Goal: Complete application form: Complete application form

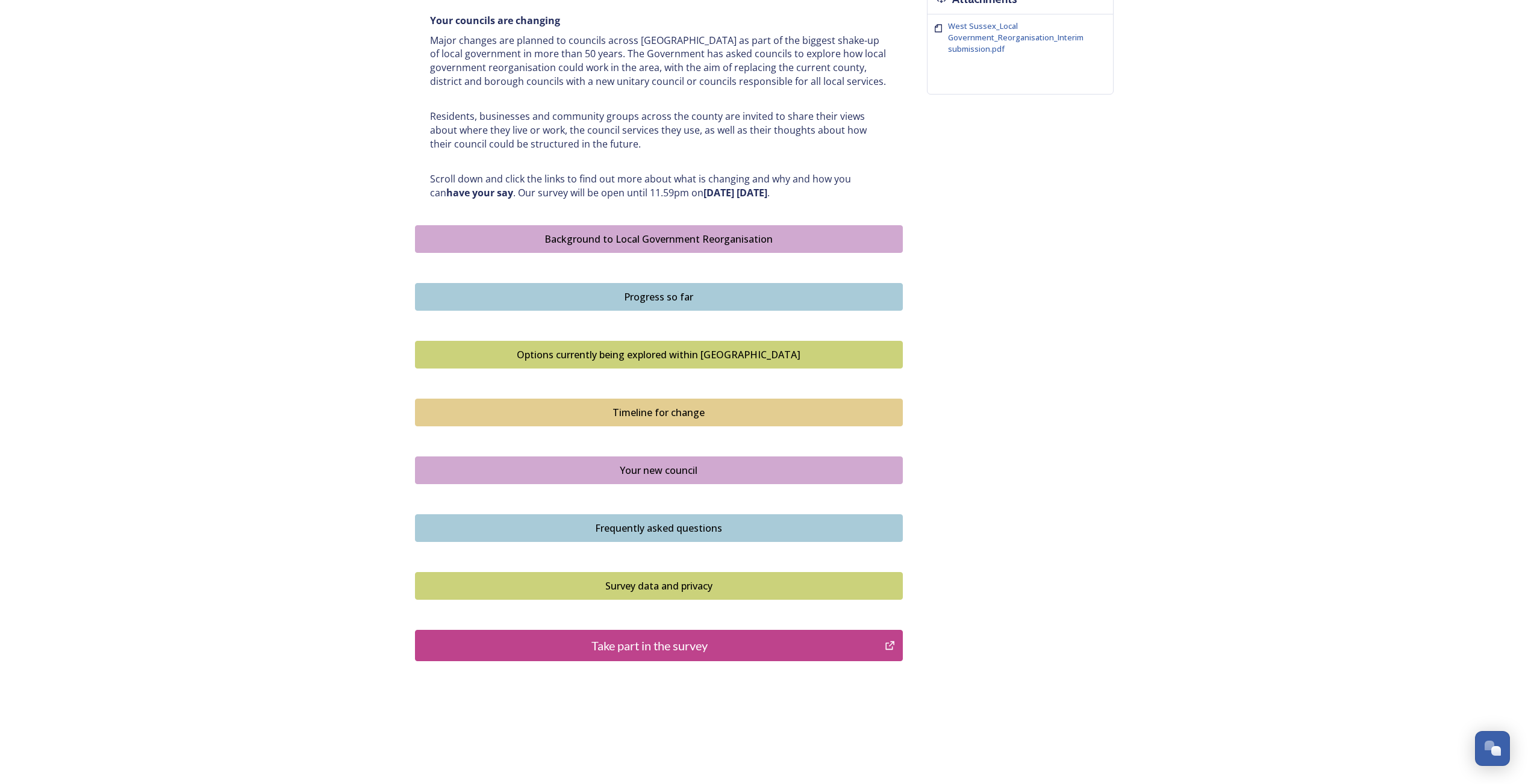
scroll to position [511, 0]
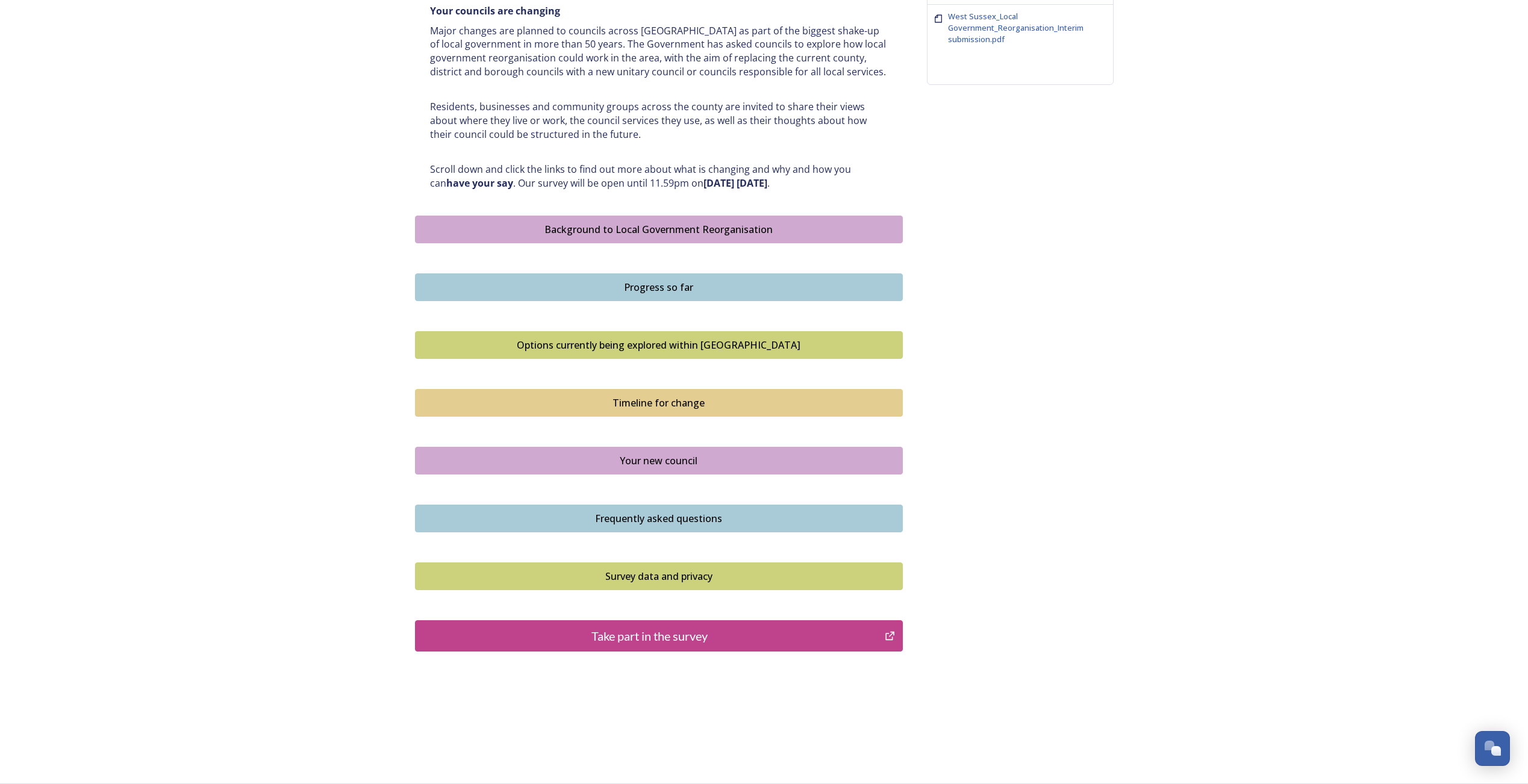
click at [673, 642] on div "Take part in the survey" at bounding box center [651, 636] width 457 height 18
click at [629, 646] on button "Take part in the survey" at bounding box center [659, 636] width 488 height 31
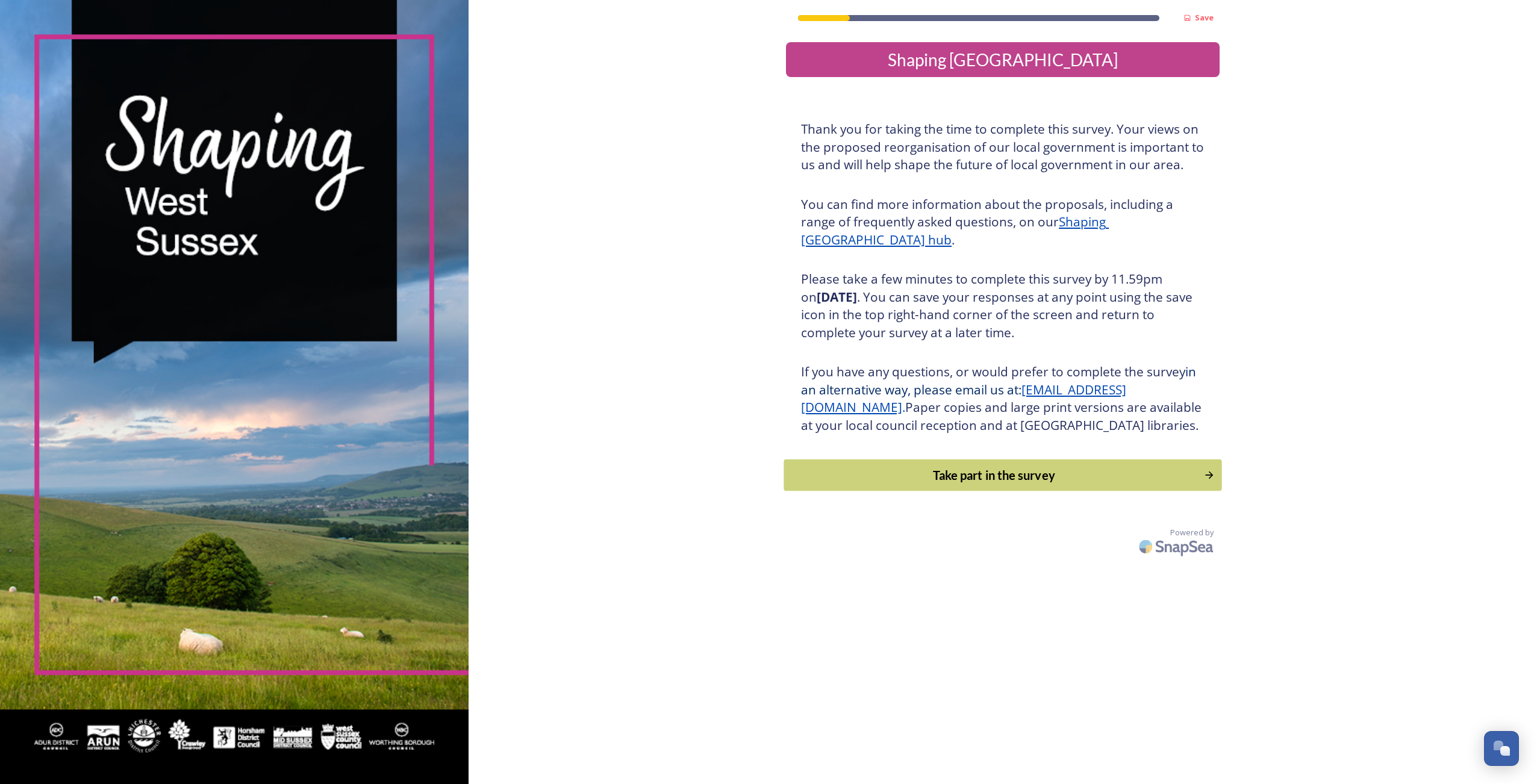
click at [998, 484] on div "Take part in the survey" at bounding box center [995, 475] width 407 height 18
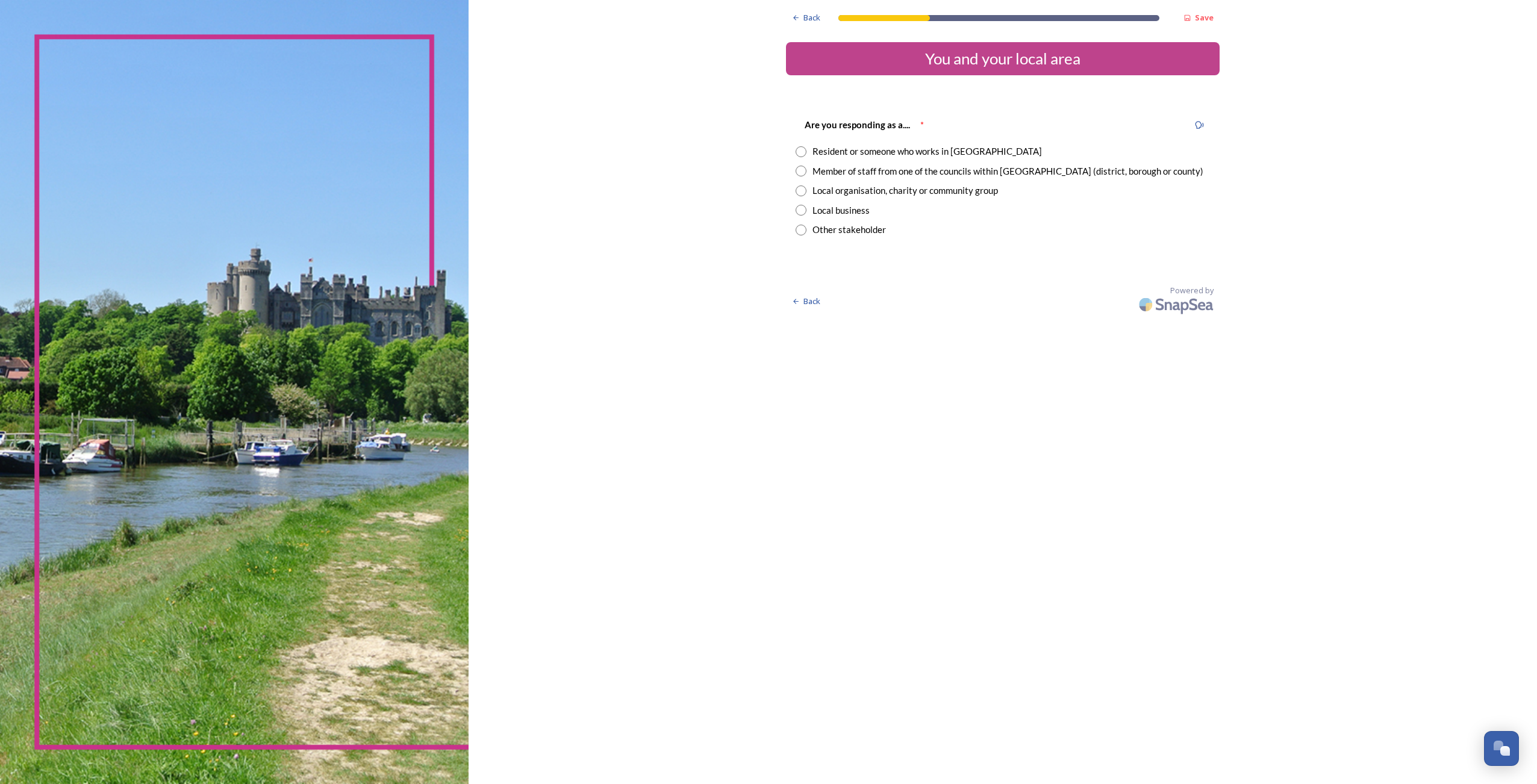
click at [803, 174] on input "radio" at bounding box center [801, 171] width 11 height 11
radio input "true"
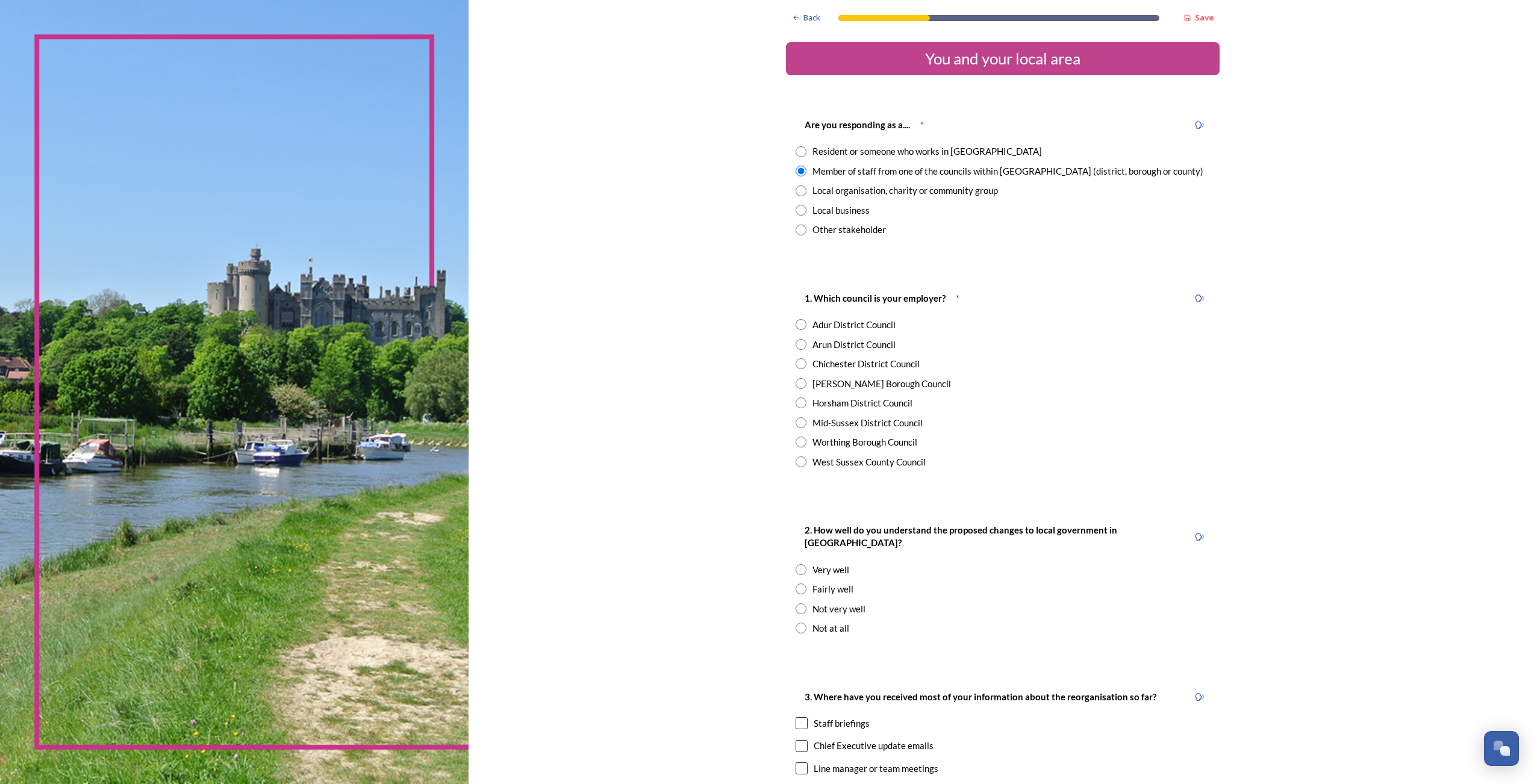
click at [799, 461] on input "radio" at bounding box center [801, 462] width 11 height 11
radio input "true"
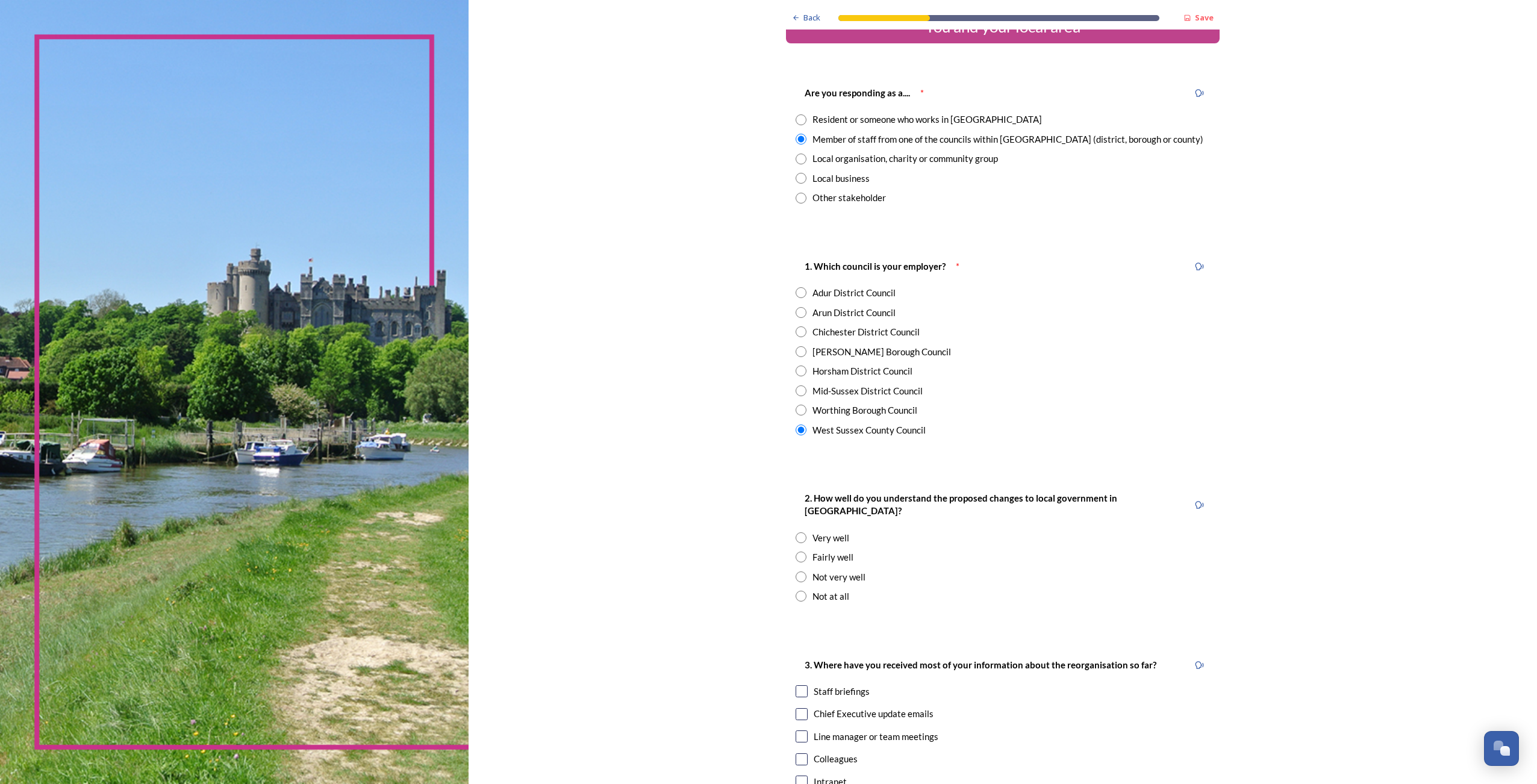
scroll to position [120, 0]
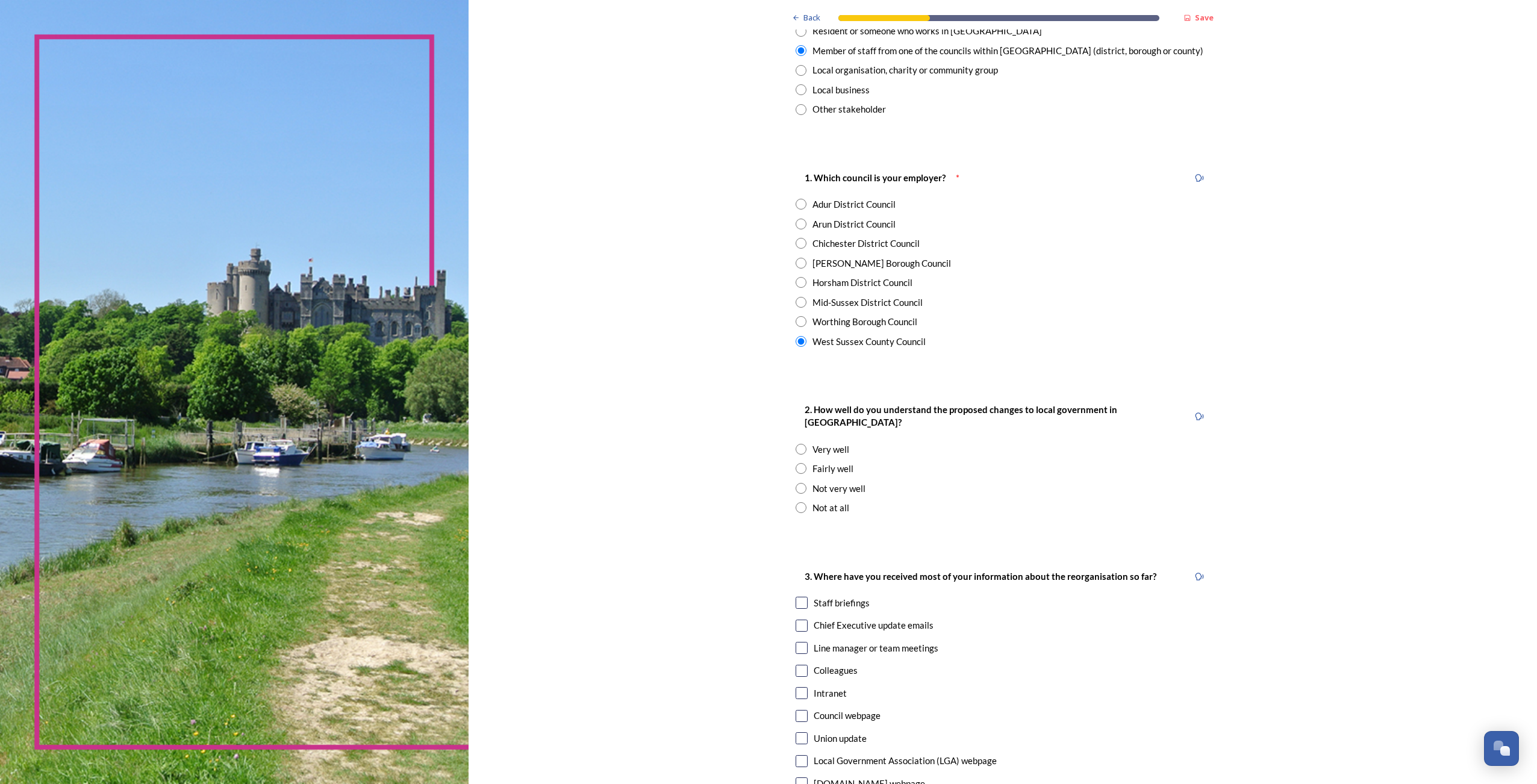
click at [800, 483] on input "radio" at bounding box center [801, 488] width 11 height 11
radio input "true"
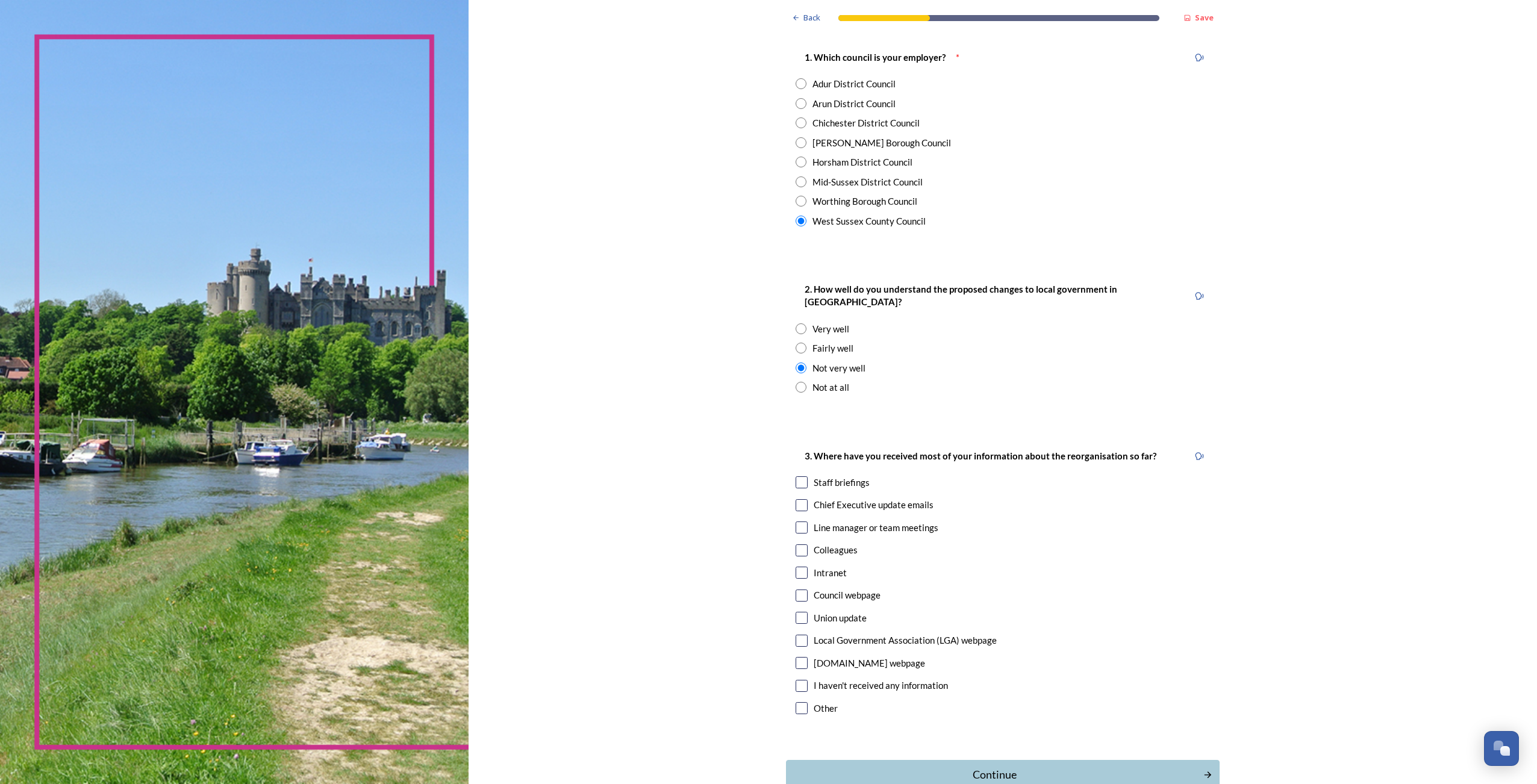
click at [797, 343] on input "radio" at bounding box center [801, 348] width 11 height 11
radio input "true"
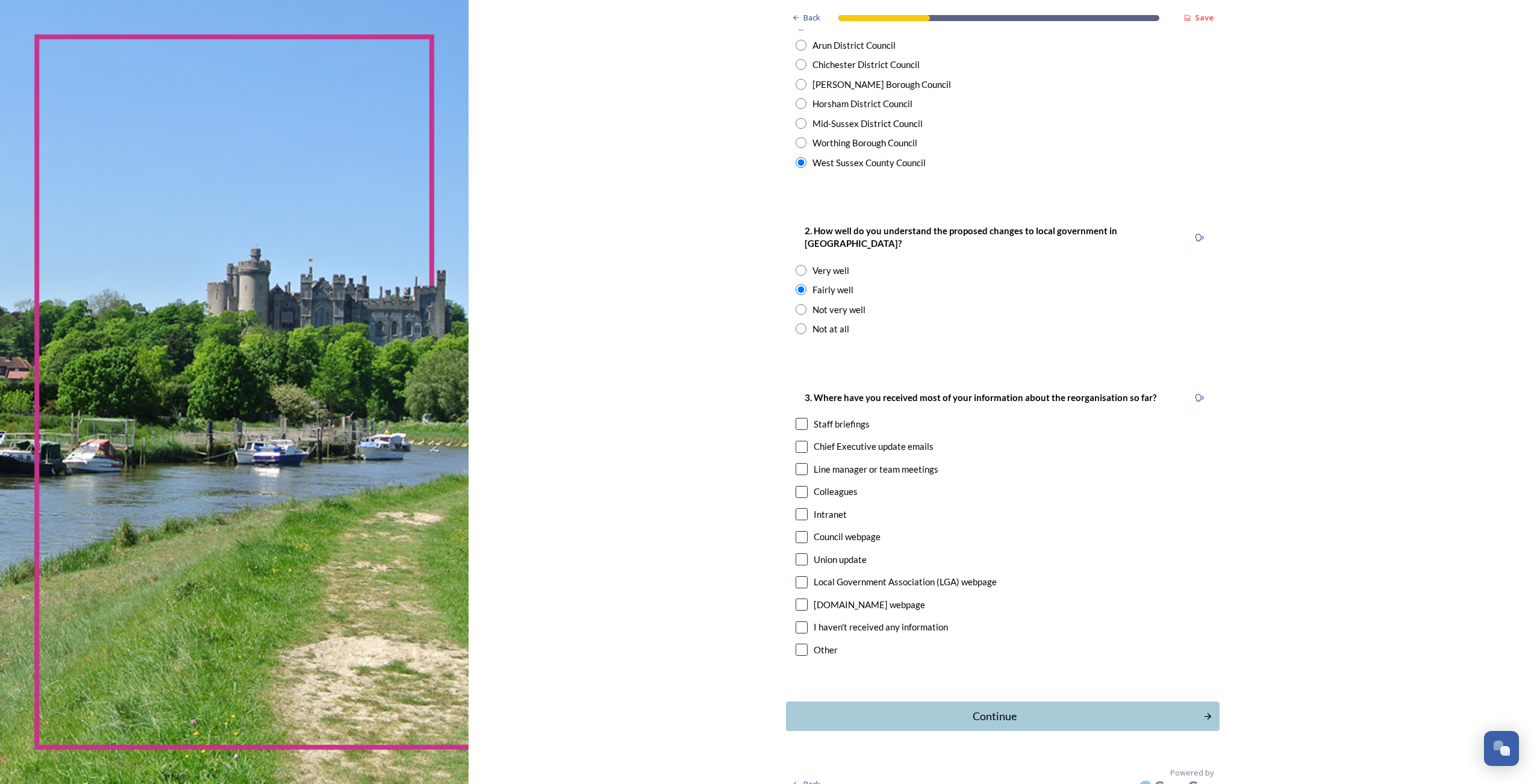
scroll to position [304, 0]
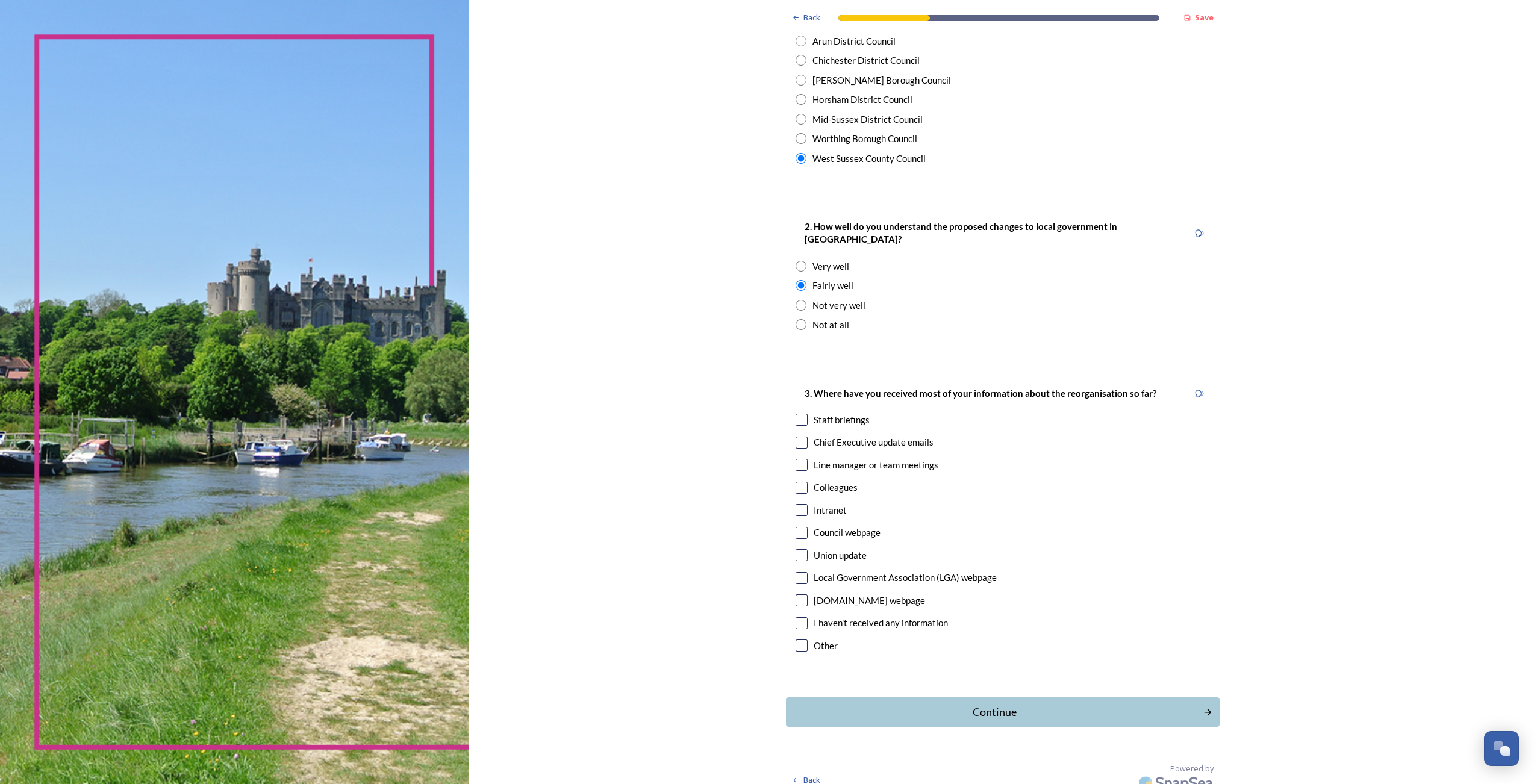
click at [795, 414] on input "checkbox" at bounding box center [802, 420] width 12 height 12
checkbox input "true"
click at [795, 436] on input "checkbox" at bounding box center [802, 442] width 12 height 12
checkbox input "true"
click at [797, 459] on input "checkbox" at bounding box center [802, 465] width 12 height 12
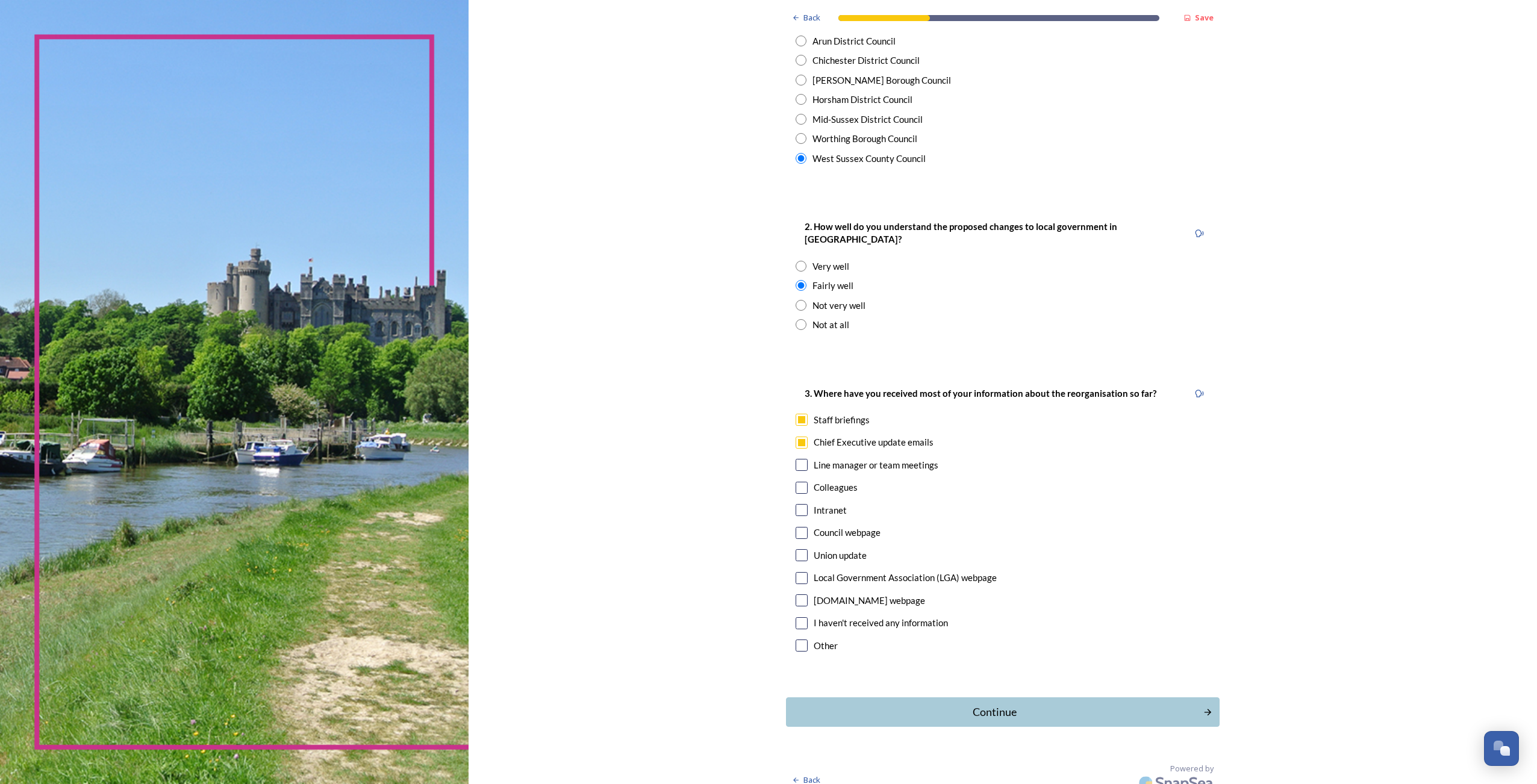
checkbox input "true"
click at [797, 504] on input "checkbox" at bounding box center [802, 510] width 12 height 12
checkbox input "true"
click at [800, 527] on input "checkbox" at bounding box center [802, 533] width 12 height 12
checkbox input "true"
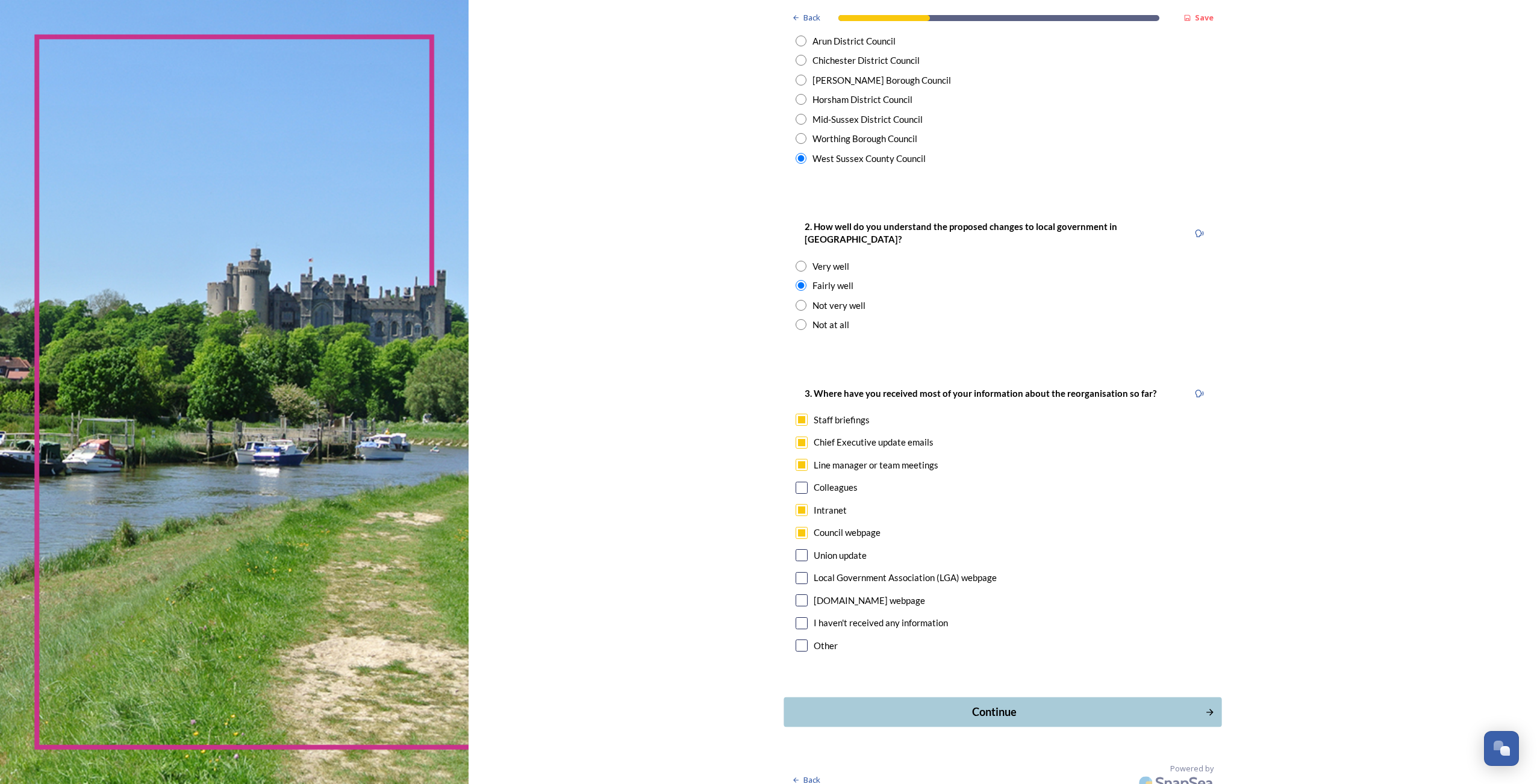
click at [1032, 704] on div "Continue" at bounding box center [995, 712] width 408 height 16
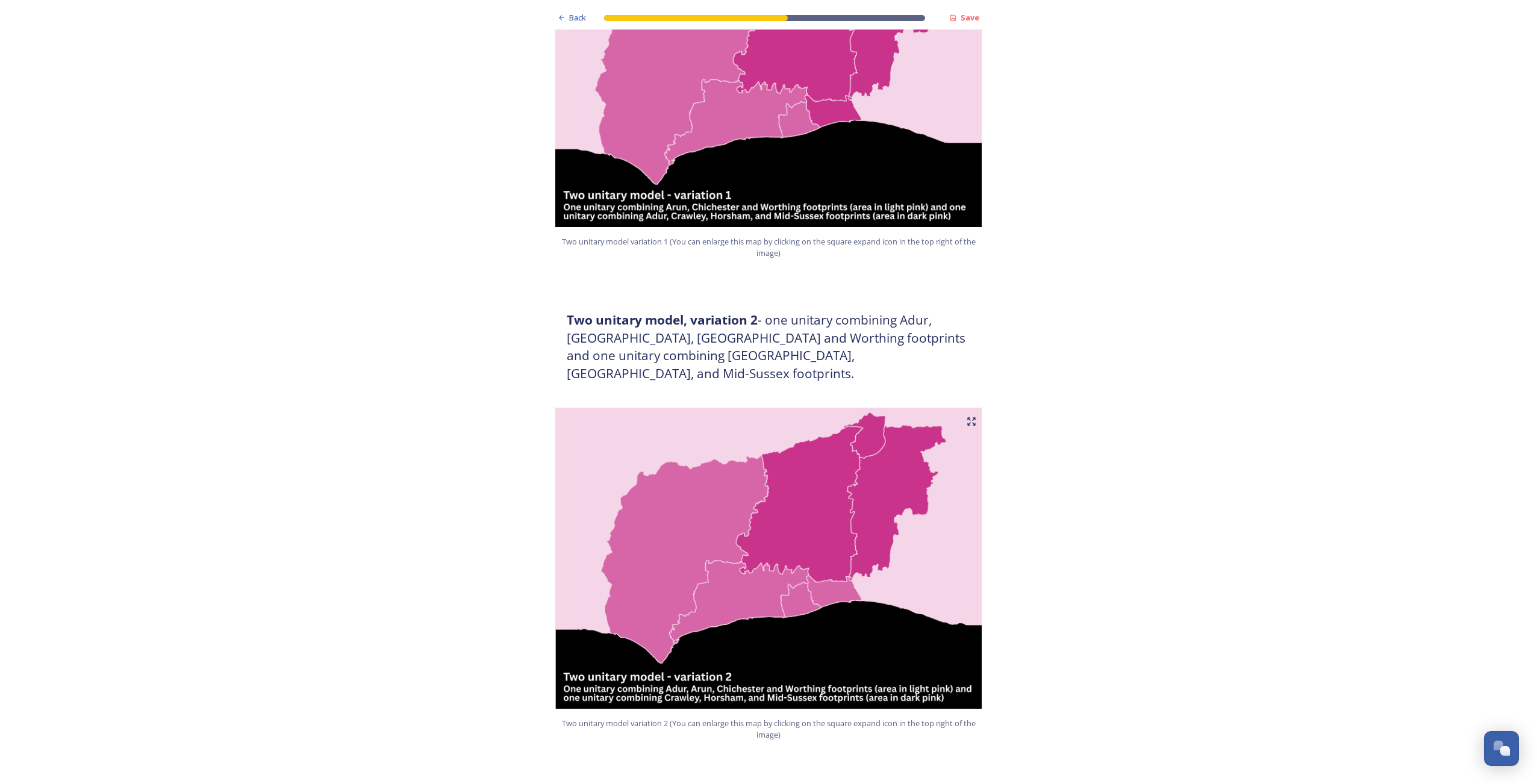
scroll to position [1024, 0]
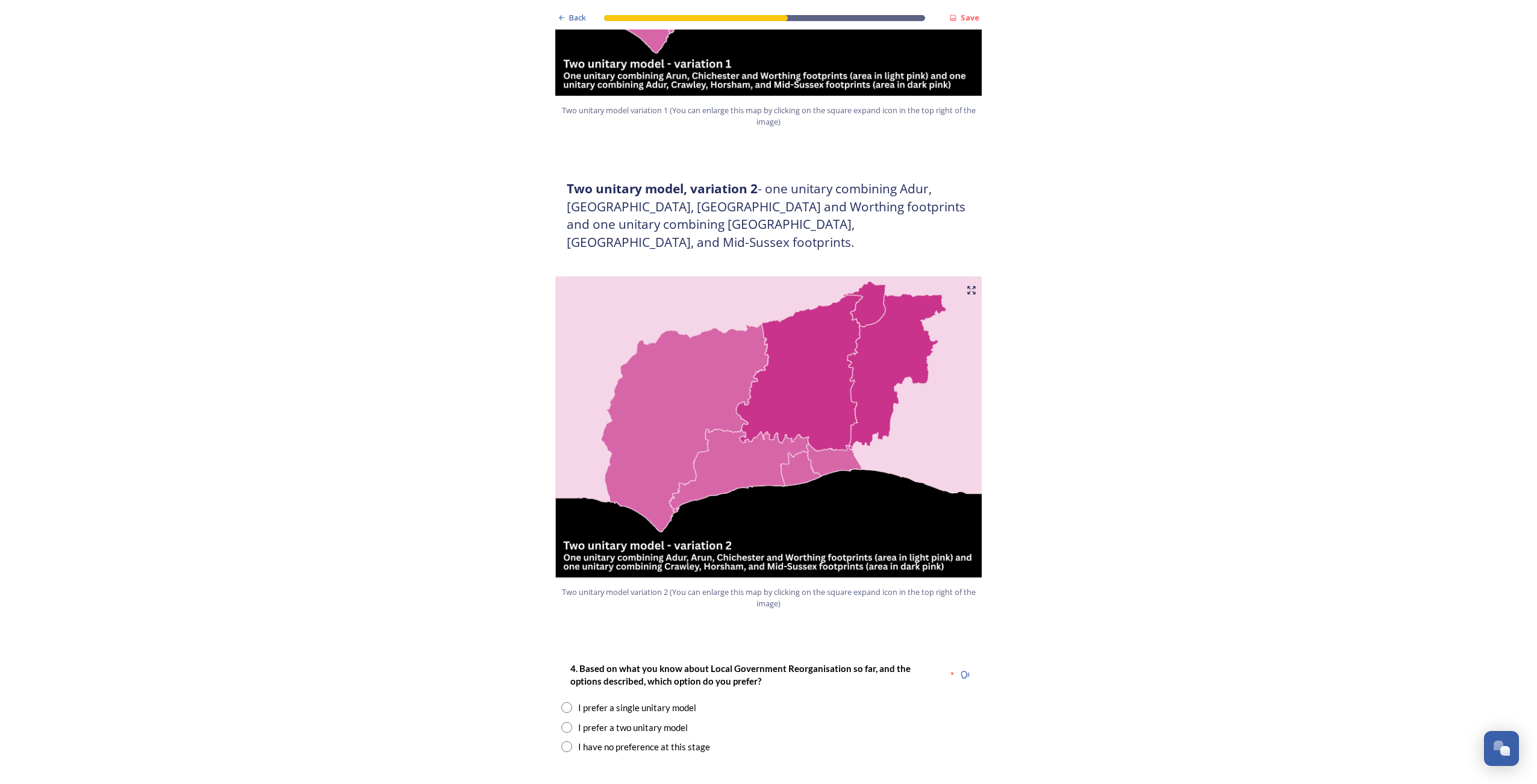
click at [563, 702] on input "radio" at bounding box center [567, 708] width 11 height 11
radio input "true"
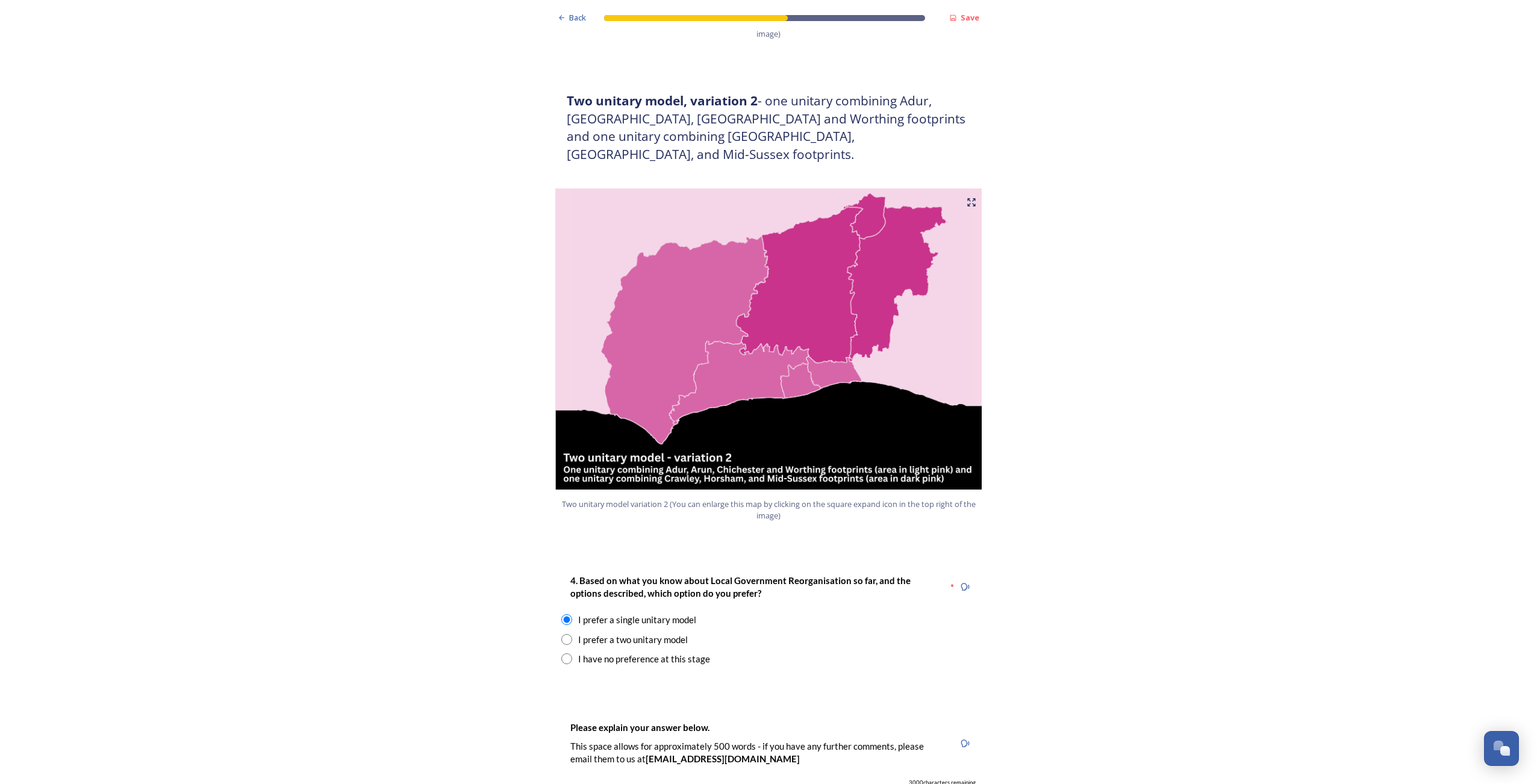
scroll to position [1264, 0]
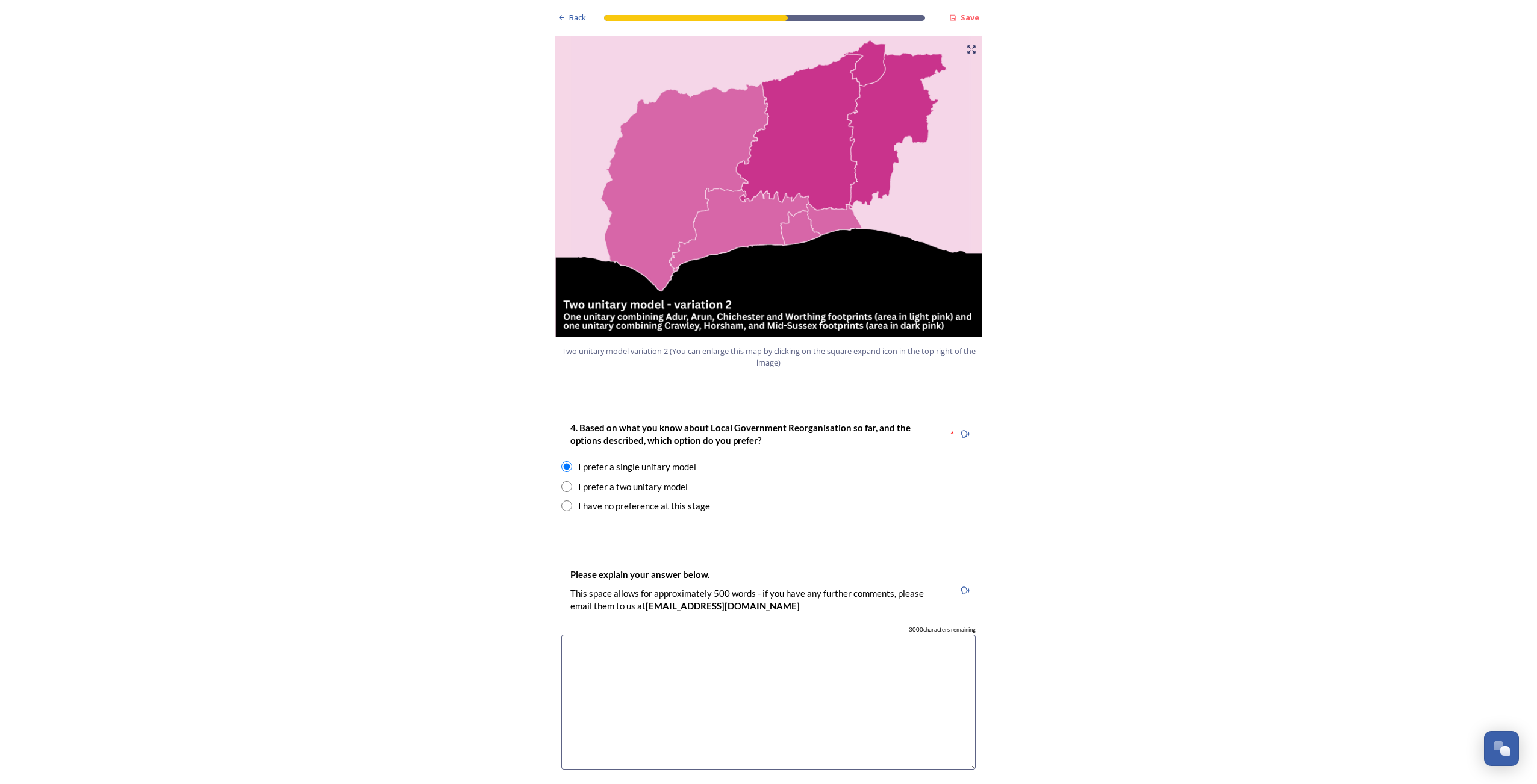
click at [725, 637] on textarea at bounding box center [768, 702] width 415 height 136
drag, startPoint x: 794, startPoint y: 628, endPoint x: 567, endPoint y: 621, distance: 227.1
click at [561, 634] on textarea "Single unitary authority does not brake current county boundaries and not going…" at bounding box center [768, 702] width 415 height 136
click at [812, 634] on textarea "Single unitary authority does not brake current county boundaries and not going…" at bounding box center [768, 702] width 415 height 136
click at [817, 634] on textarea "Single unitary authority does not brake current county boundaries and not going…" at bounding box center [768, 702] width 415 height 136
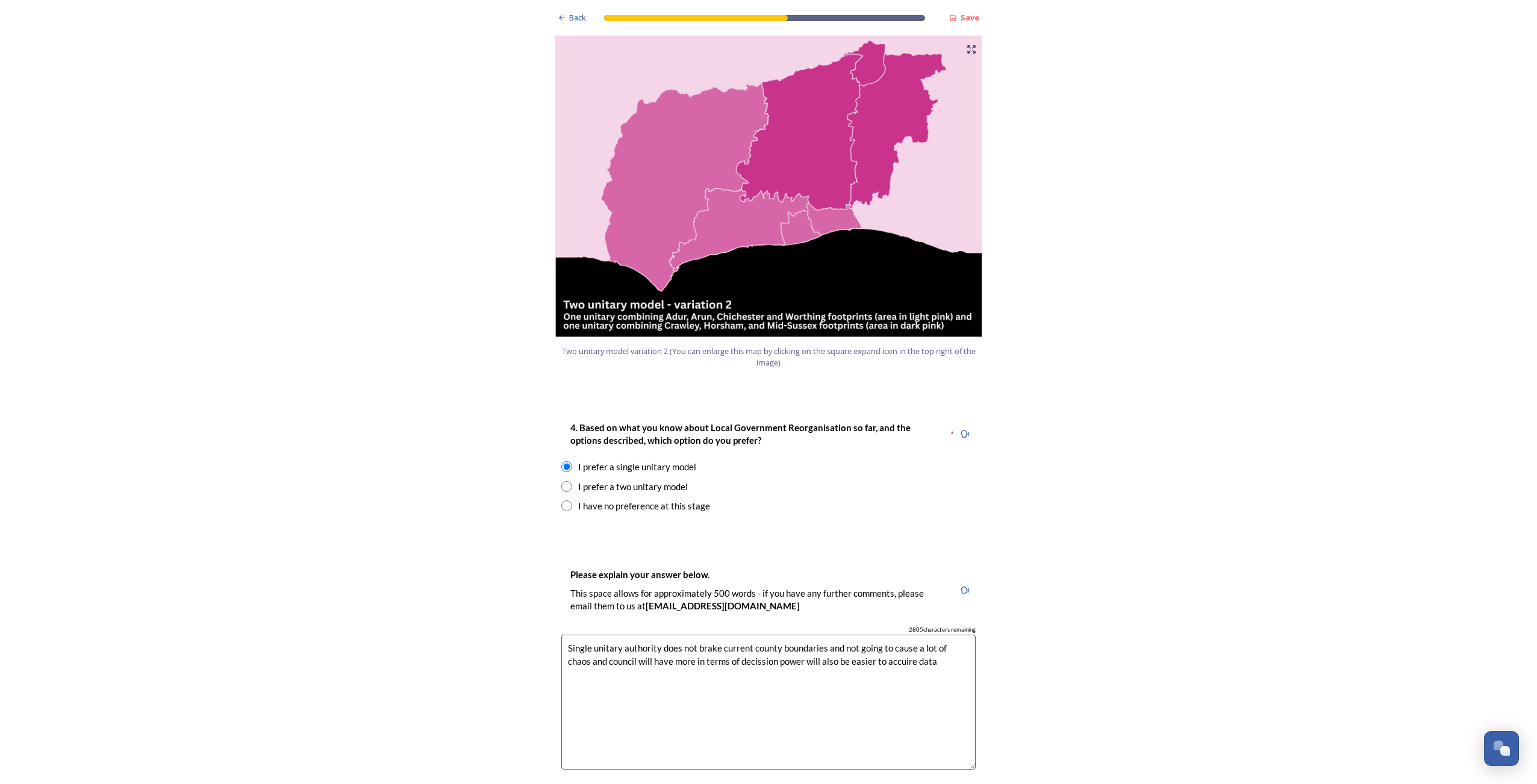
click at [901, 634] on textarea "Single unitary authority does not brake current county boundaries and not going…" at bounding box center [768, 702] width 415 height 136
click at [933, 634] on textarea "Single unitary authority does not brake current county boundaries and not going…" at bounding box center [768, 702] width 415 height 136
paste textarea "A single unitary authority would not disrupt existing county boundaries, is unl…"
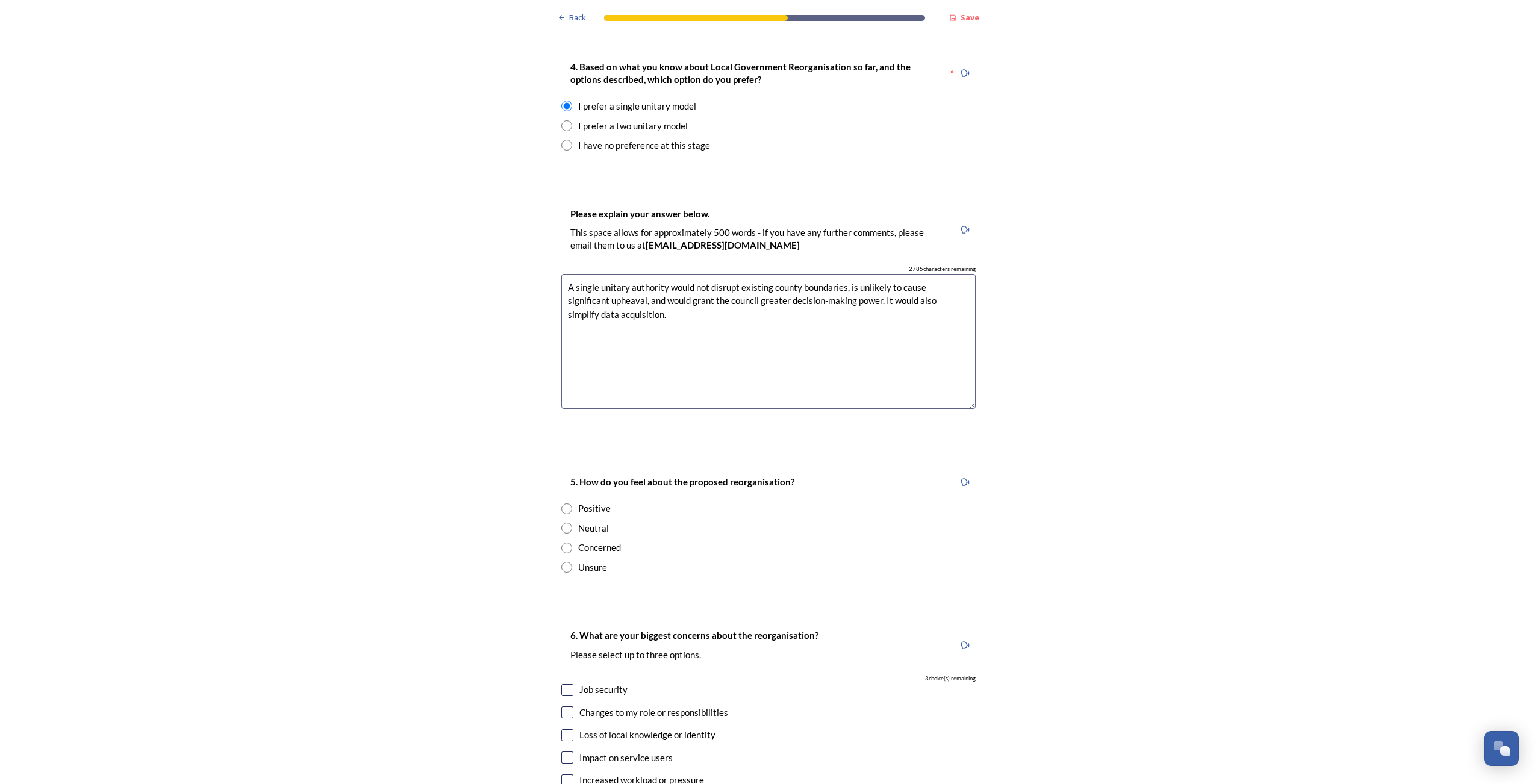
scroll to position [1625, 0]
type textarea "A single unitary authority would not disrupt existing county boundaries, is unl…"
click at [562, 542] on input "radio" at bounding box center [567, 548] width 11 height 11
radio input "true"
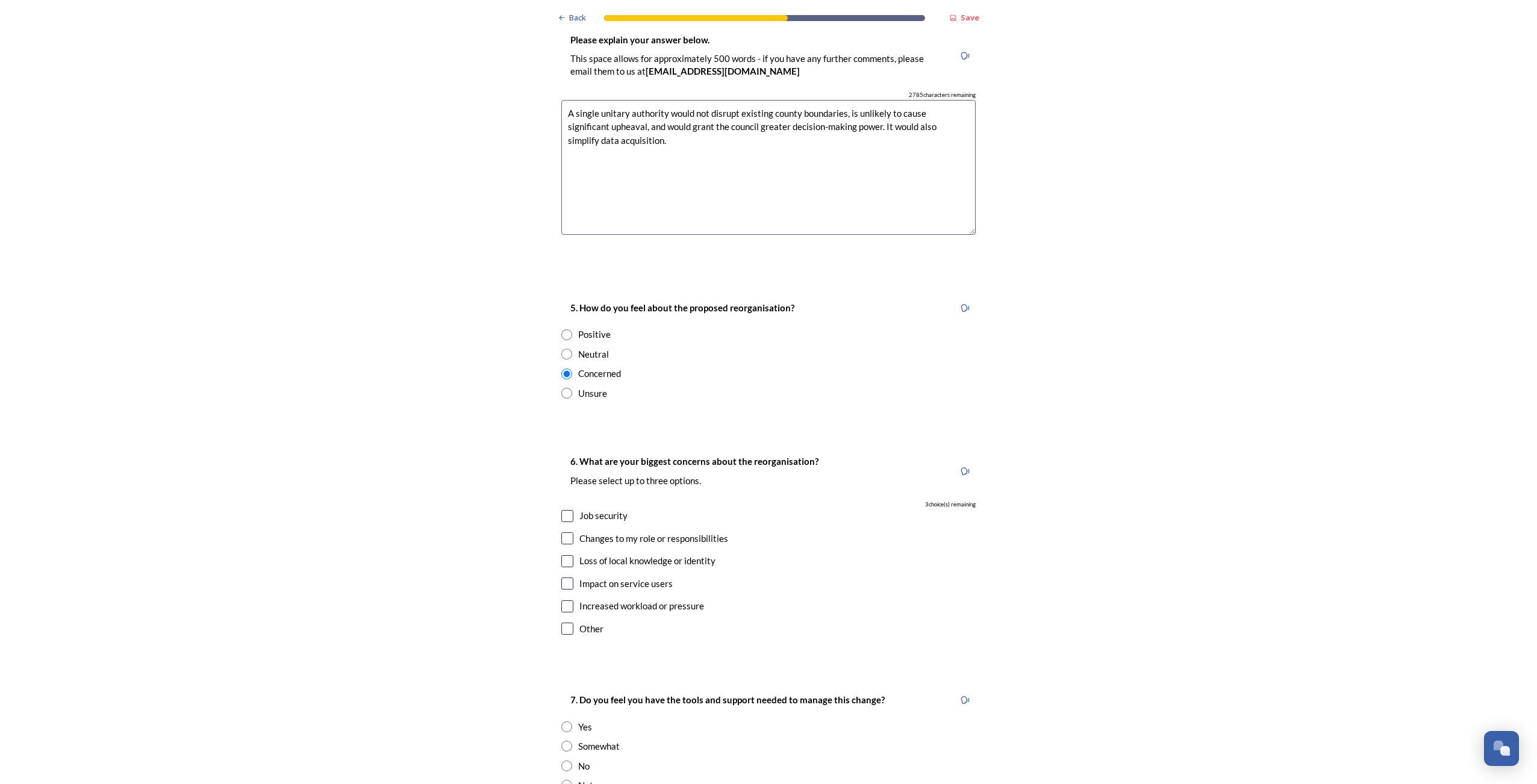
scroll to position [1806, 0]
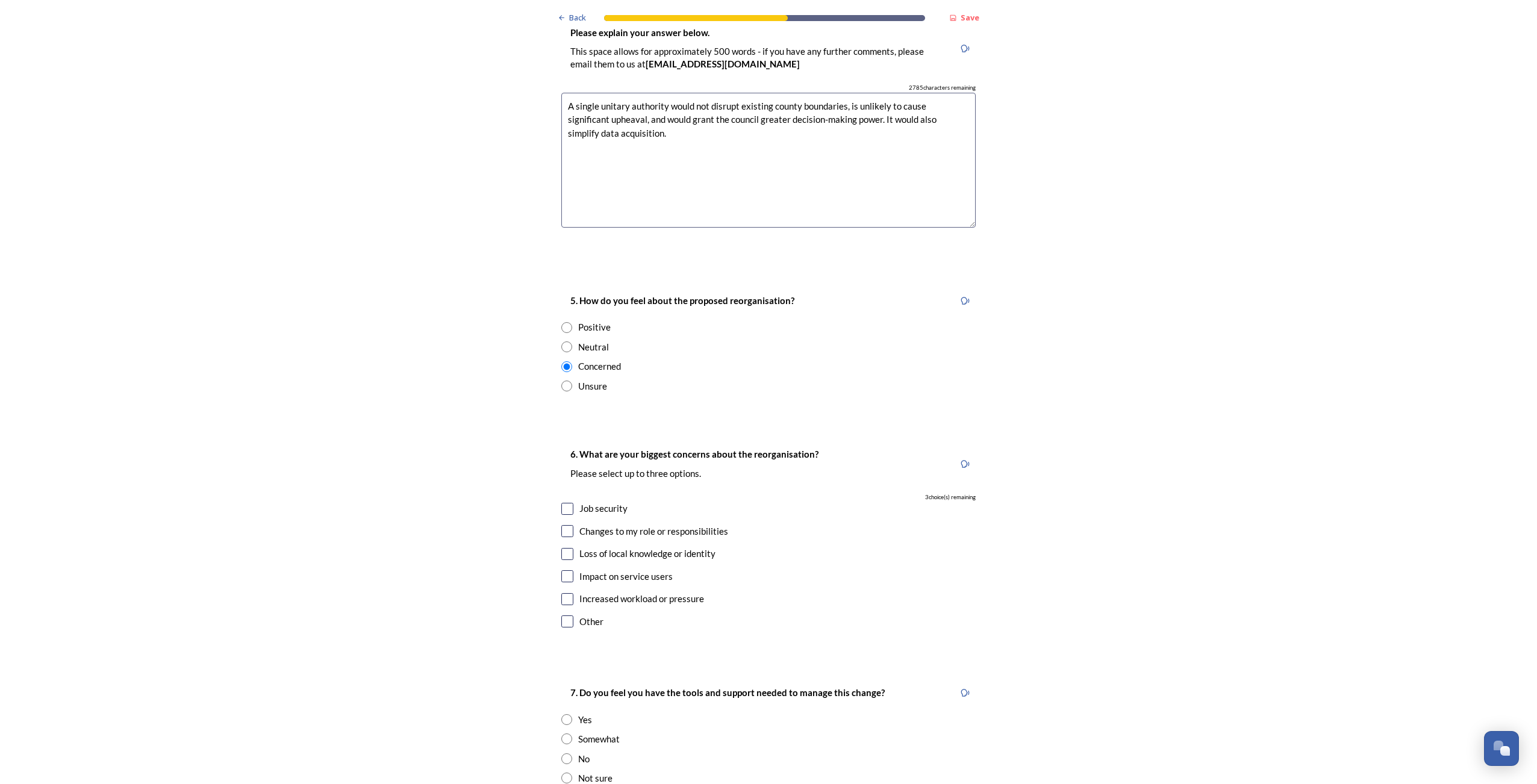
click at [564, 503] on input "checkbox" at bounding box center [567, 509] width 12 height 12
checkbox input "true"
click at [561, 570] on input "checkbox" at bounding box center [567, 576] width 12 height 12
checkbox input "true"
click at [564, 548] on input "checkbox" at bounding box center [567, 554] width 12 height 12
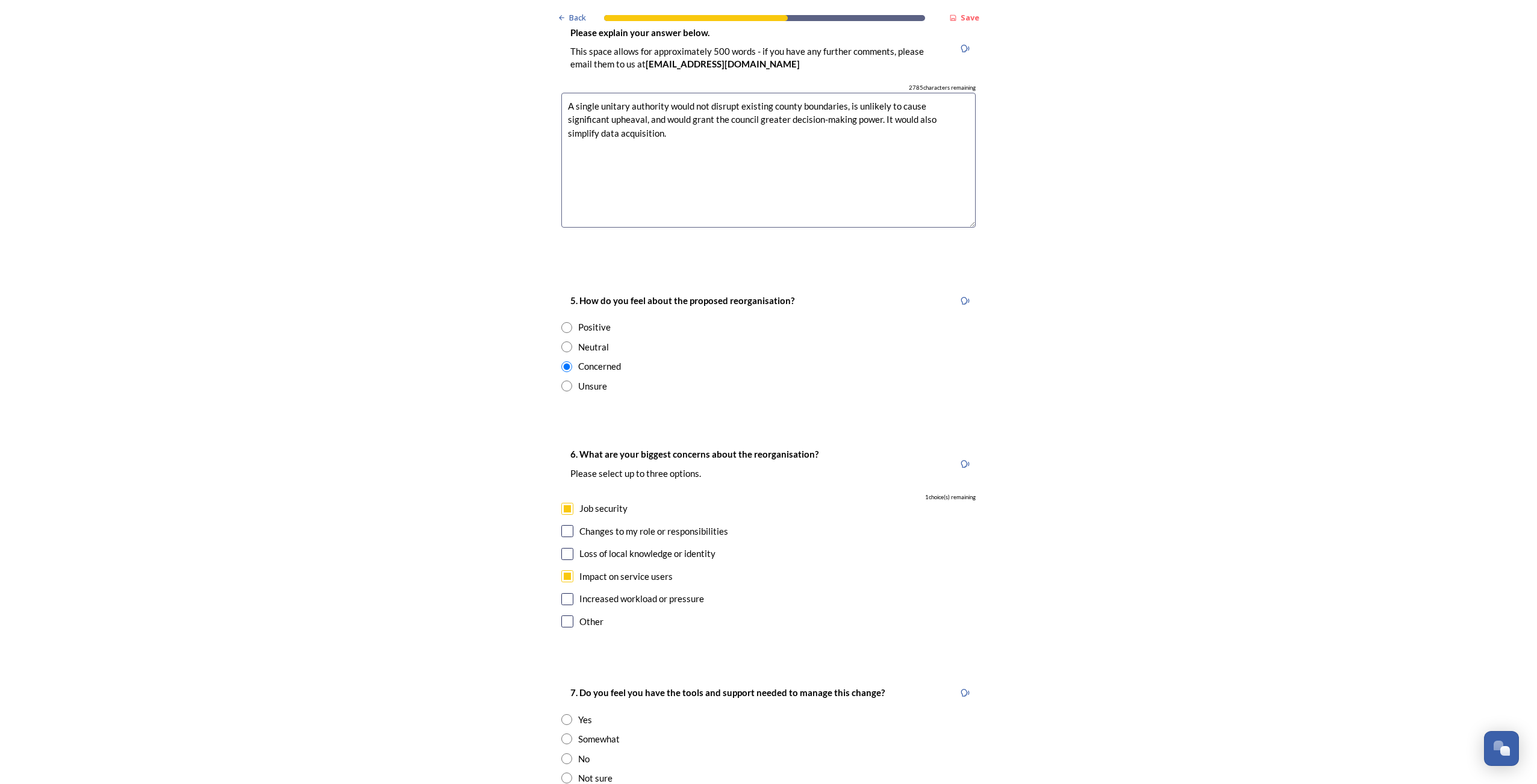
checkbox input "true"
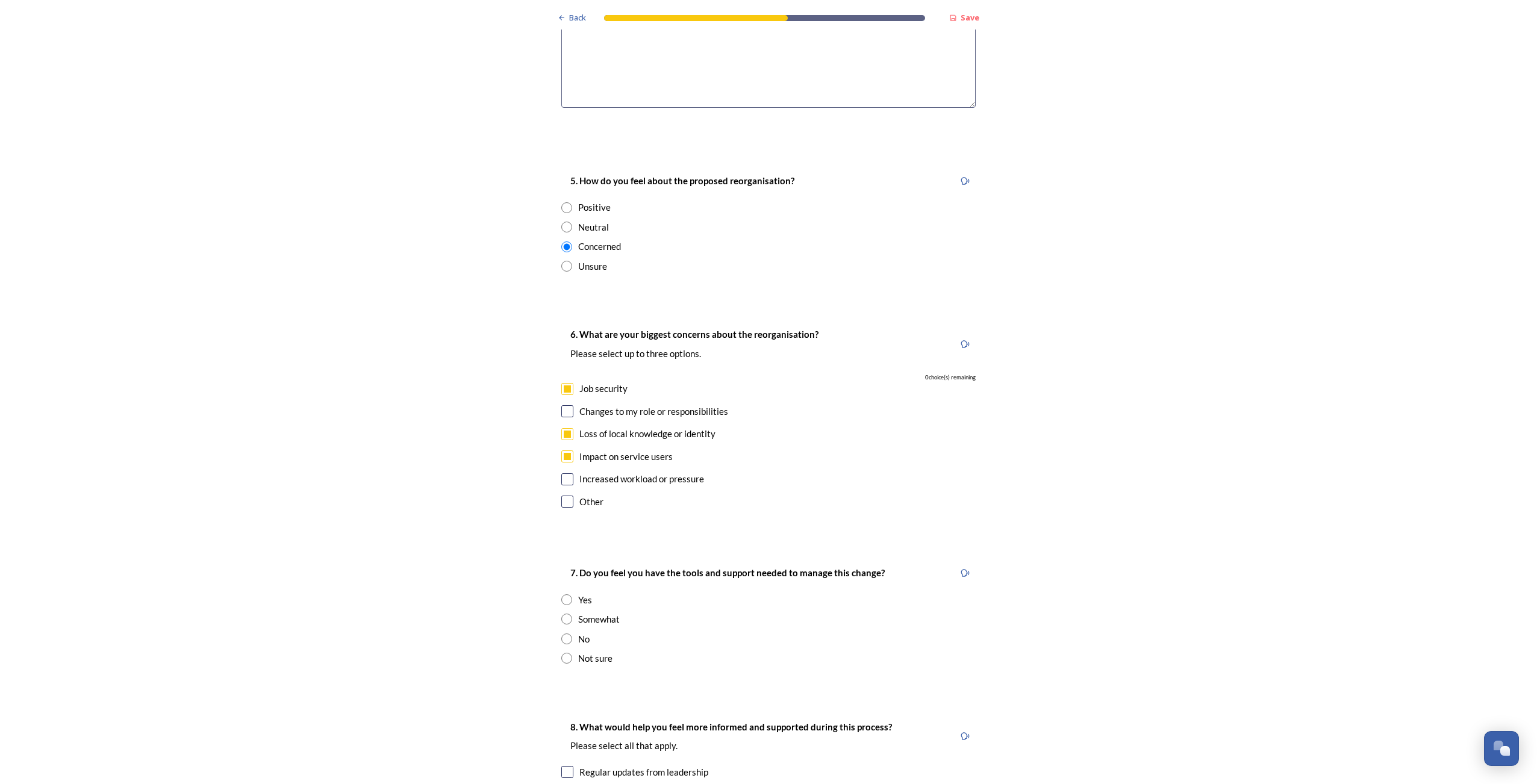
scroll to position [1927, 0]
click at [567, 613] on input "radio" at bounding box center [567, 618] width 11 height 11
radio input "true"
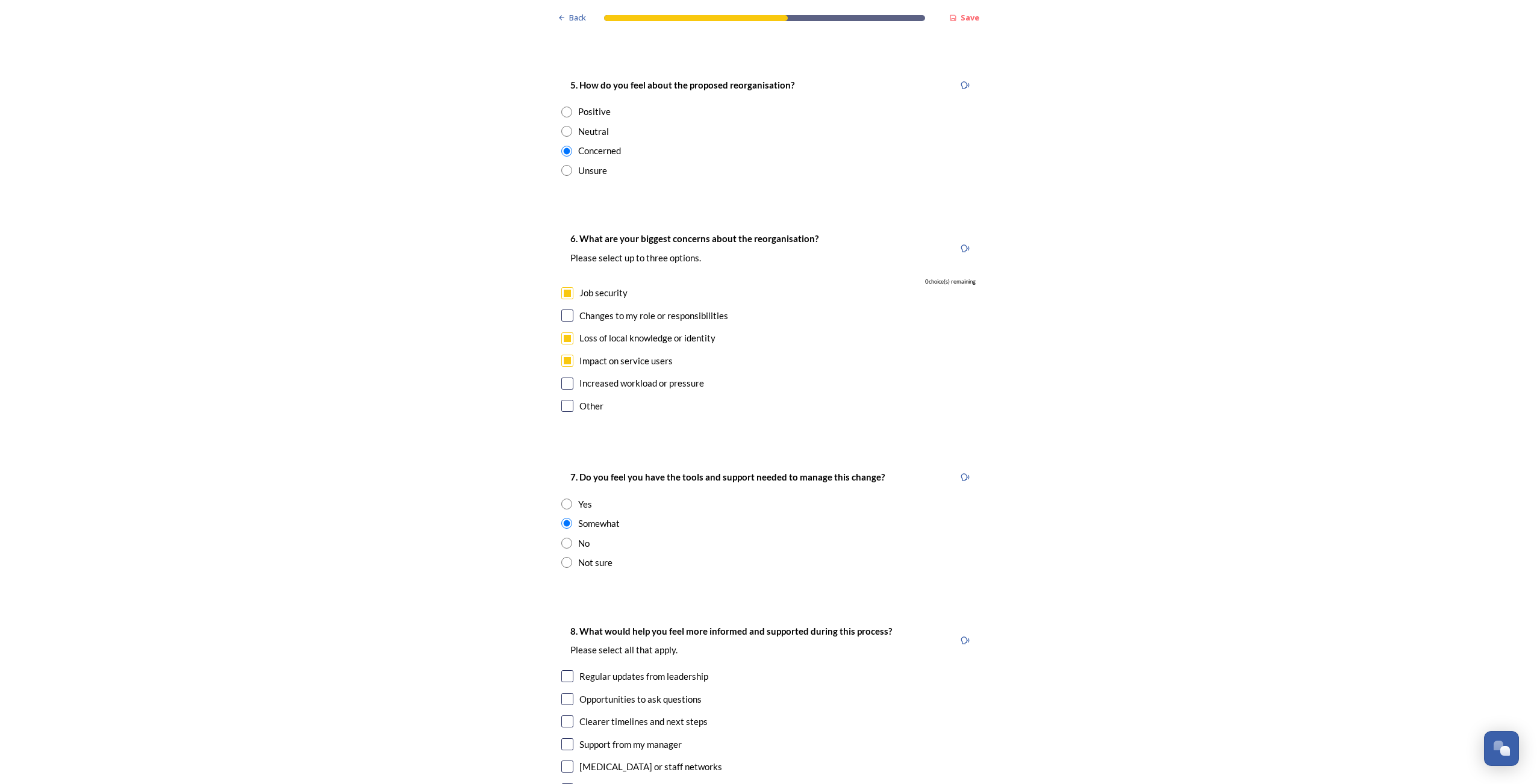
scroll to position [2107, 0]
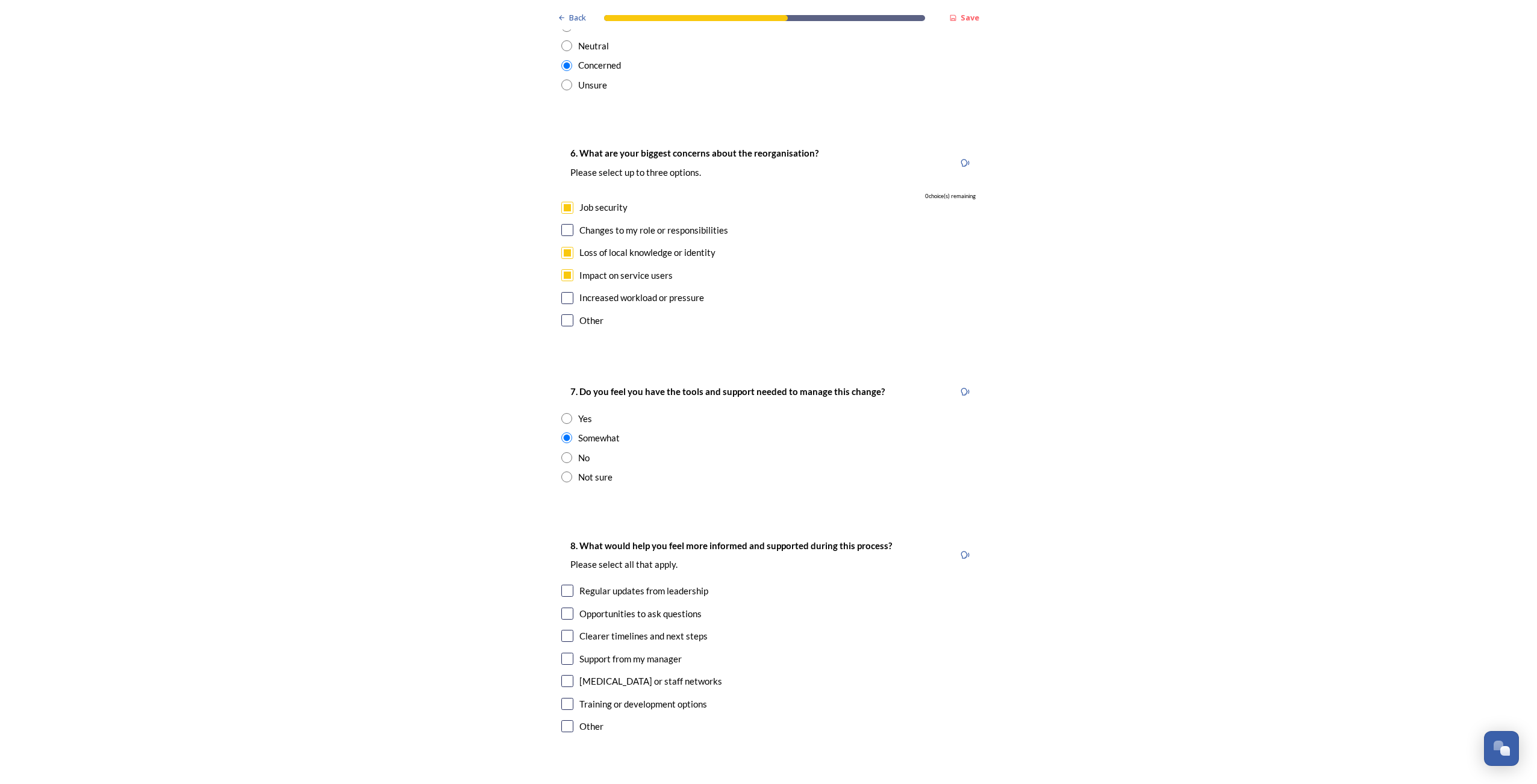
click at [566, 629] on input "checkbox" at bounding box center [567, 636] width 12 height 12
checkbox input "true"
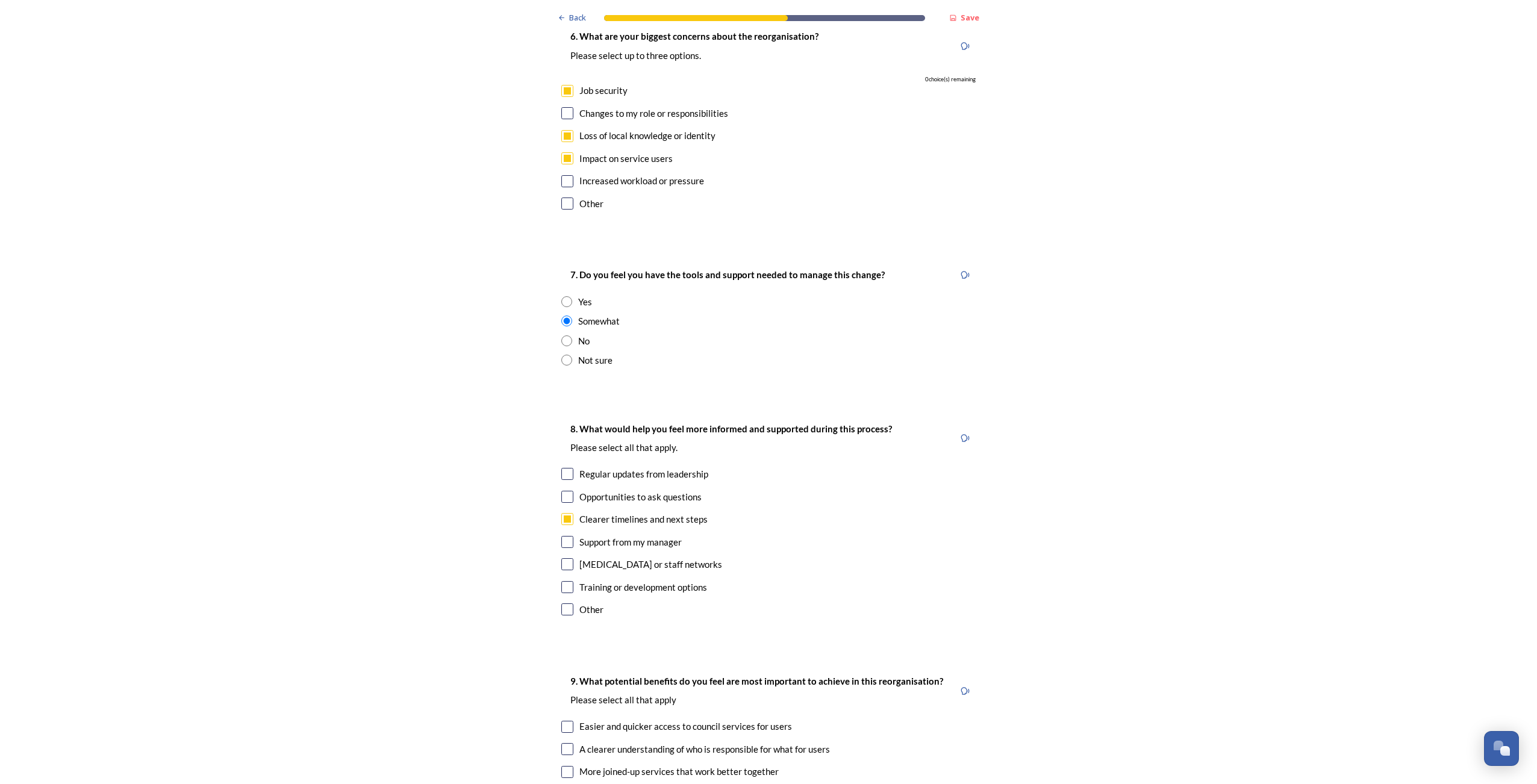
scroll to position [2227, 0]
click at [568, 464] on input "checkbox" at bounding box center [567, 471] width 12 height 12
checkbox input "true"
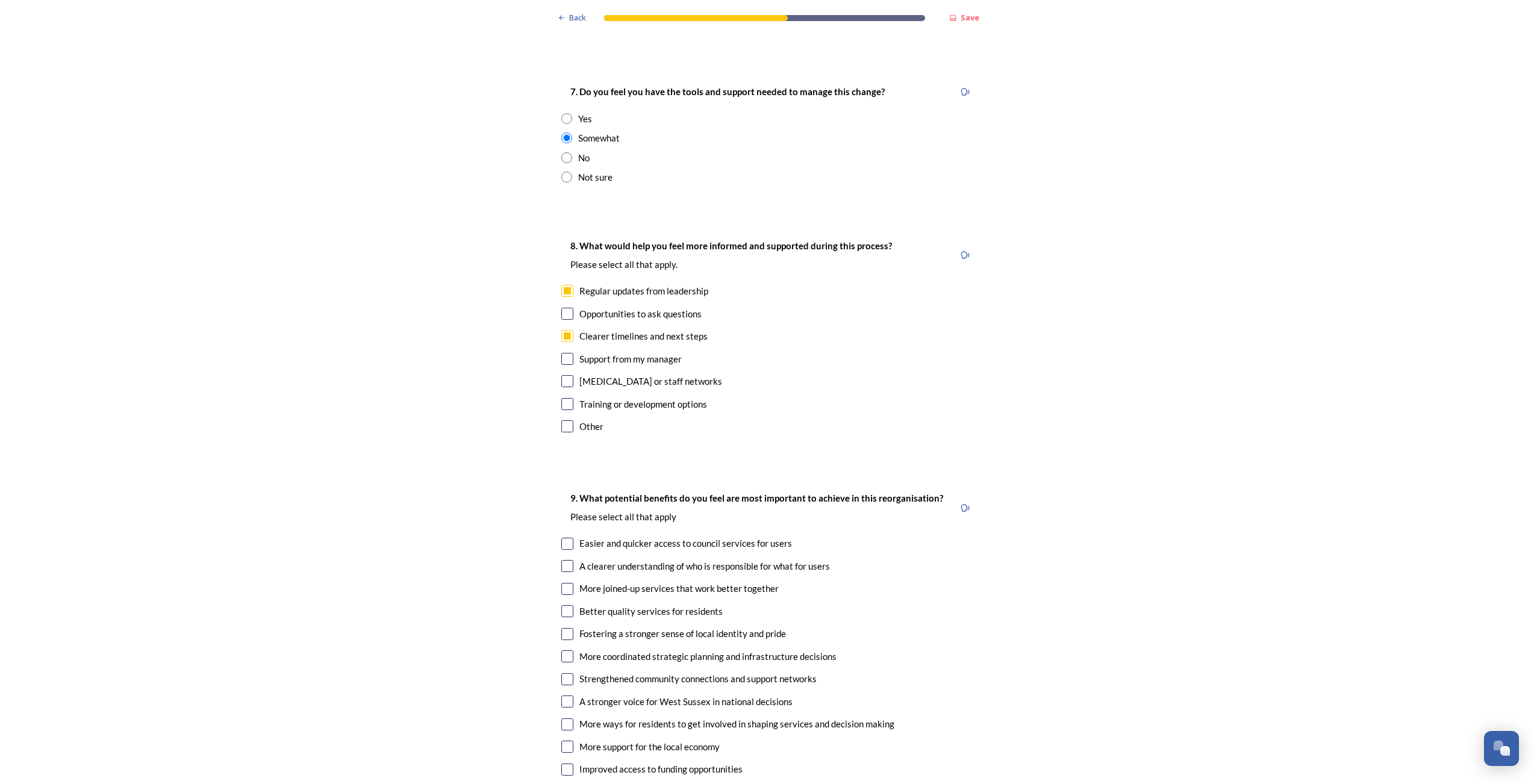
scroll to position [2408, 0]
click at [564, 537] on input "checkbox" at bounding box center [567, 543] width 12 height 12
checkbox input "true"
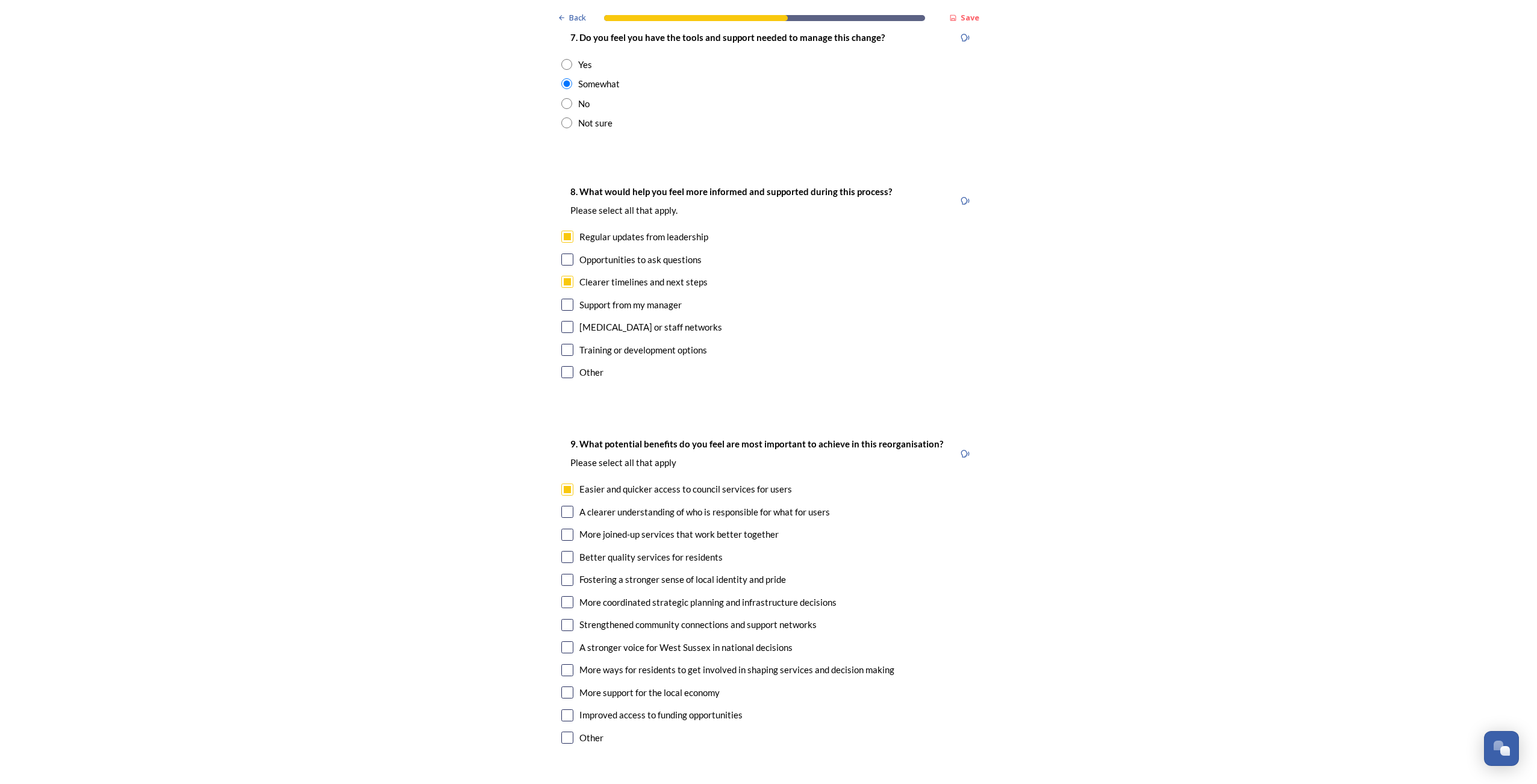
scroll to position [2529, 0]
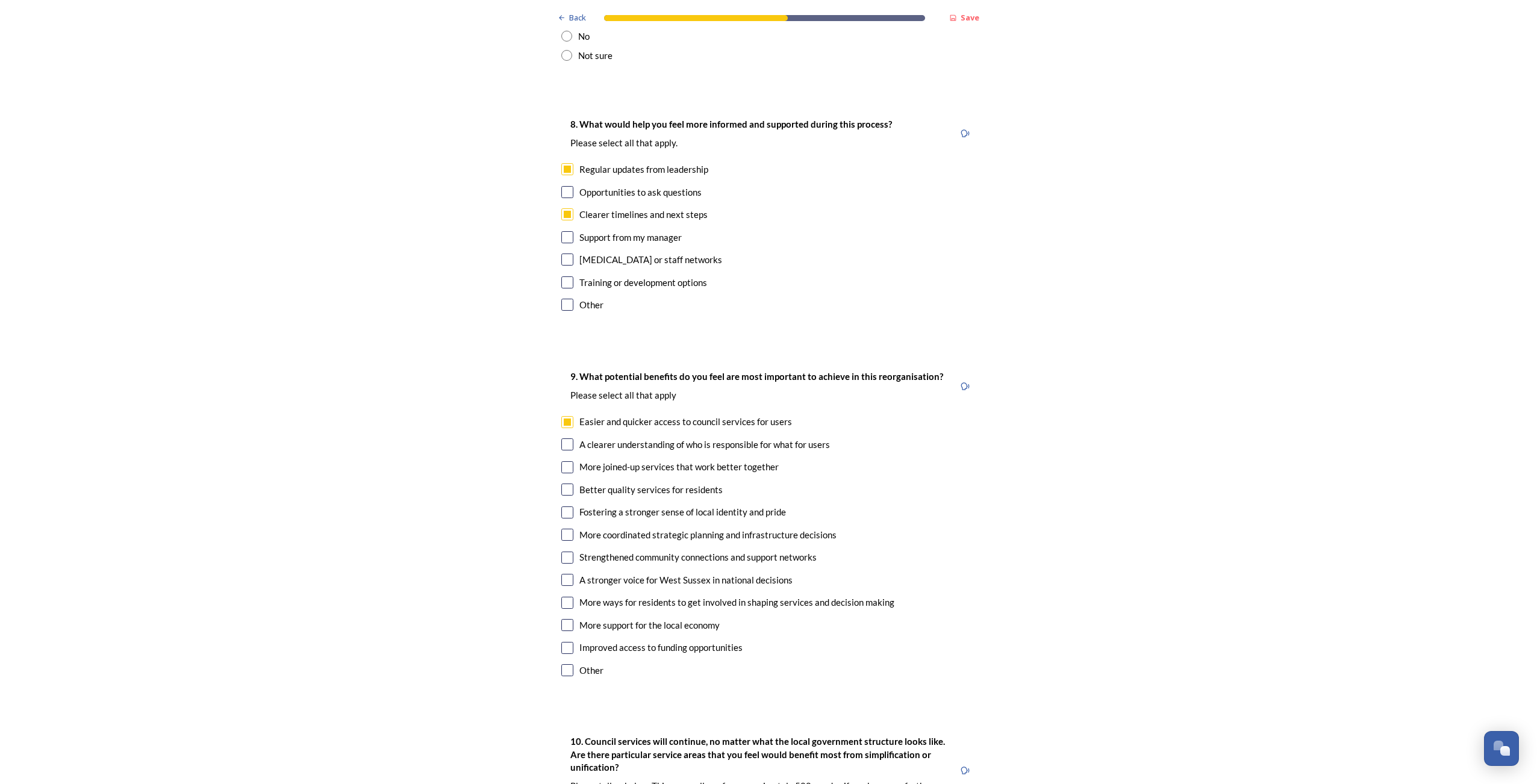
click at [563, 438] on input "checkbox" at bounding box center [567, 444] width 12 height 12
checkbox input "true"
click at [561, 642] on input "checkbox" at bounding box center [567, 648] width 12 height 12
checkbox input "true"
click at [567, 483] on input "checkbox" at bounding box center [567, 489] width 12 height 12
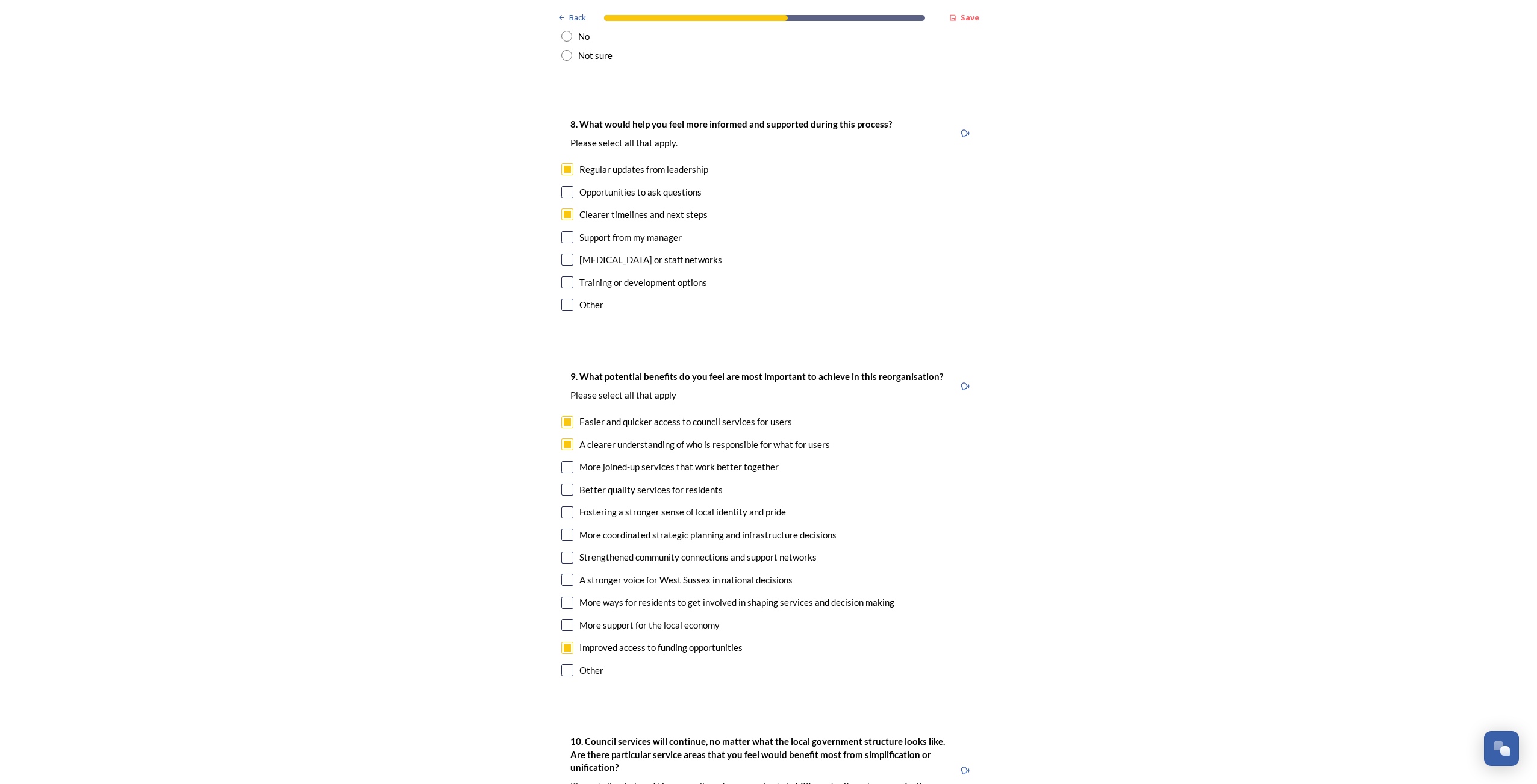
checkbox input "true"
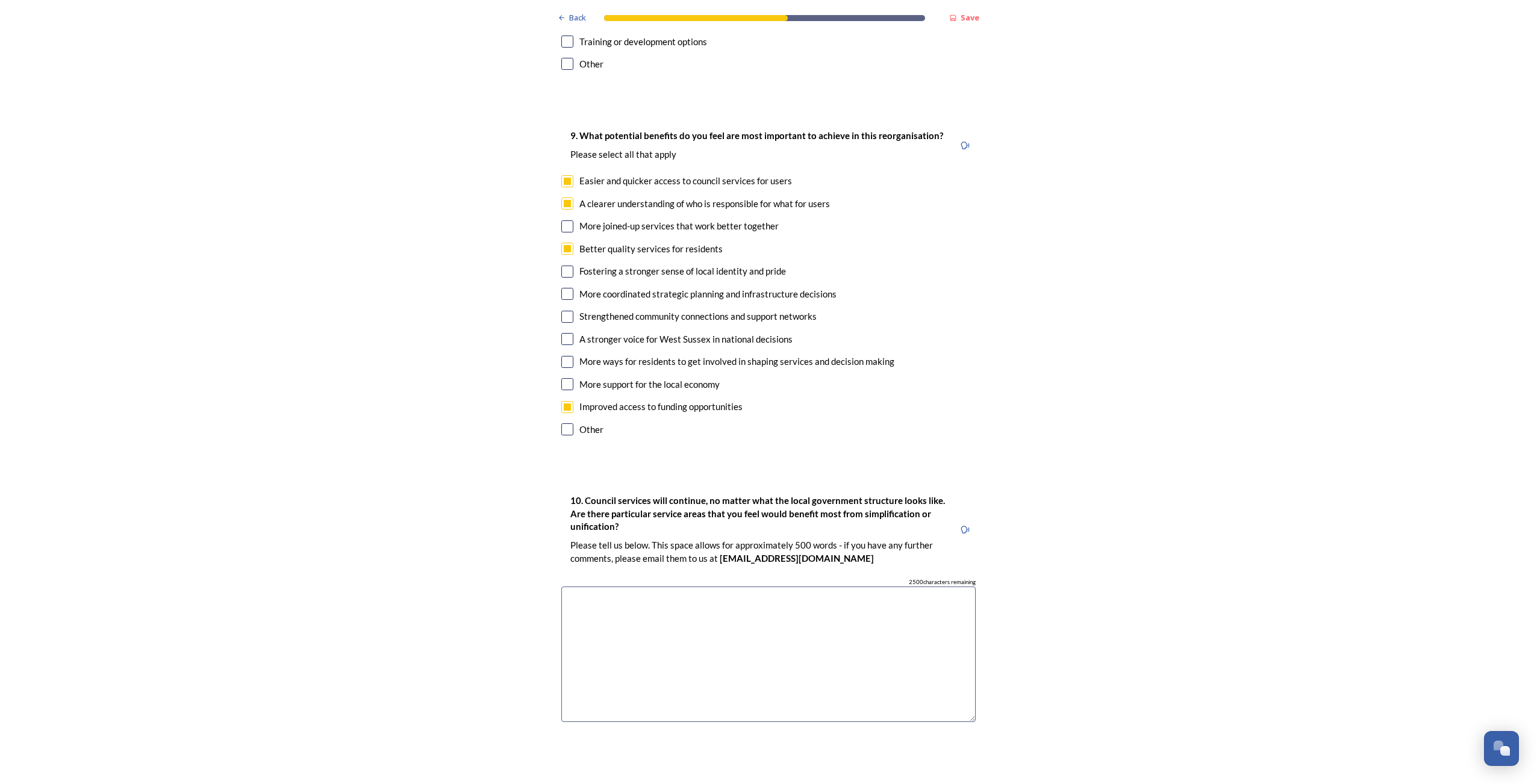
click at [691, 587] on textarea at bounding box center [768, 654] width 415 height 136
click at [567, 587] on textarea "Performance and Intelligence will benefit from this a lot as ity will be much e…" at bounding box center [768, 654] width 415 height 136
click at [649, 587] on textarea "Performance and Intelligence will benefit from this a lot as ity will be much e…" at bounding box center [768, 654] width 415 height 136
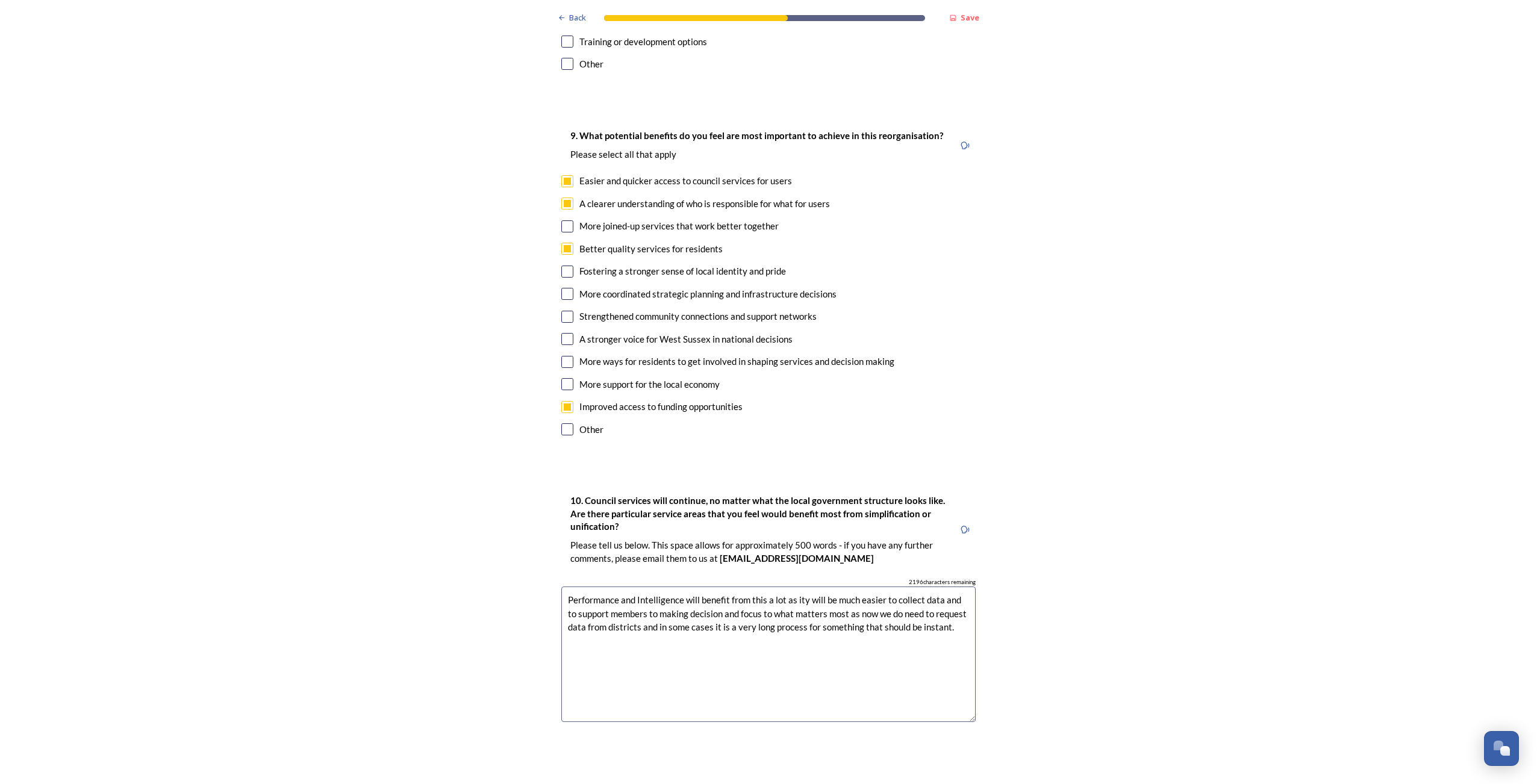
click at [864, 615] on textarea "Performance and Intelligence will benefit from this a lot as ity will be much e…" at bounding box center [768, 654] width 415 height 136
drag, startPoint x: 953, startPoint y: 586, endPoint x: 509, endPoint y: 543, distance: 446.1
paste textarea "The Performance and Intelligence team would benefit significantly from this cha…"
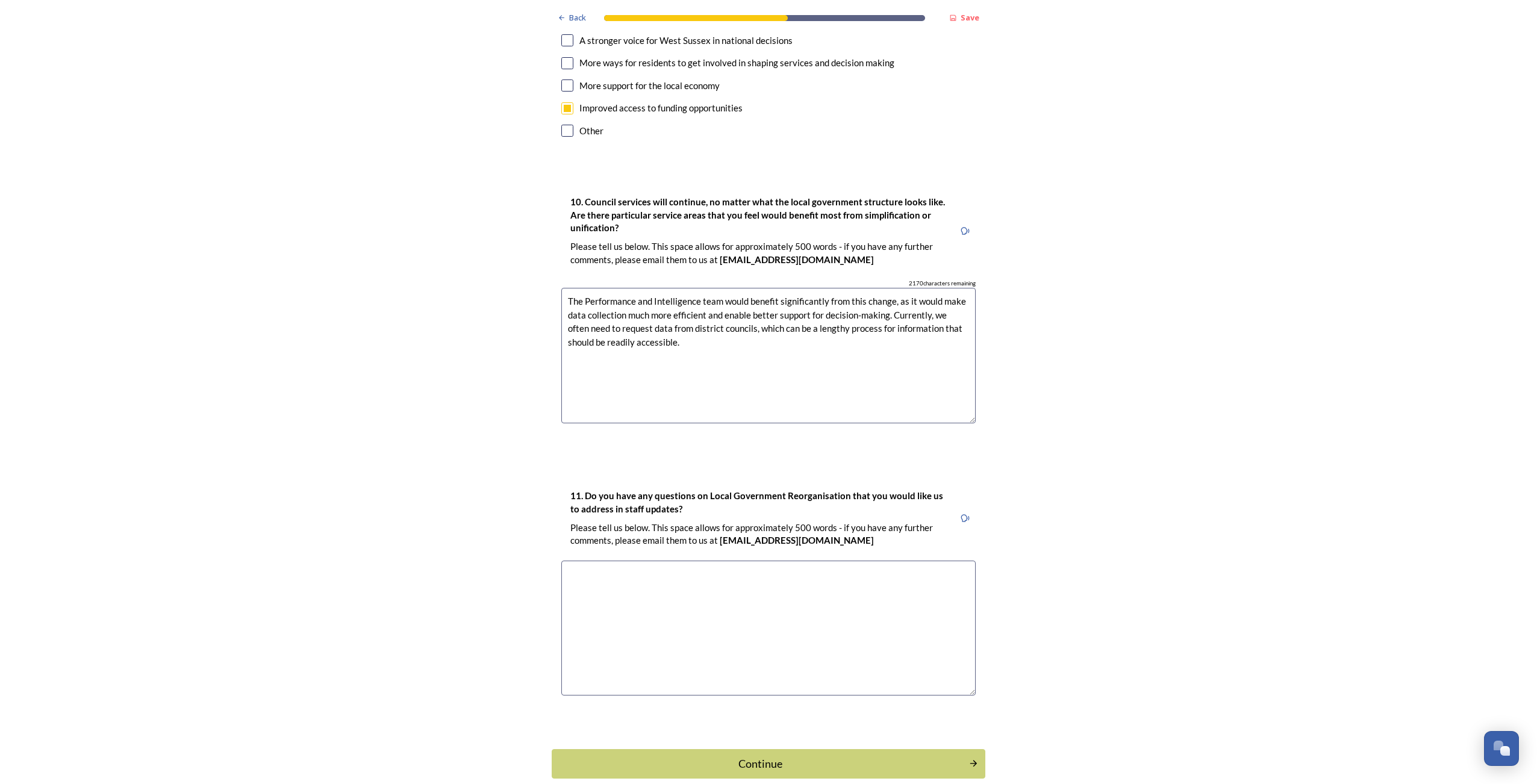
scroll to position [3070, 0]
type textarea "The Performance and Intelligence team would benefit significantly from this cha…"
click at [597, 558] on textarea at bounding box center [768, 626] width 415 height 136
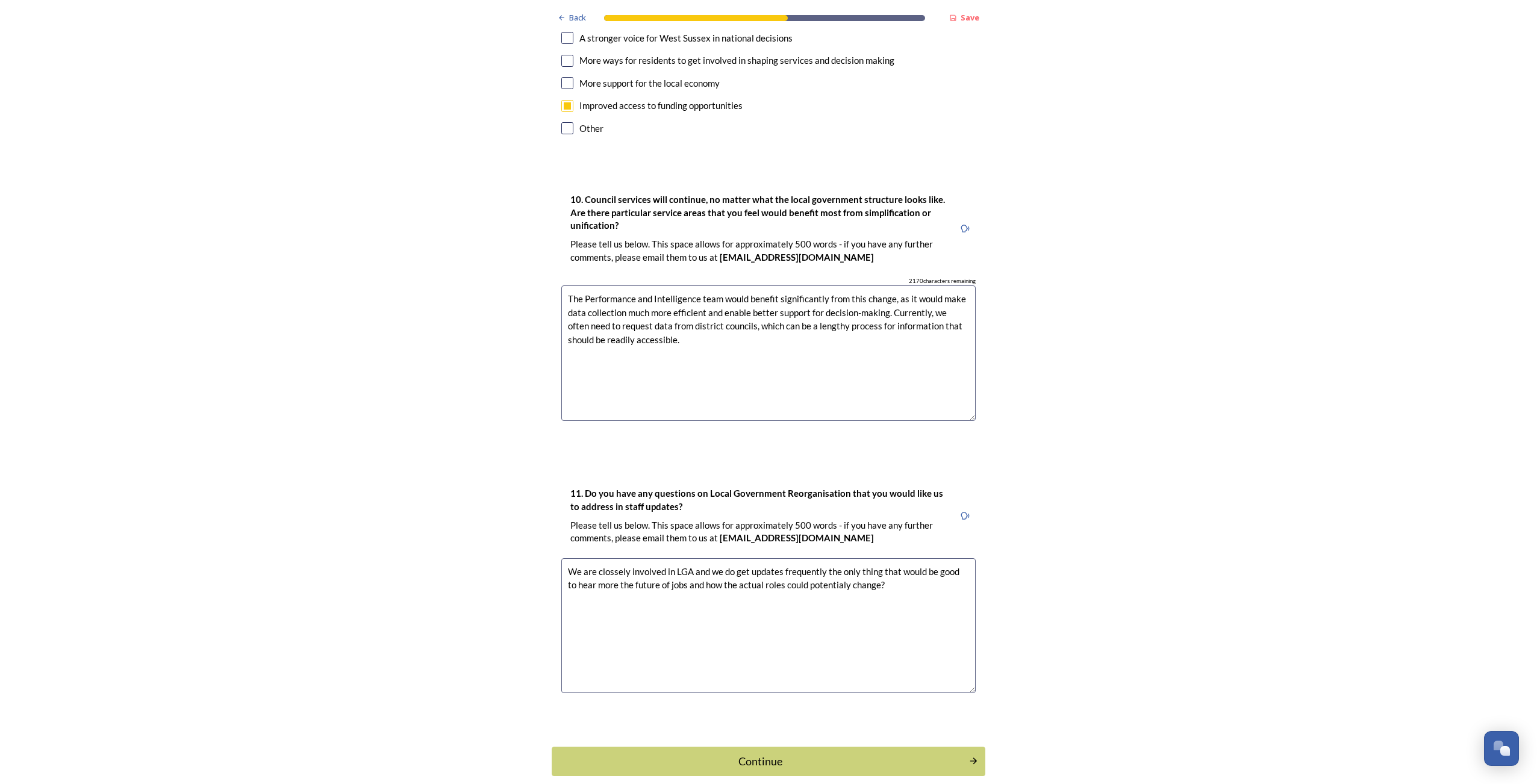
drag, startPoint x: 889, startPoint y: 549, endPoint x: 561, endPoint y: 534, distance: 328.3
click at [561, 558] on textarea "We are clossely involved in LGA and we do get updates frequently the only thing…" at bounding box center [768, 626] width 415 height 136
paste textarea "The Performance and Intelligence team would benefit significantly from this cha…"
click at [676, 575] on textarea "The Performance and Intelligence team would benefit significantly from this cha…" at bounding box center [768, 626] width 415 height 136
click at [691, 578] on textarea "The Performance and Intelligence team would benefit significantly from this cha…" at bounding box center [768, 626] width 415 height 136
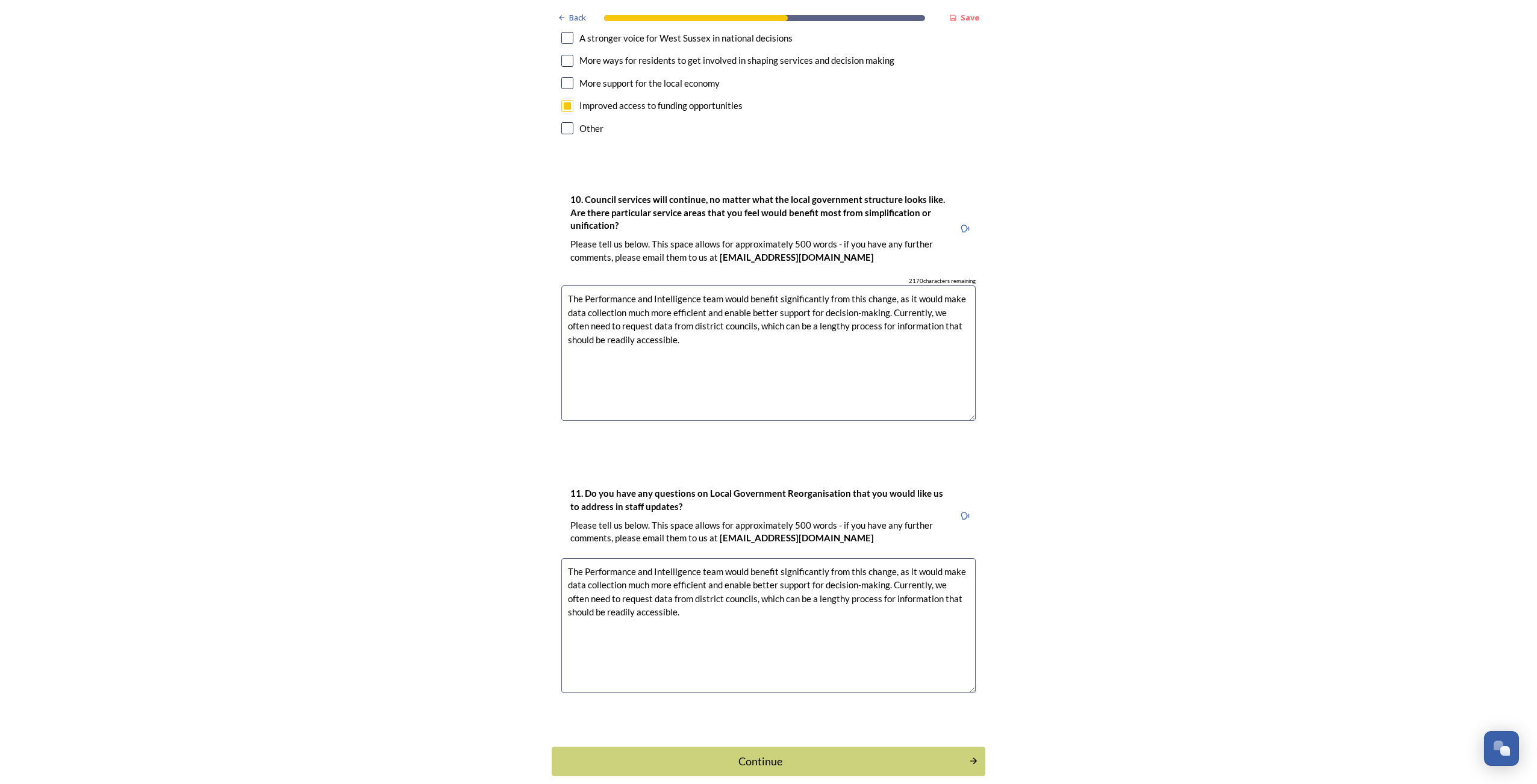
click at [714, 576] on textarea "The Performance and Intelligence team would benefit significantly from this cha…" at bounding box center [768, 626] width 415 height 136
paste textarea "ely involved with the LGA and receive regular updates. However, it would be hel…"
type textarea "We are closely involved with the LGA and receive regular updates. However, it w…"
click at [775, 753] on div "Continue" at bounding box center [760, 761] width 408 height 16
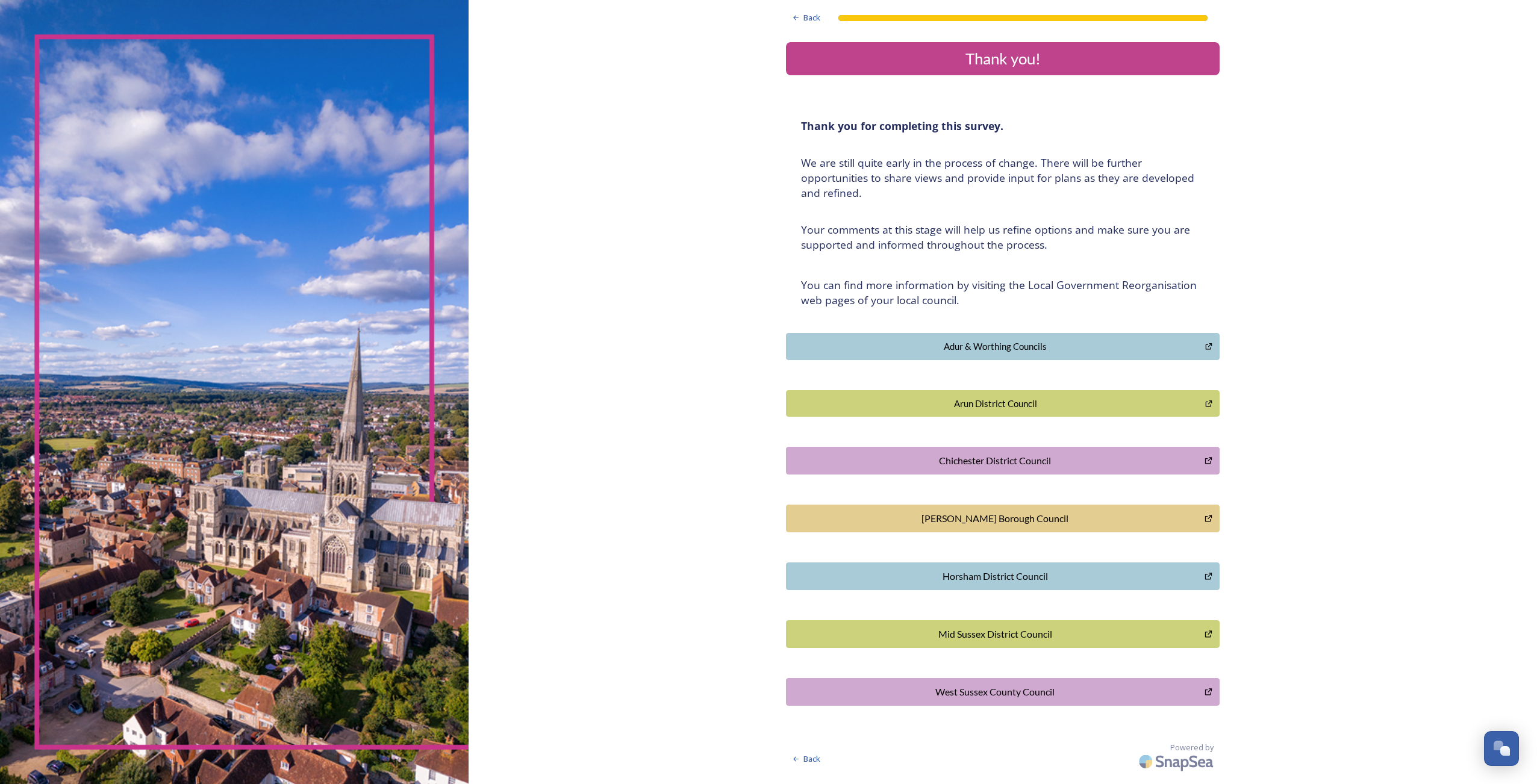
click at [935, 69] on div "Thank you!" at bounding box center [1003, 59] width 424 height 23
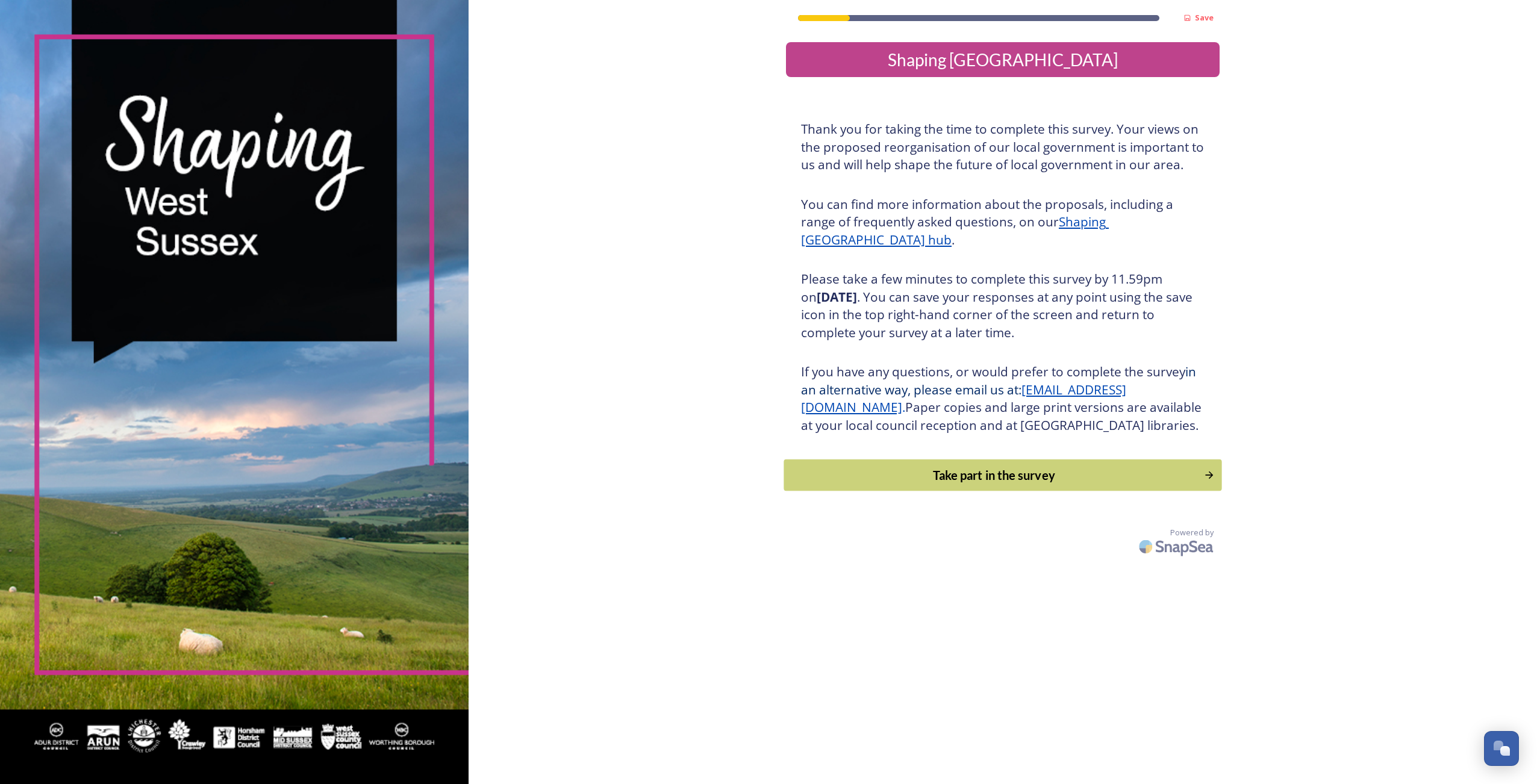
click at [969, 484] on div "Take part in the survey" at bounding box center [995, 475] width 407 height 18
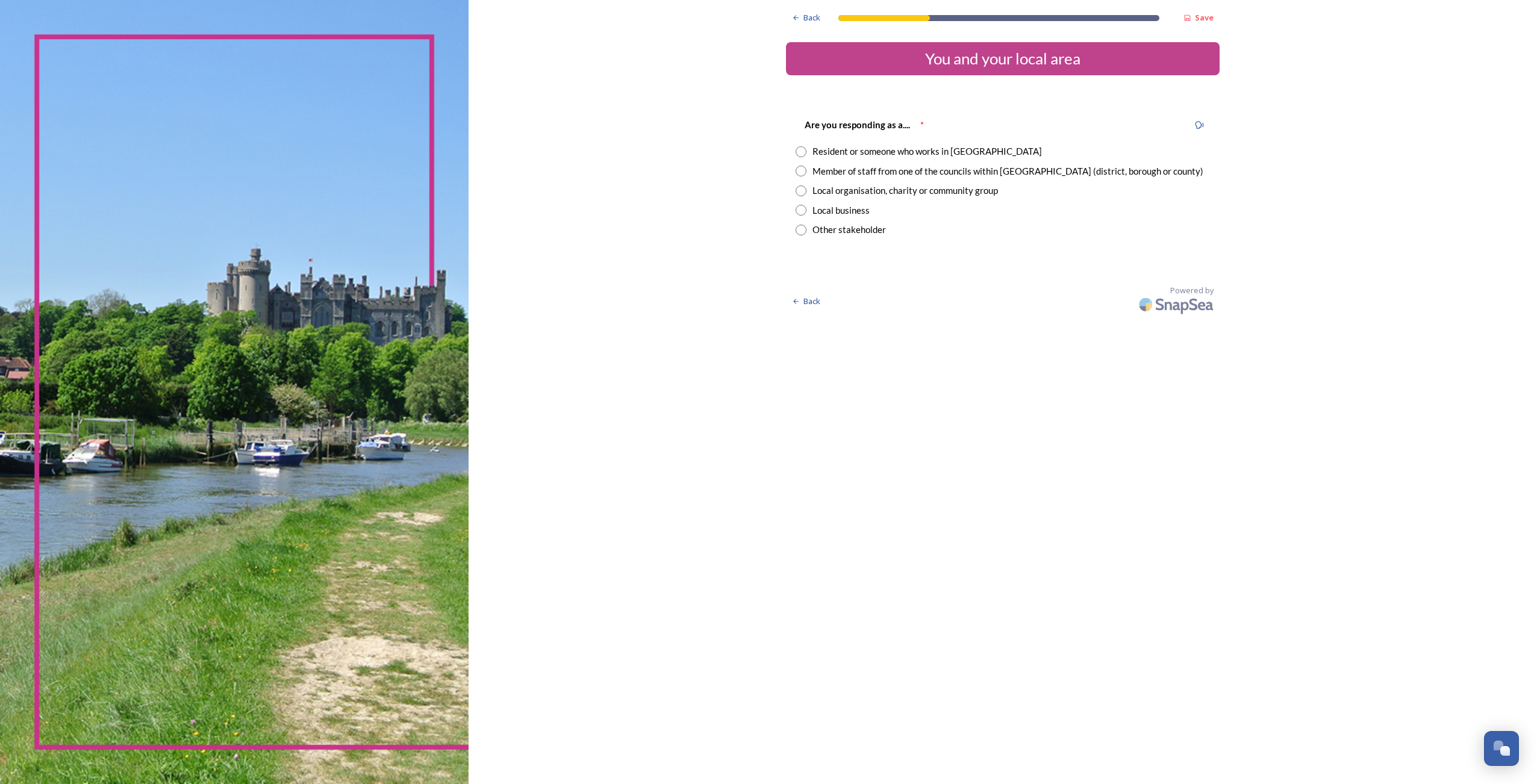
click at [827, 152] on div "Resident or someone who works in West Sussex" at bounding box center [927, 151] width 229 height 14
radio input "true"
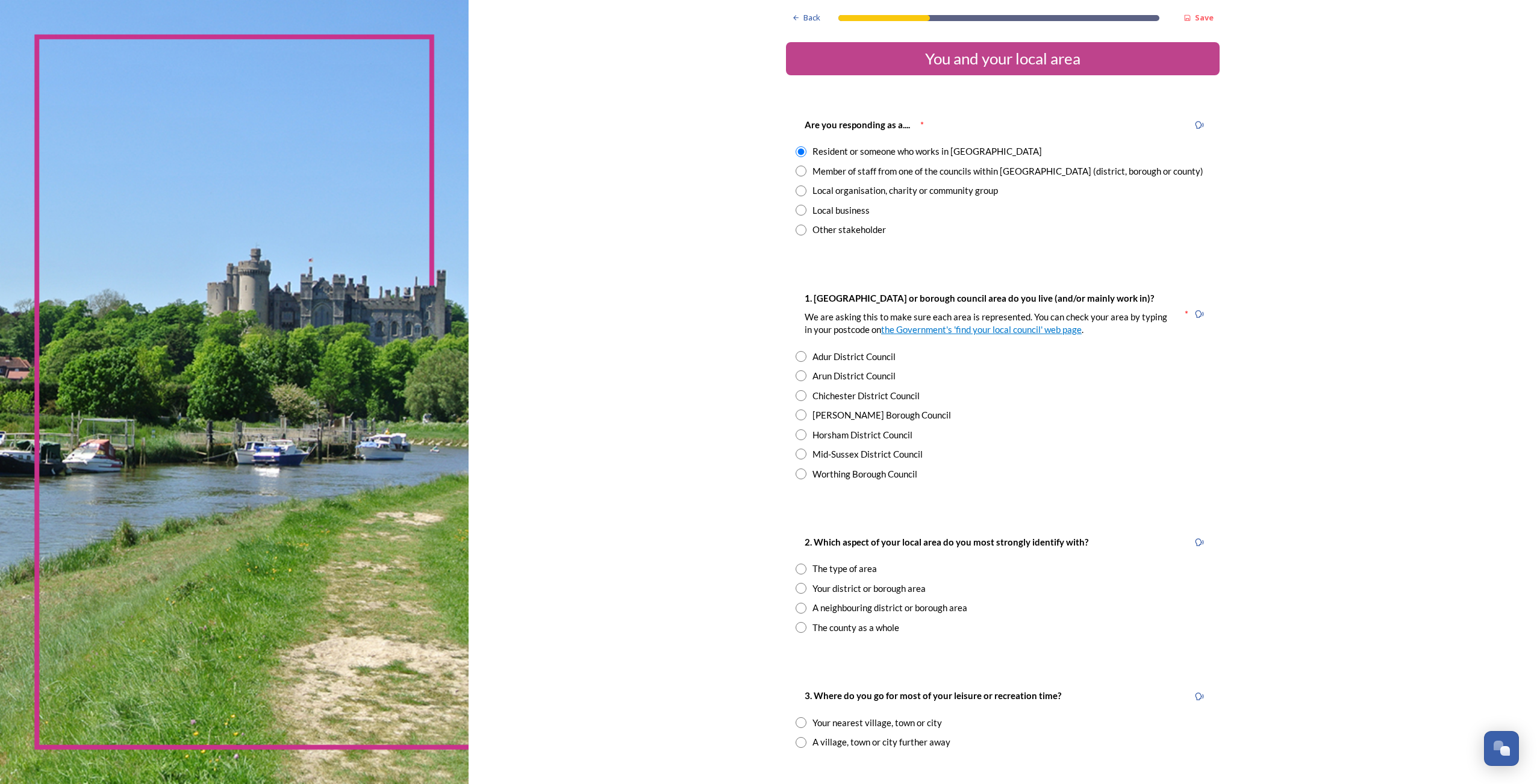
click at [799, 377] on input "radio" at bounding box center [801, 376] width 11 height 11
radio input "true"
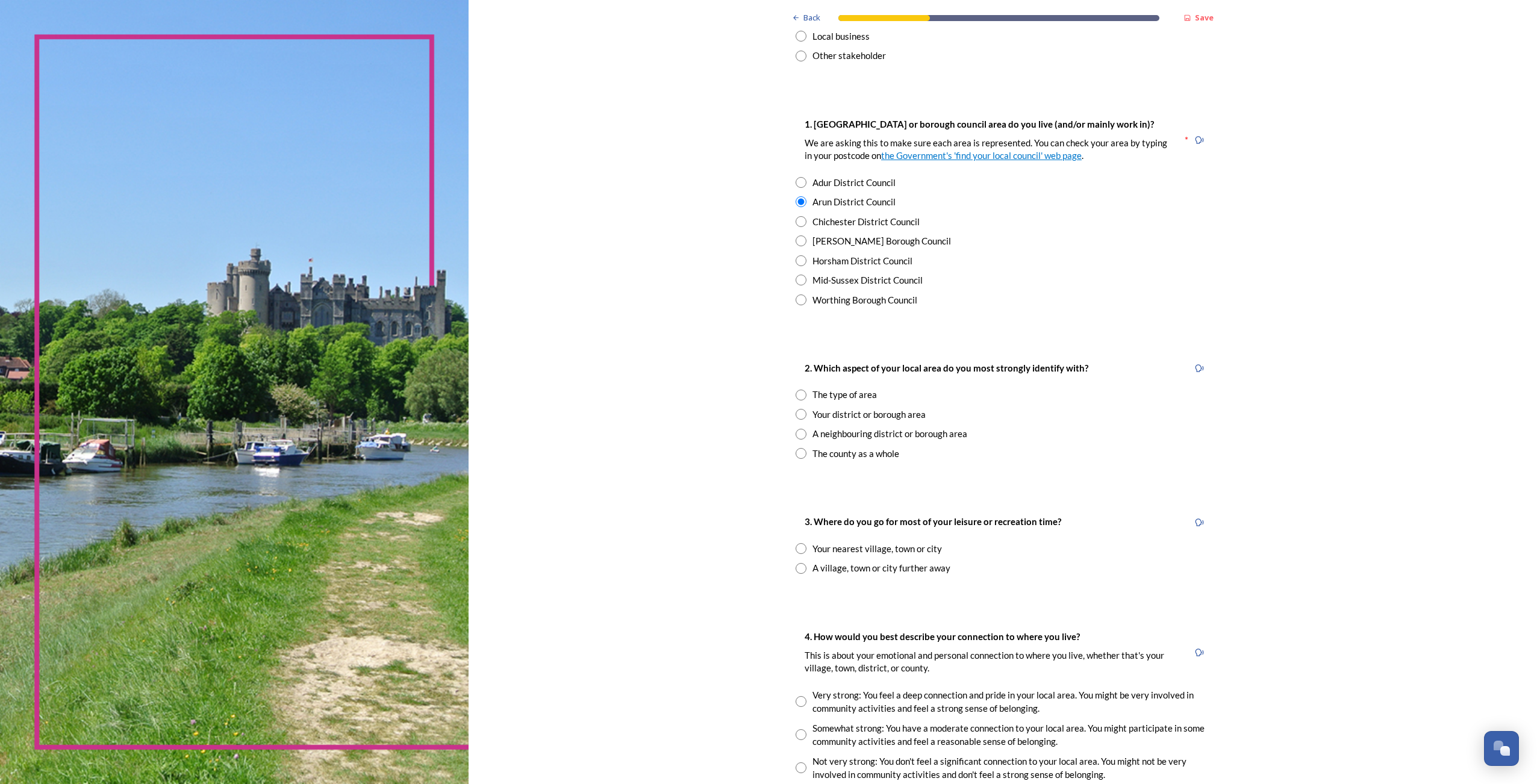
scroll to position [181, 0]
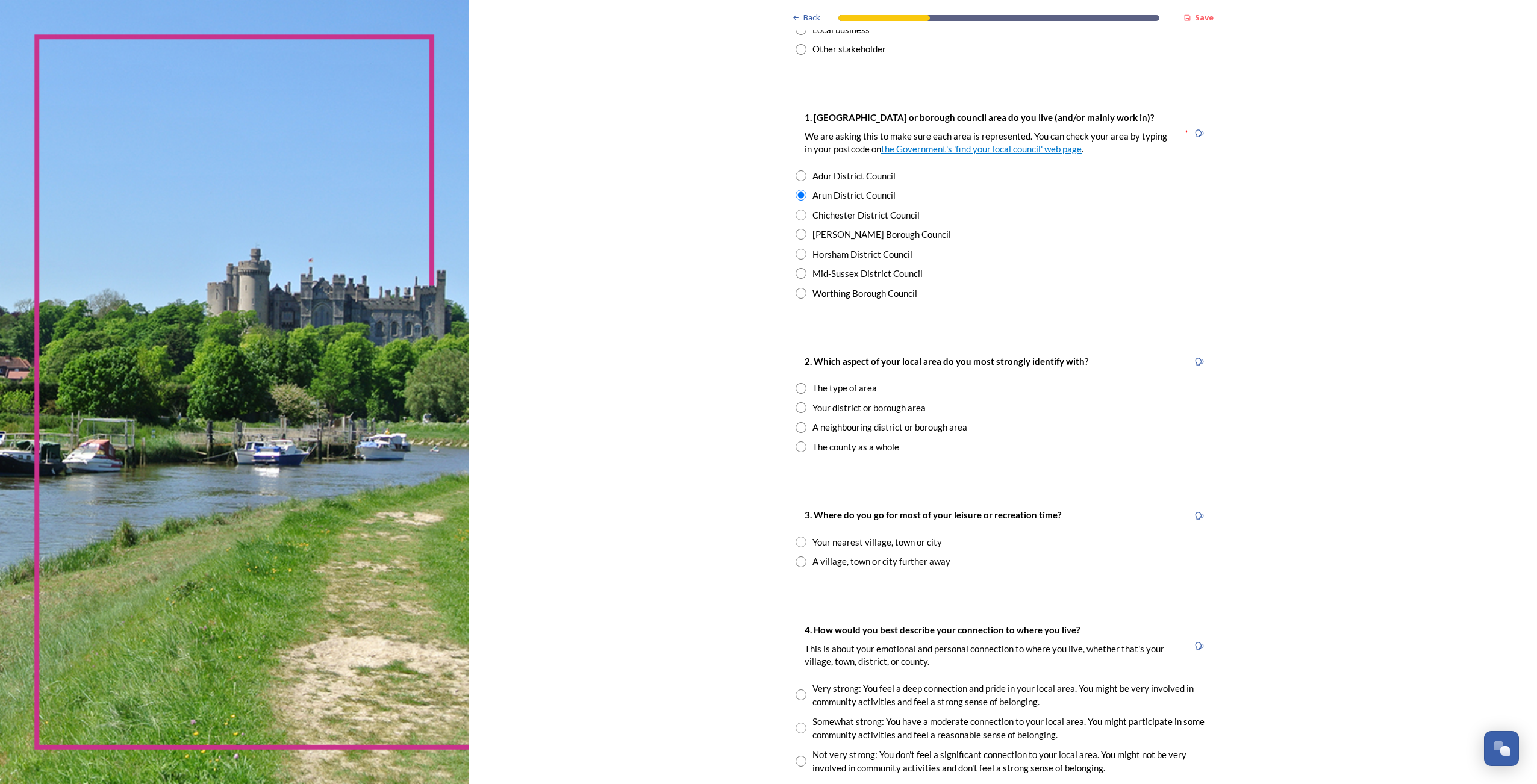
click at [802, 389] on input "radio" at bounding box center [801, 389] width 11 height 11
radio input "true"
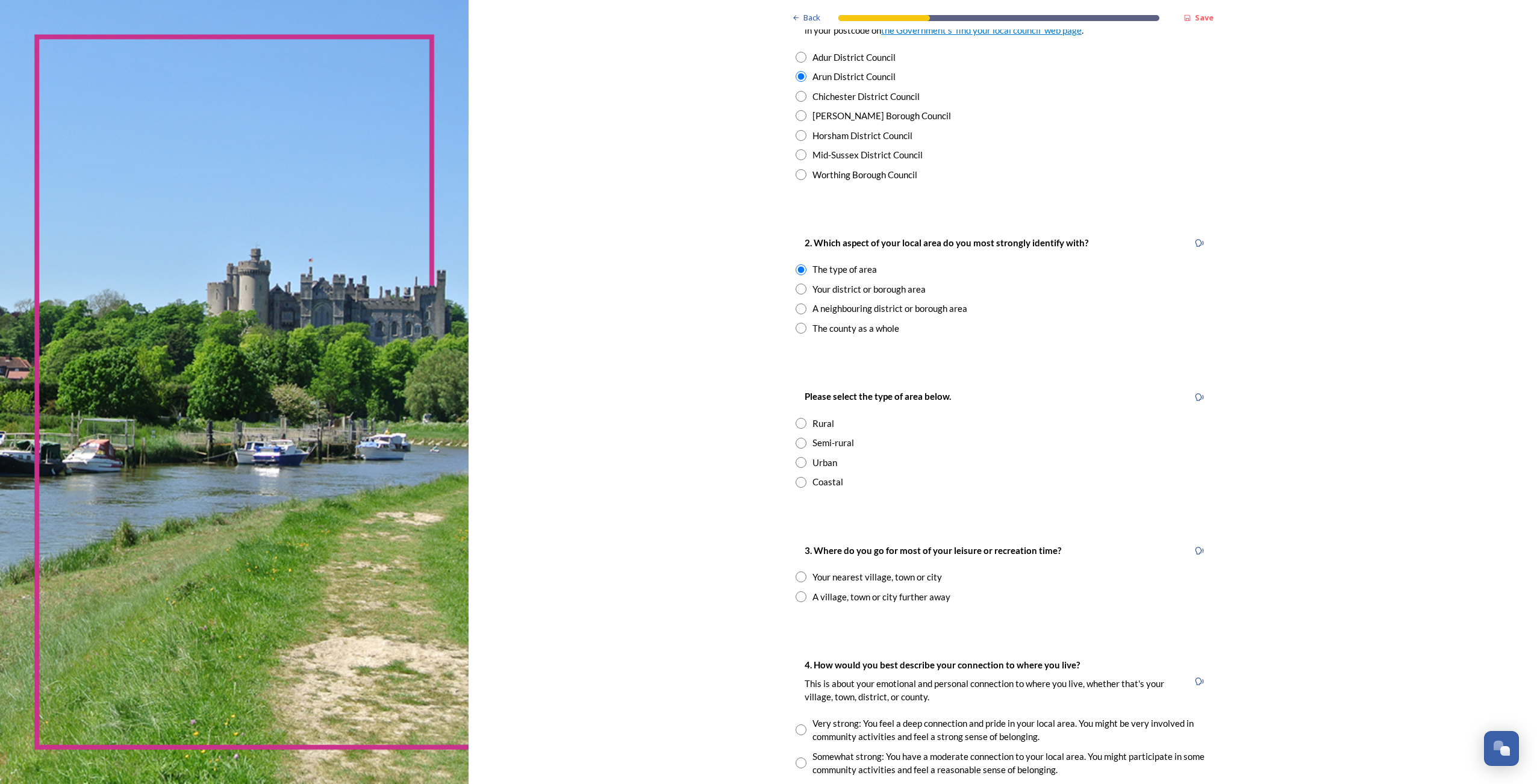
scroll to position [301, 0]
click at [800, 441] on input "radio" at bounding box center [801, 441] width 11 height 11
radio input "true"
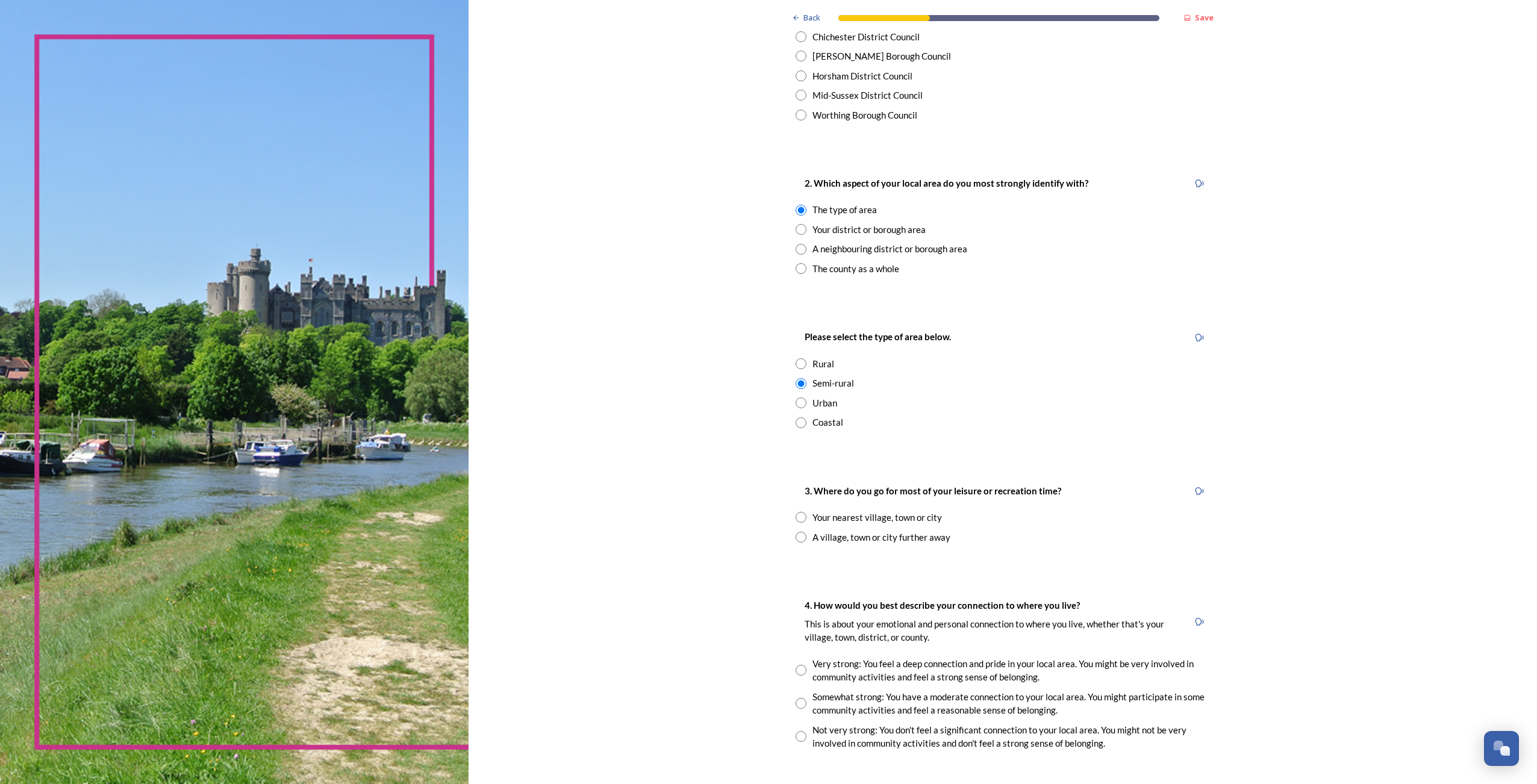
scroll to position [422, 0]
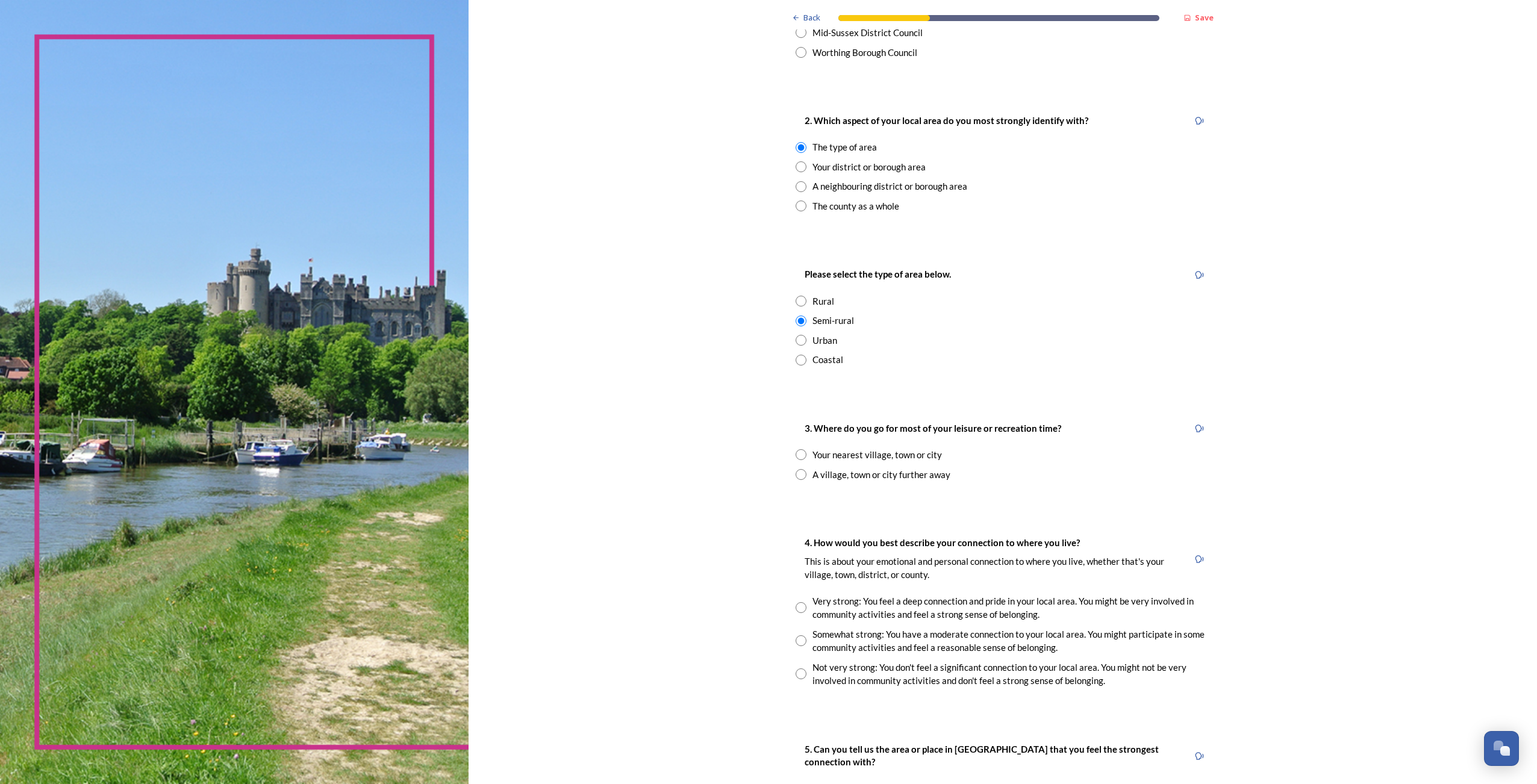
click at [795, 360] on input "radio" at bounding box center [801, 360] width 11 height 11
radio input "true"
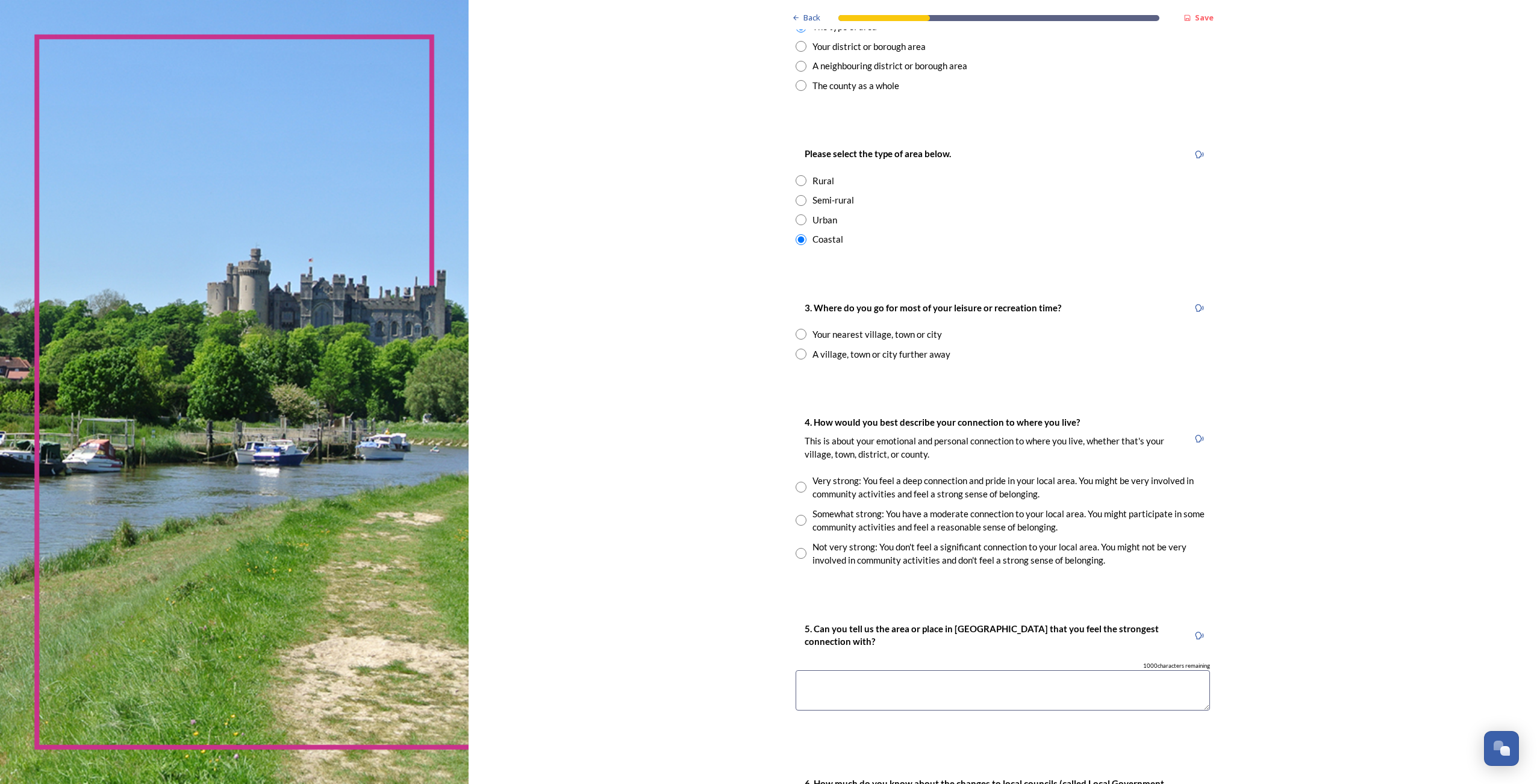
click at [797, 334] on input "radio" at bounding box center [801, 334] width 11 height 11
radio input "true"
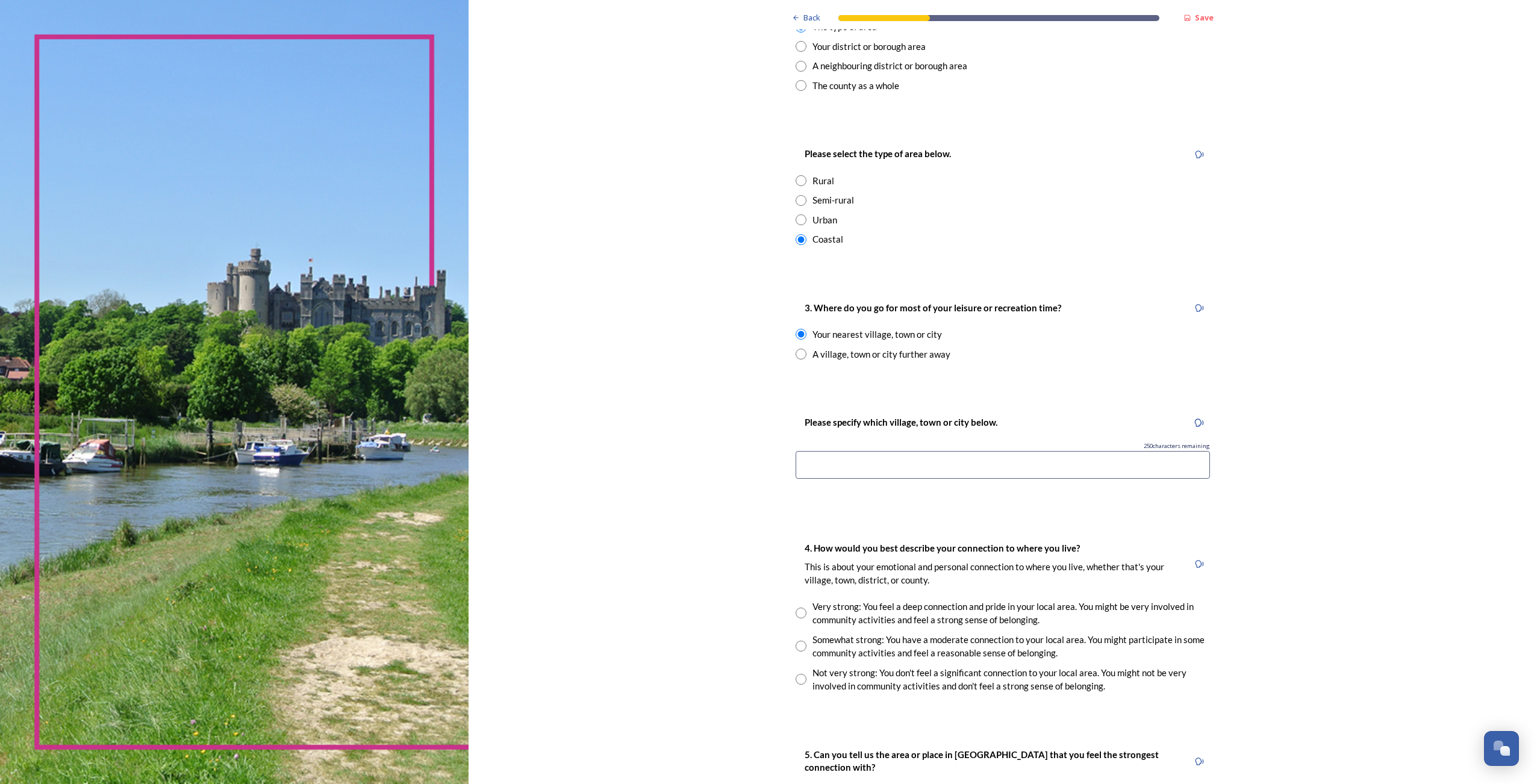
click at [891, 464] on input at bounding box center [1003, 464] width 415 height 27
type input "East Preston"
click at [669, 508] on div "Back Save You and your local area Are you responding as a.... * Resident or som…" at bounding box center [1003, 306] width 1069 height 1697
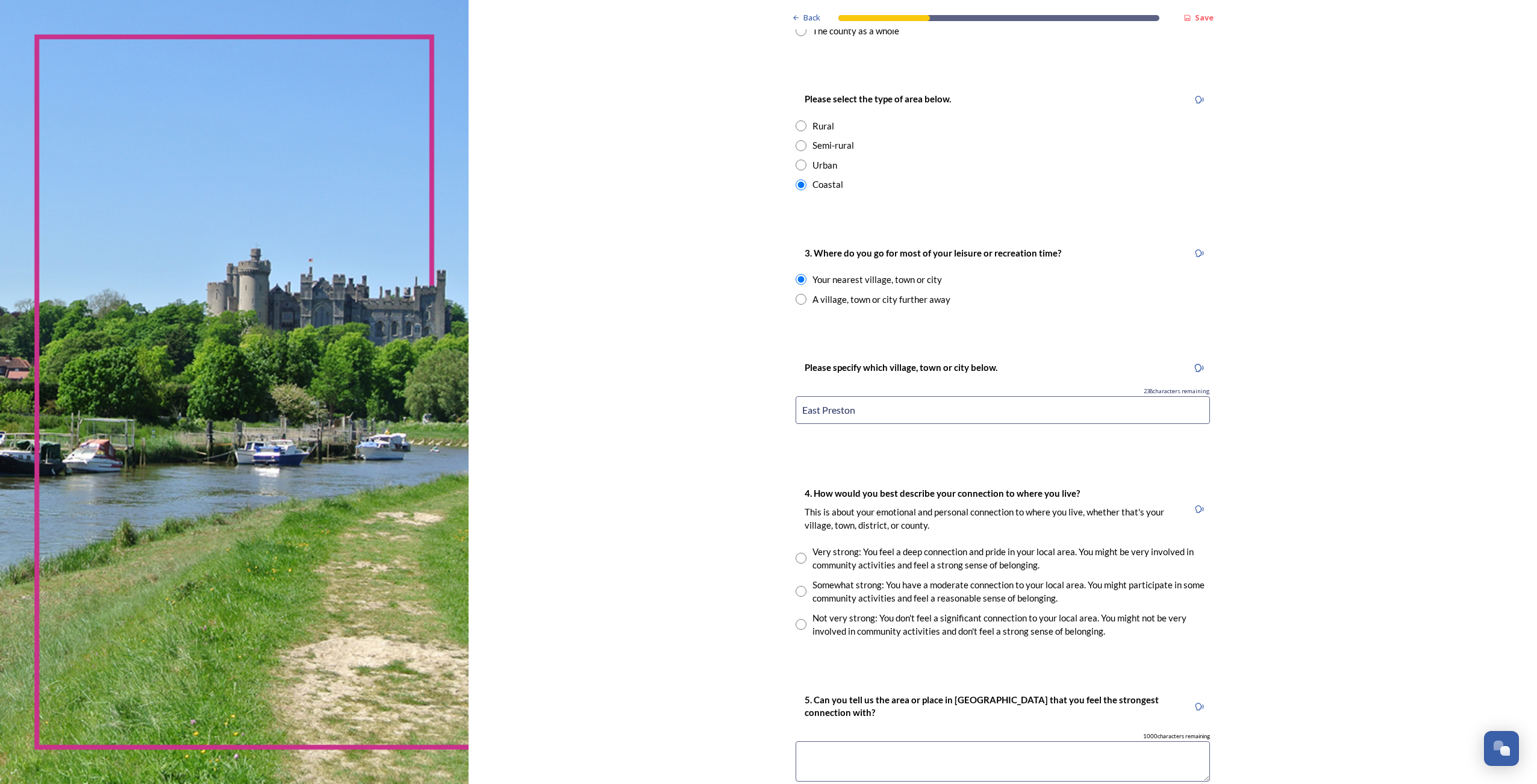
scroll to position [662, 0]
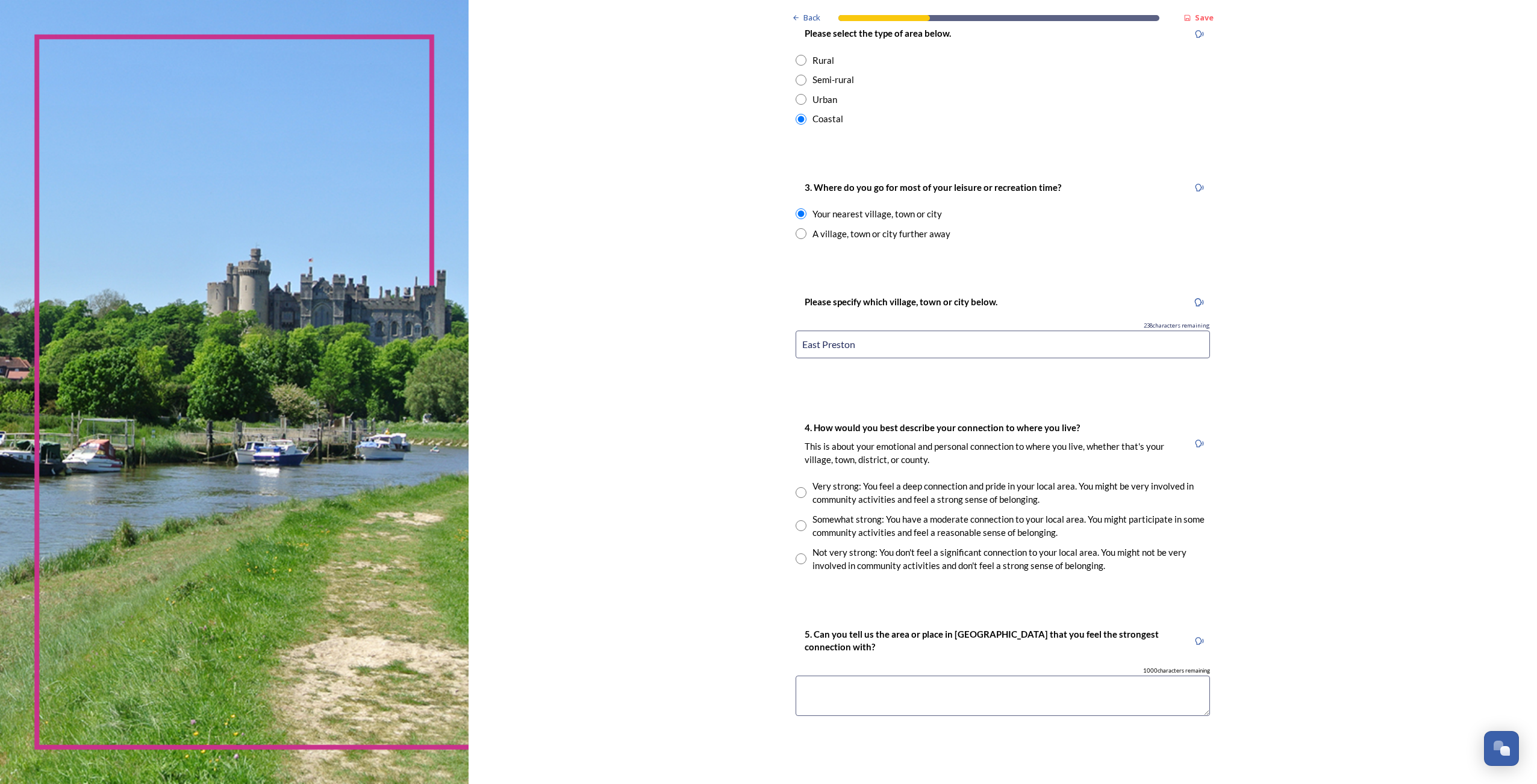
click at [802, 489] on div "Very strong: You feel a deep connection and pride in your local area. You might…" at bounding box center [1003, 493] width 415 height 27
radio input "true"
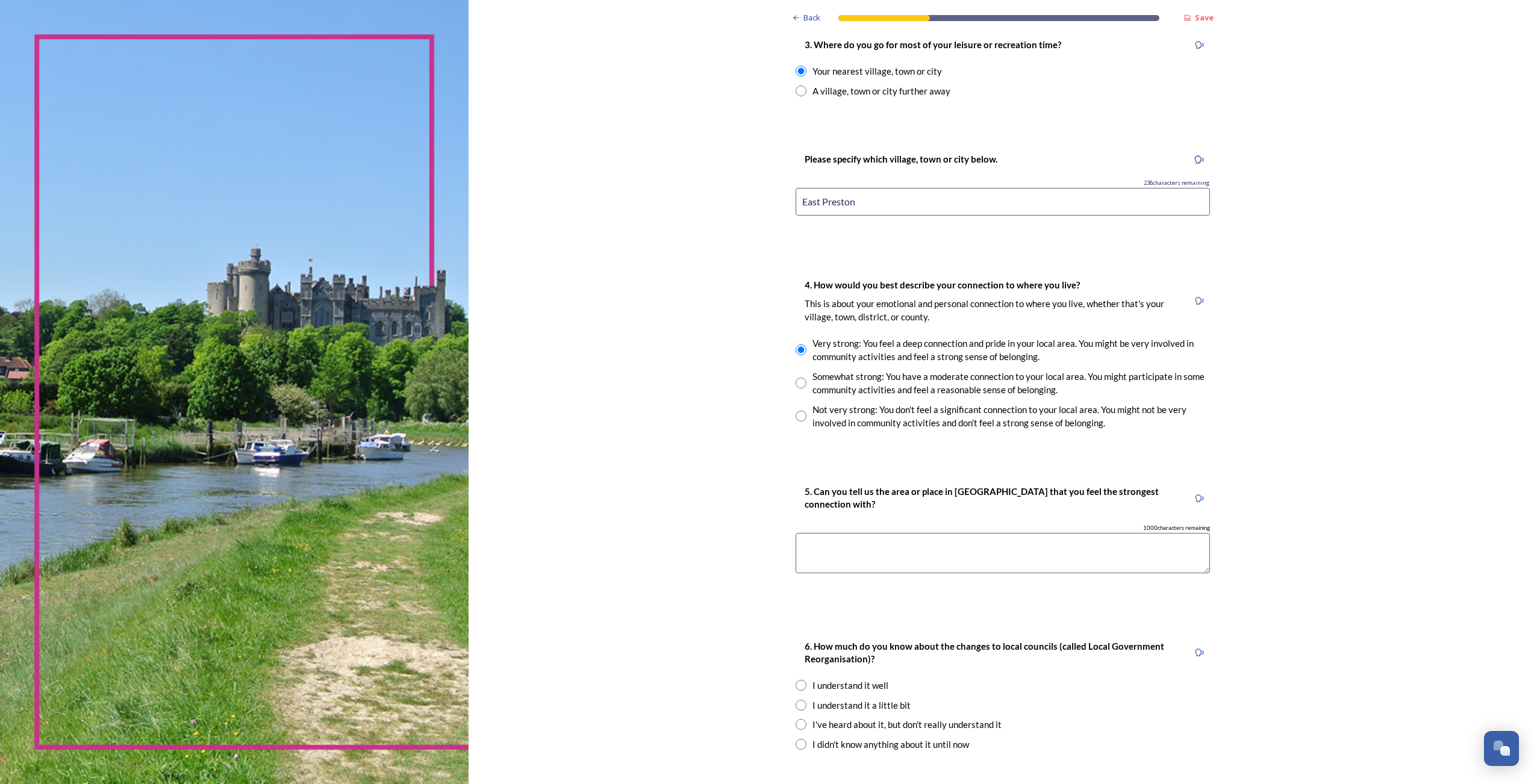
scroll to position [843, 0]
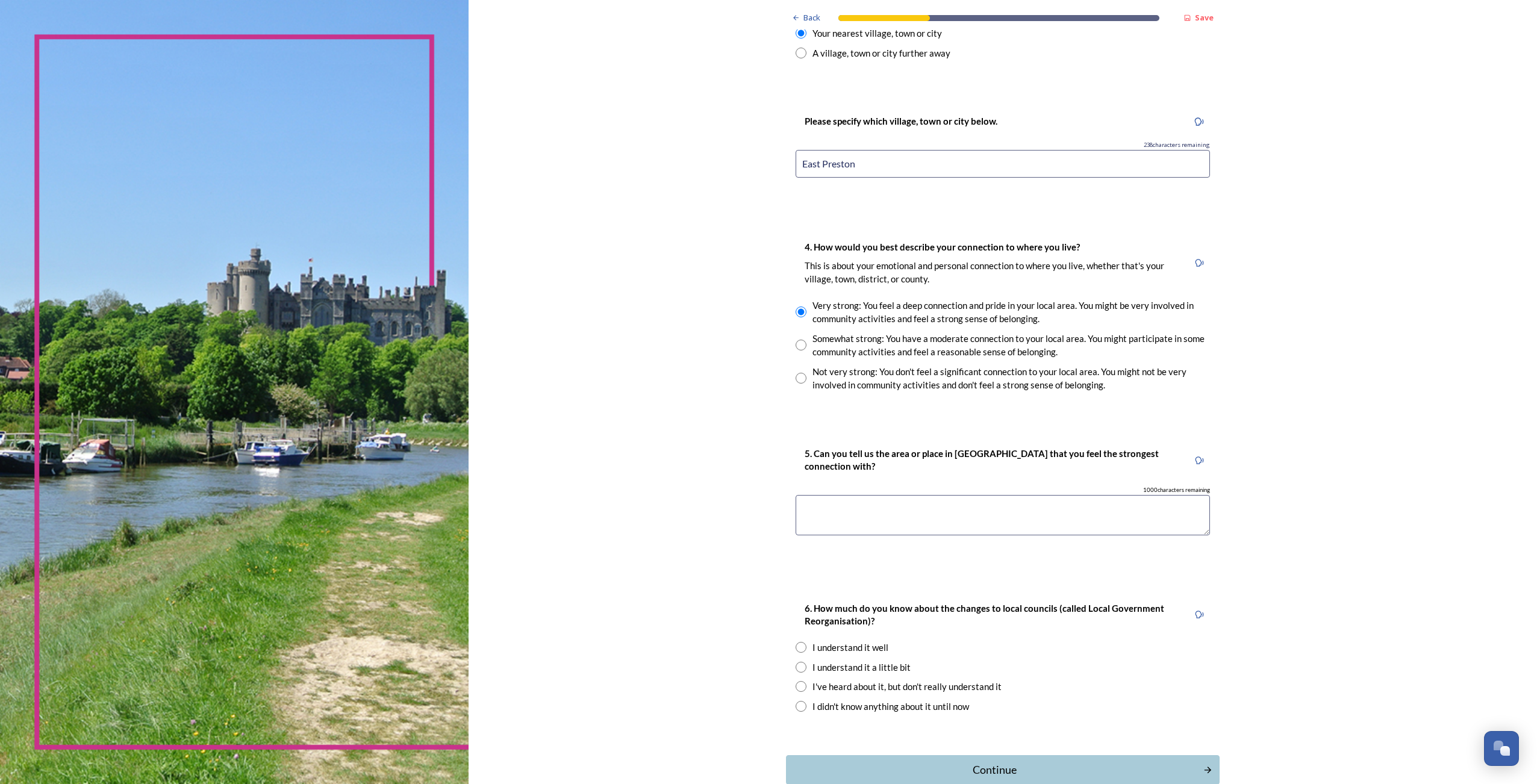
click at [878, 515] on textarea at bounding box center [1003, 515] width 415 height 40
paste textarea "a great area to visit, offering a variety of activities such as hiking, explori…"
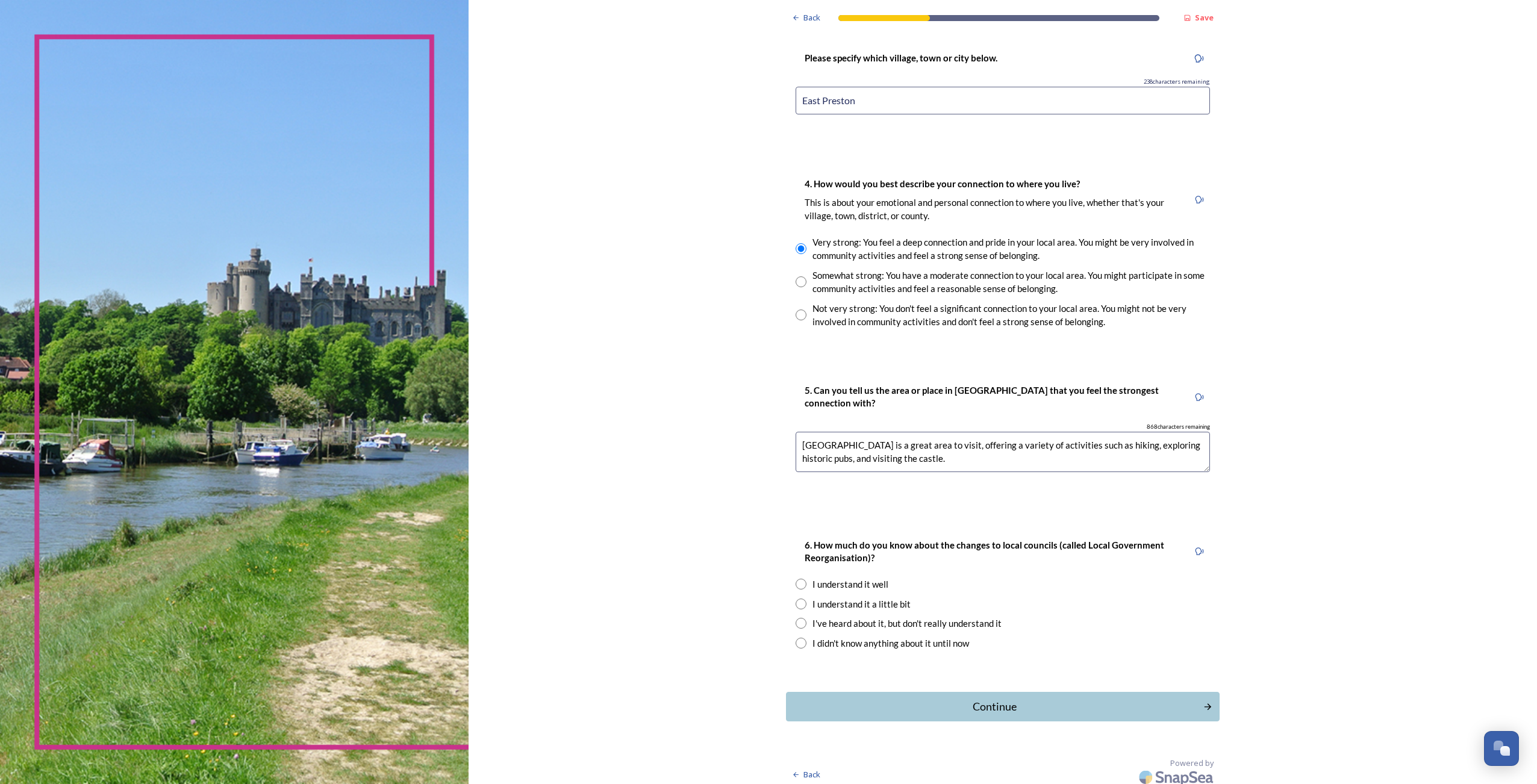
scroll to position [914, 0]
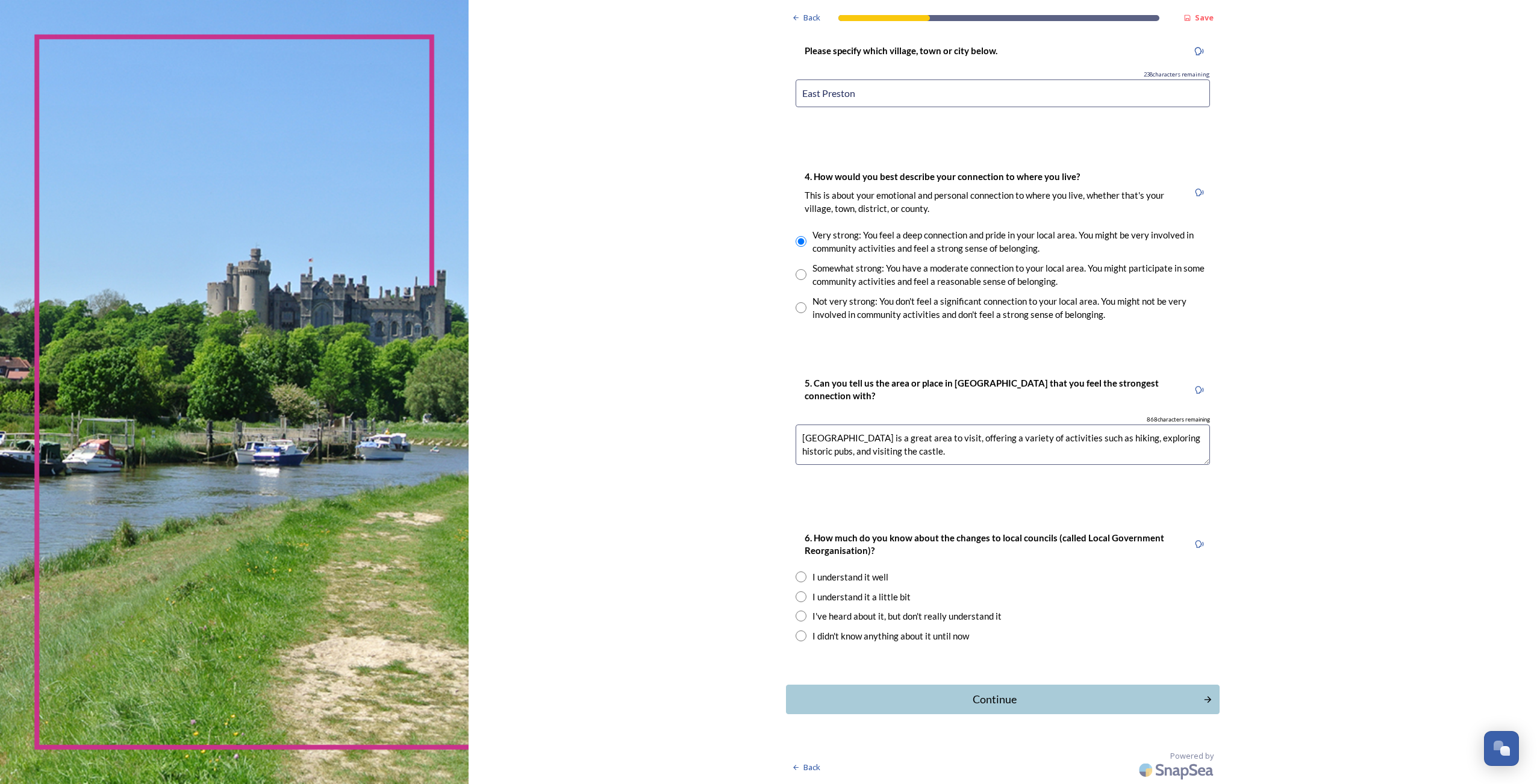
type textarea "Arundel is a great area to visit, offering a variety of activities such as hiki…"
click at [795, 597] on input "radio" at bounding box center [801, 596] width 11 height 11
radio input "true"
click at [1009, 706] on div "Continue" at bounding box center [995, 699] width 408 height 16
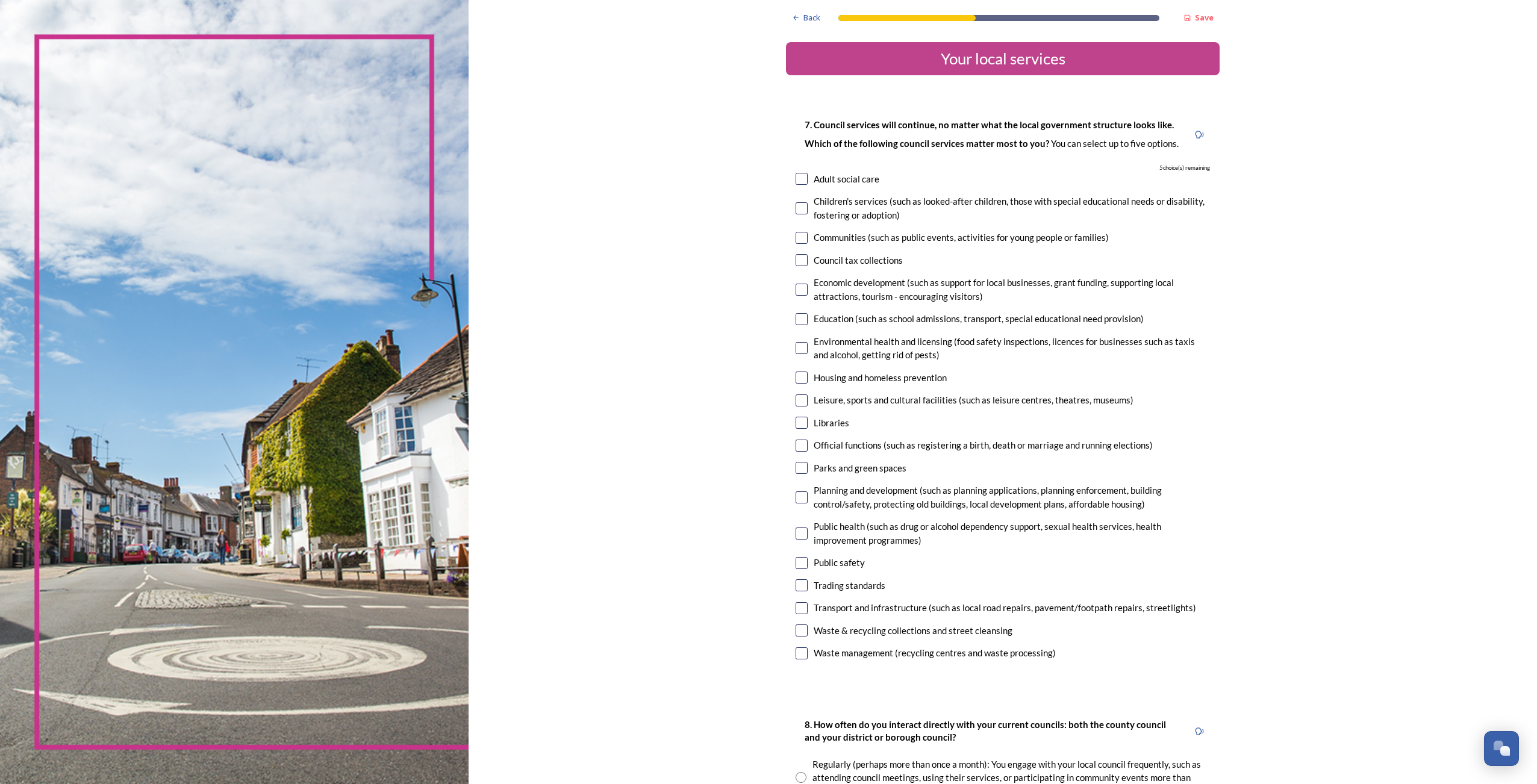
click at [798, 286] on input "checkbox" at bounding box center [802, 290] width 12 height 12
checkbox input "true"
click at [799, 323] on input "checkbox" at bounding box center [802, 319] width 12 height 12
checkbox input "true"
click at [795, 260] on input "checkbox" at bounding box center [802, 260] width 12 height 12
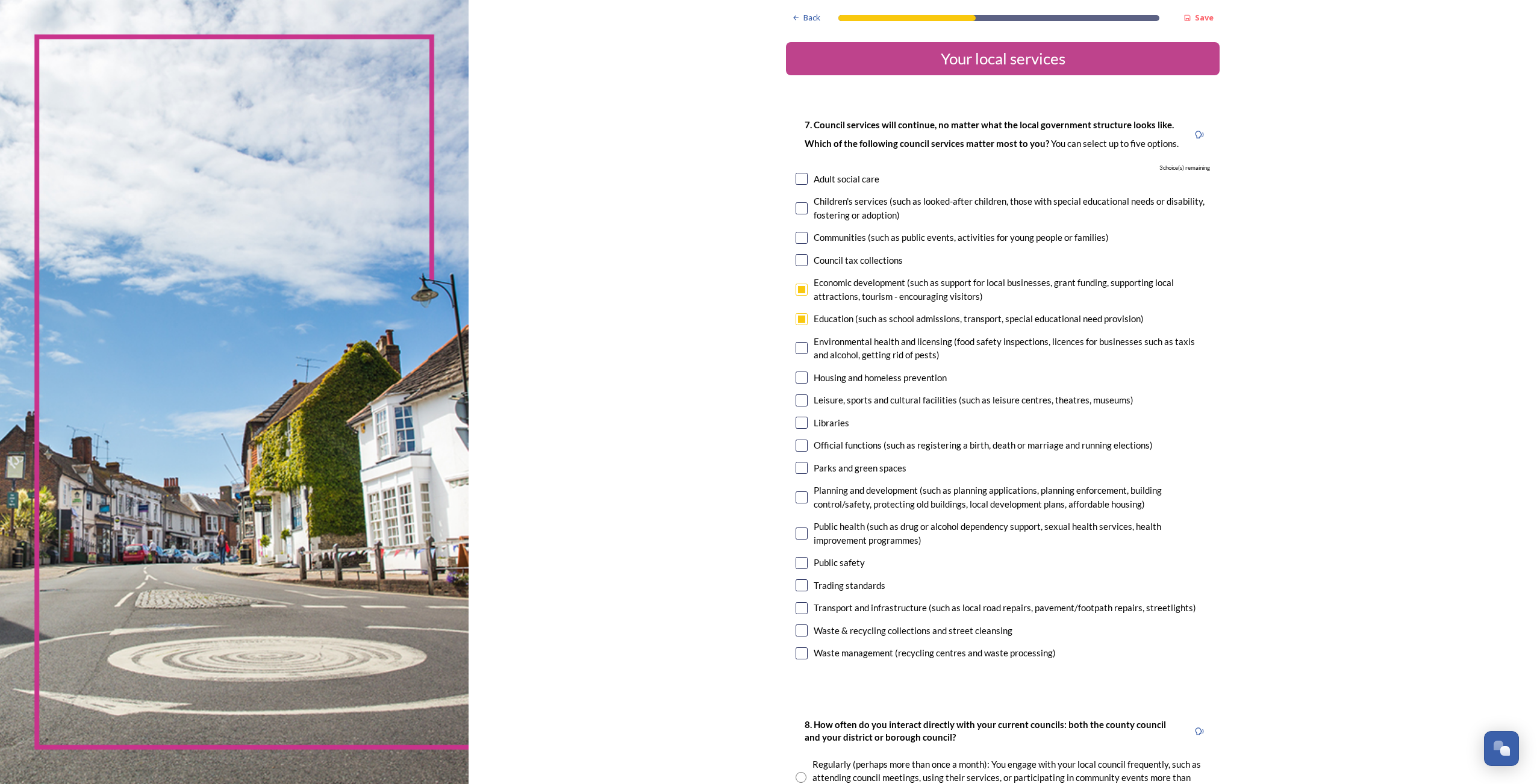
checkbox input "true"
click at [798, 467] on input "checkbox" at bounding box center [802, 468] width 12 height 12
checkbox input "true"
click at [795, 502] on div at bounding box center [802, 497] width 12 height 12
checkbox input "true"
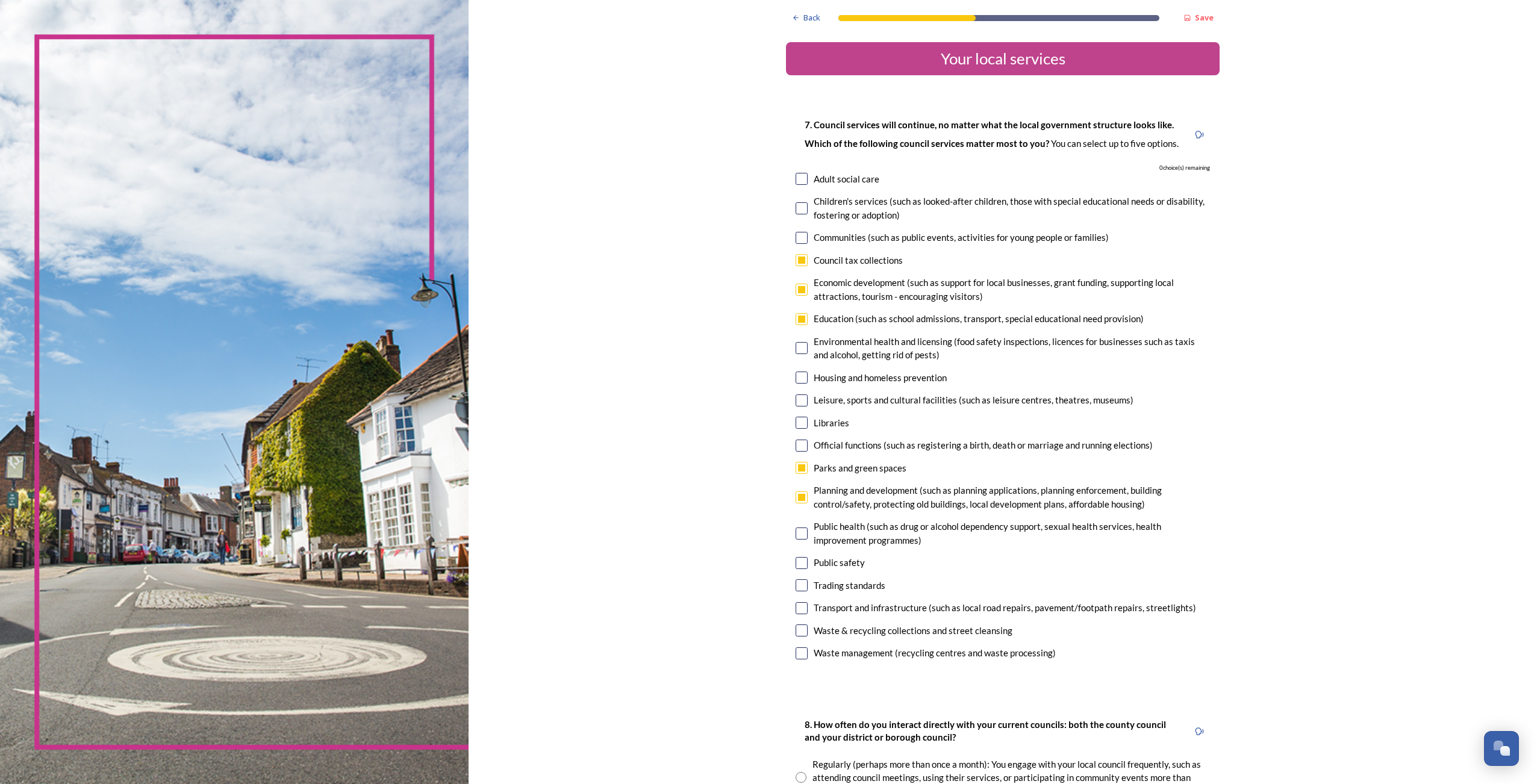
click at [797, 534] on input "checkbox" at bounding box center [802, 533] width 12 height 12
checkbox input "false"
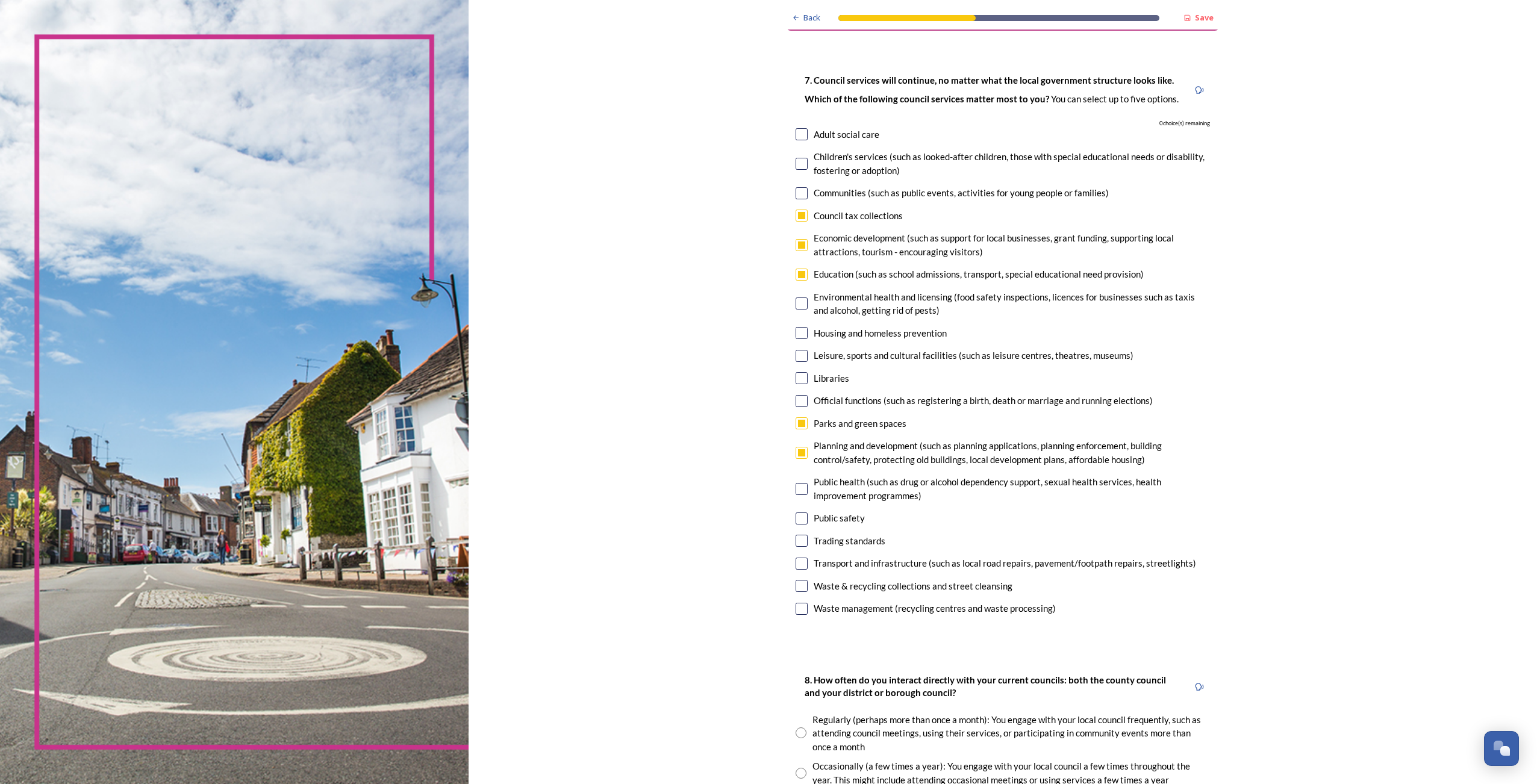
scroll to position [120, 0]
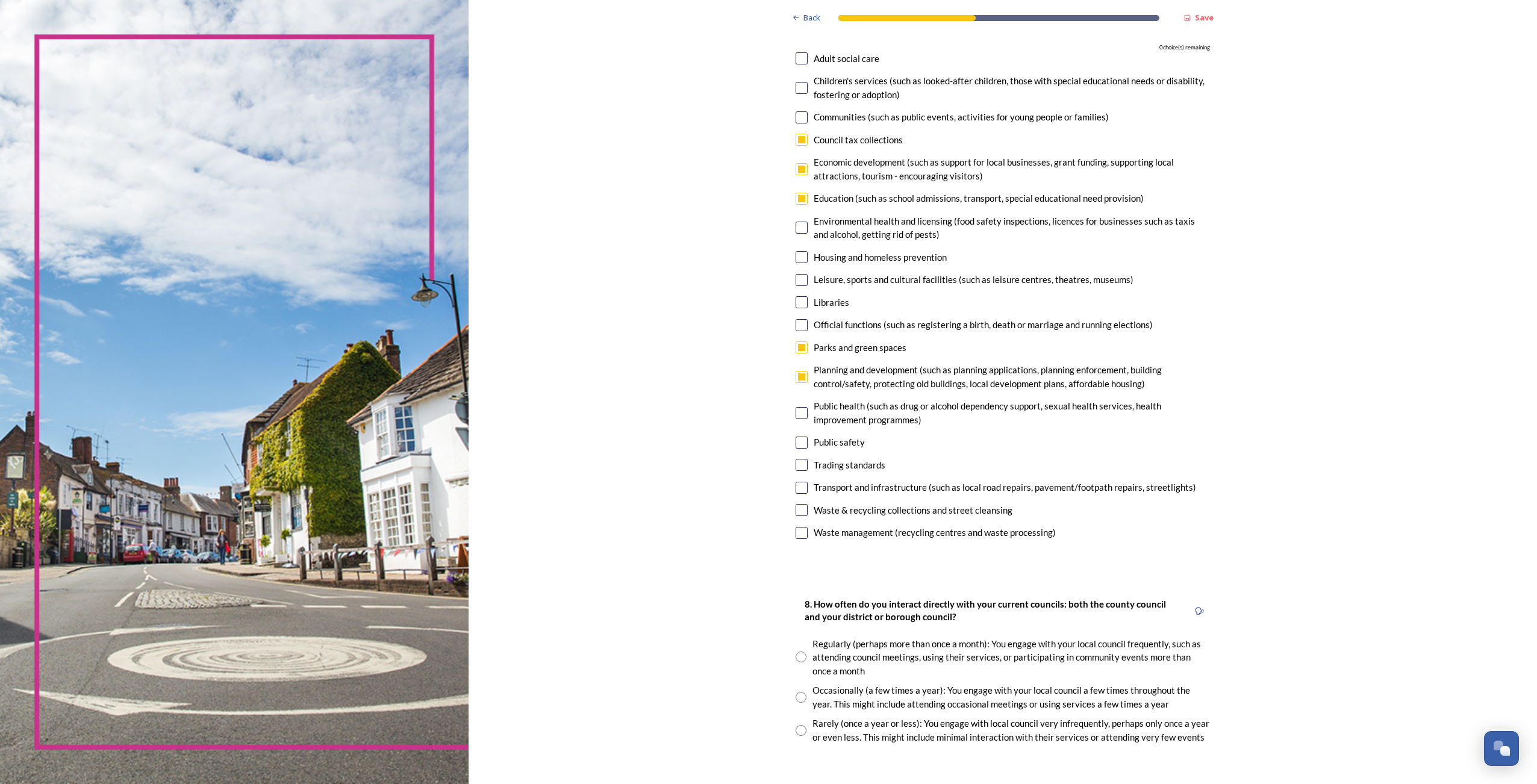
click at [800, 439] on input "checkbox" at bounding box center [802, 442] width 12 height 12
click at [800, 444] on input "checkbox" at bounding box center [802, 442] width 12 height 12
checkbox input "false"
click at [804, 345] on div "Parks and green spaces" at bounding box center [1003, 348] width 415 height 14
checkbox input "false"
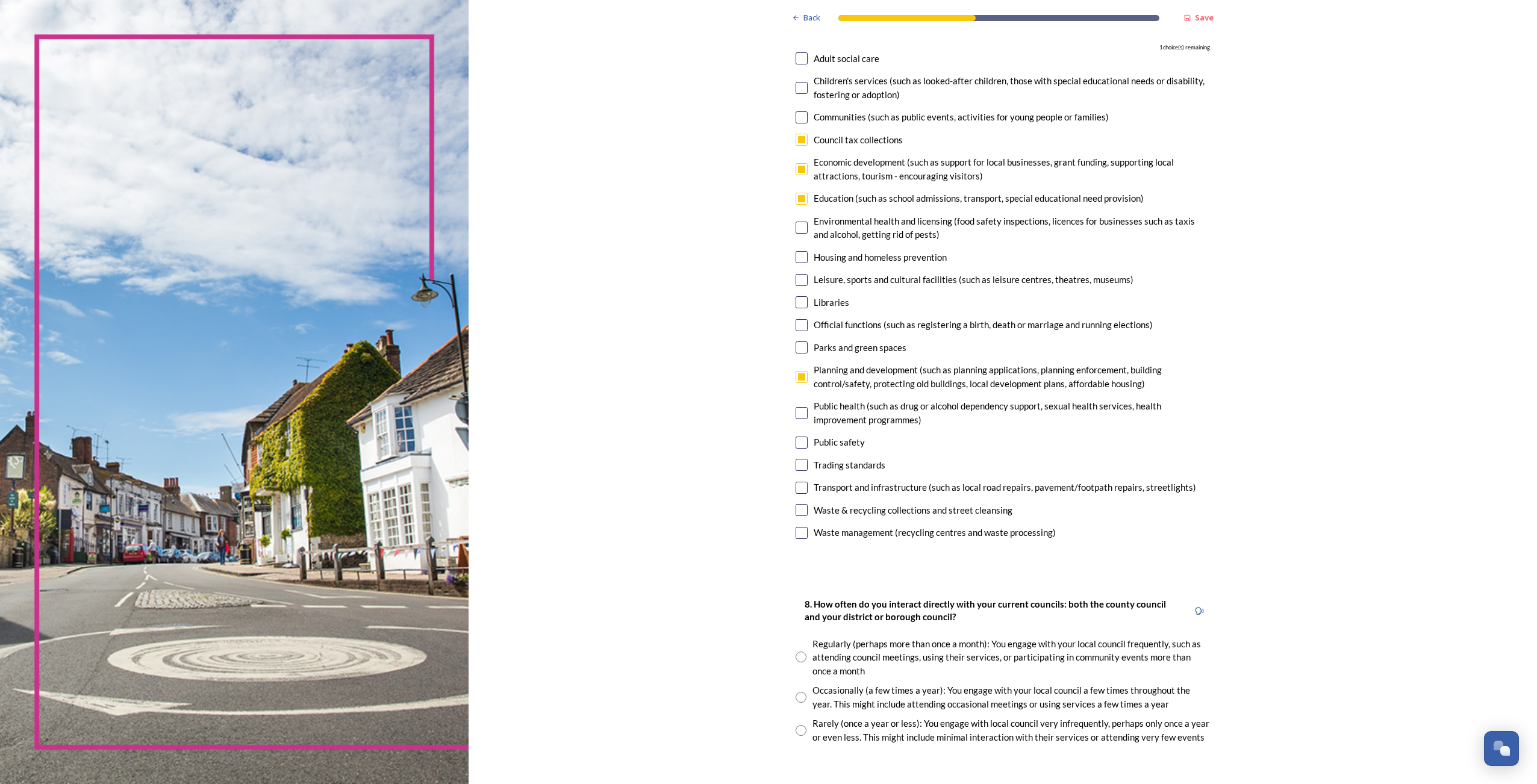
click at [799, 487] on input "checkbox" at bounding box center [802, 488] width 12 height 12
checkbox input "true"
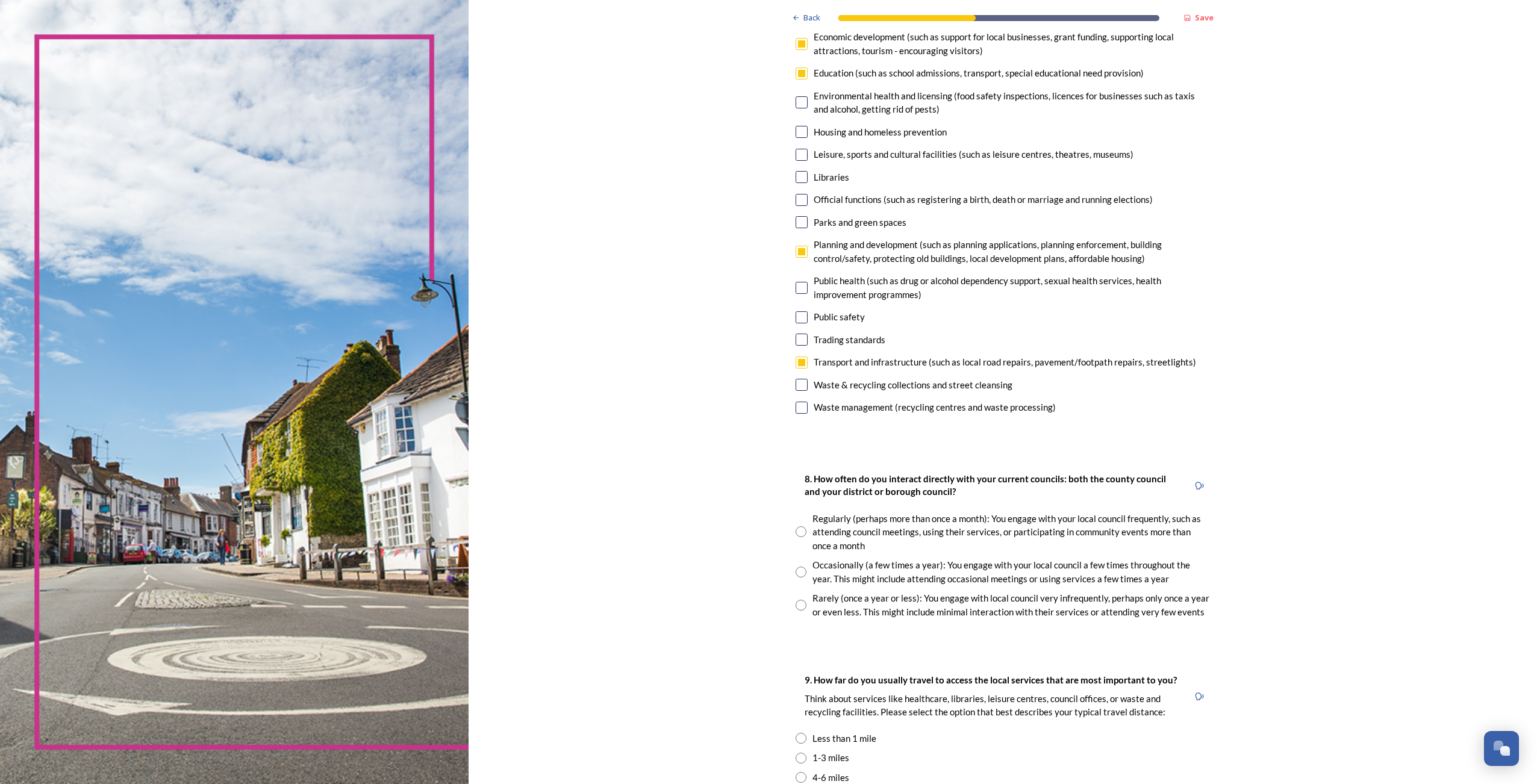
scroll to position [422, 0]
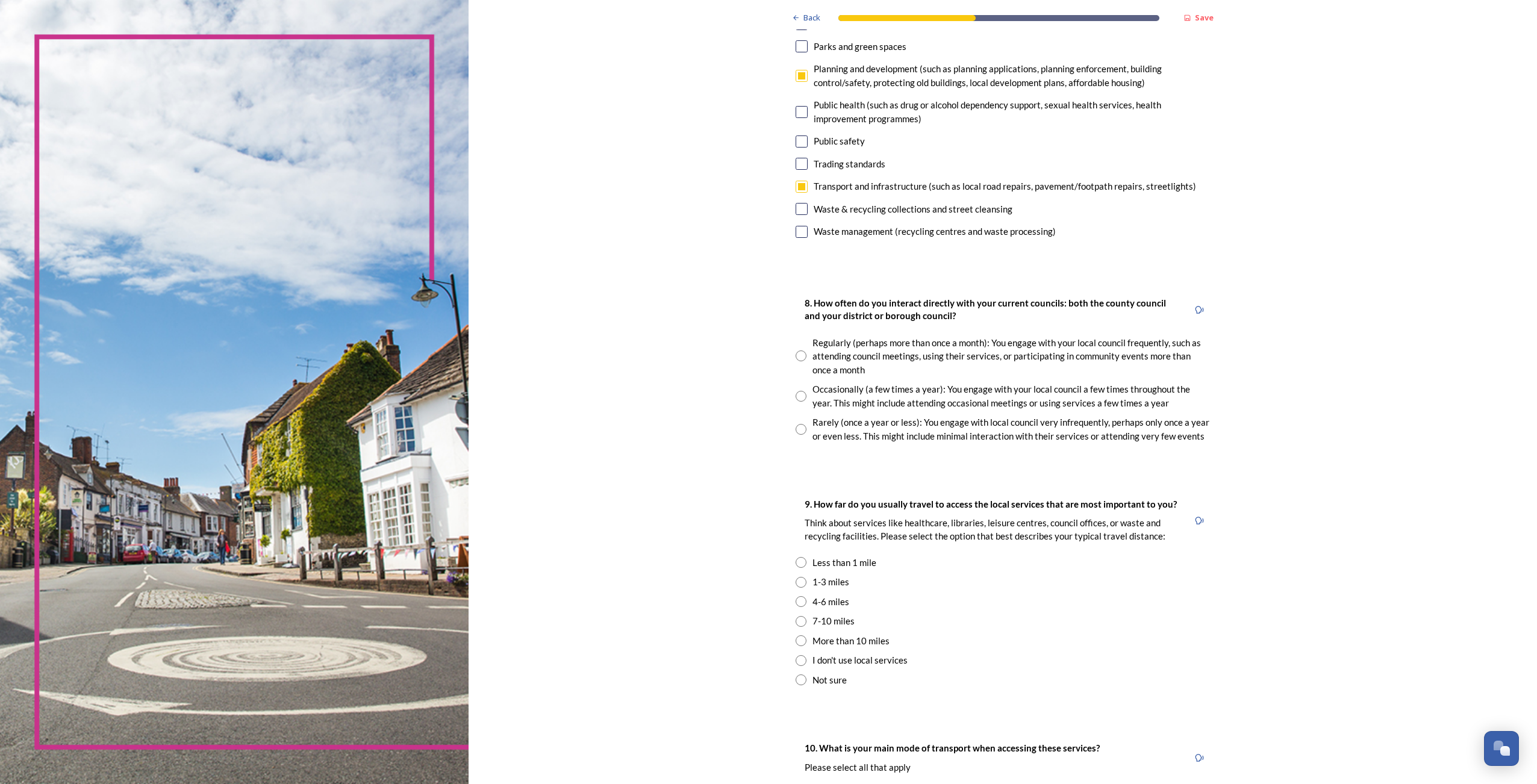
click at [798, 401] on input "radio" at bounding box center [801, 396] width 11 height 11
radio input "true"
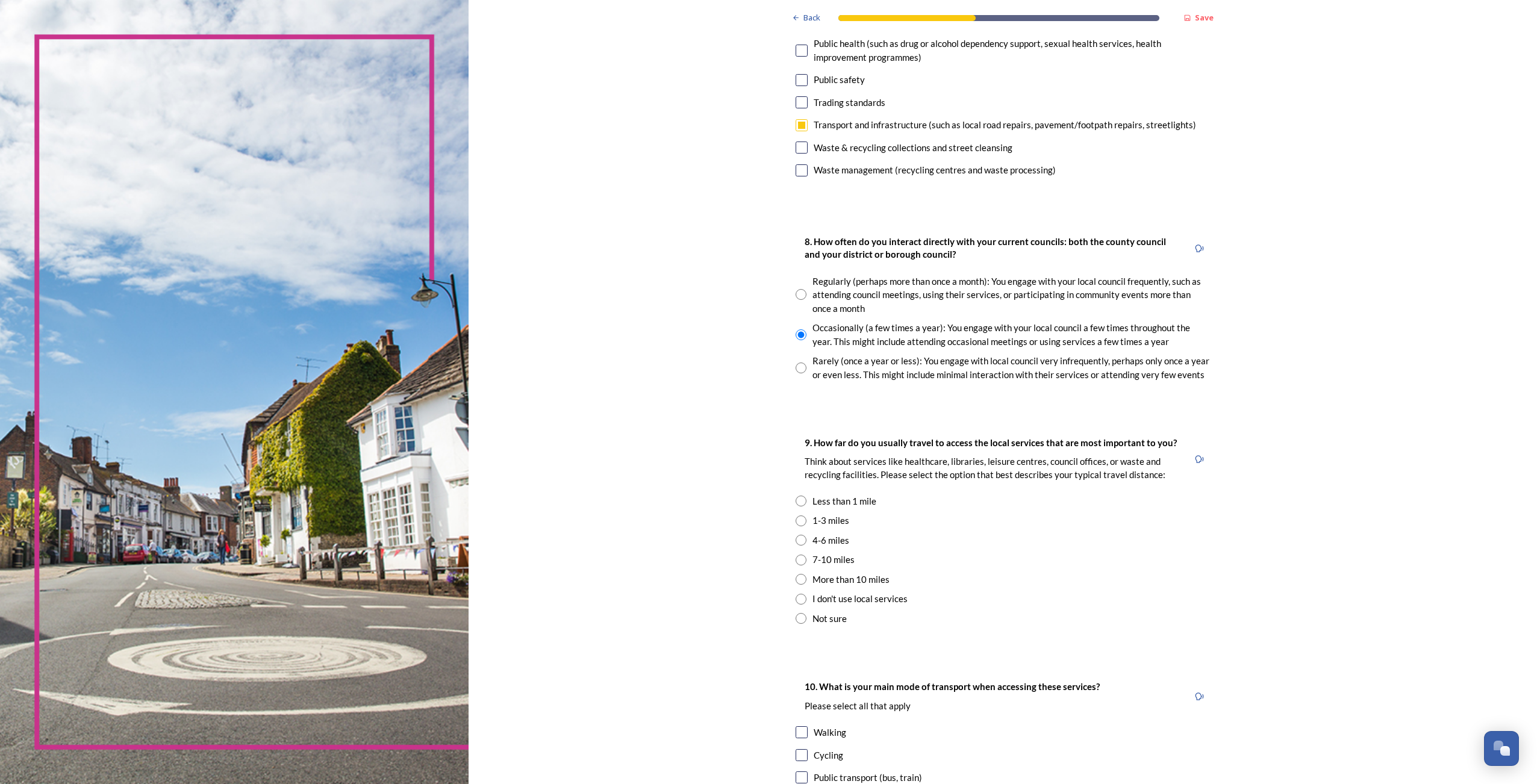
scroll to position [542, 0]
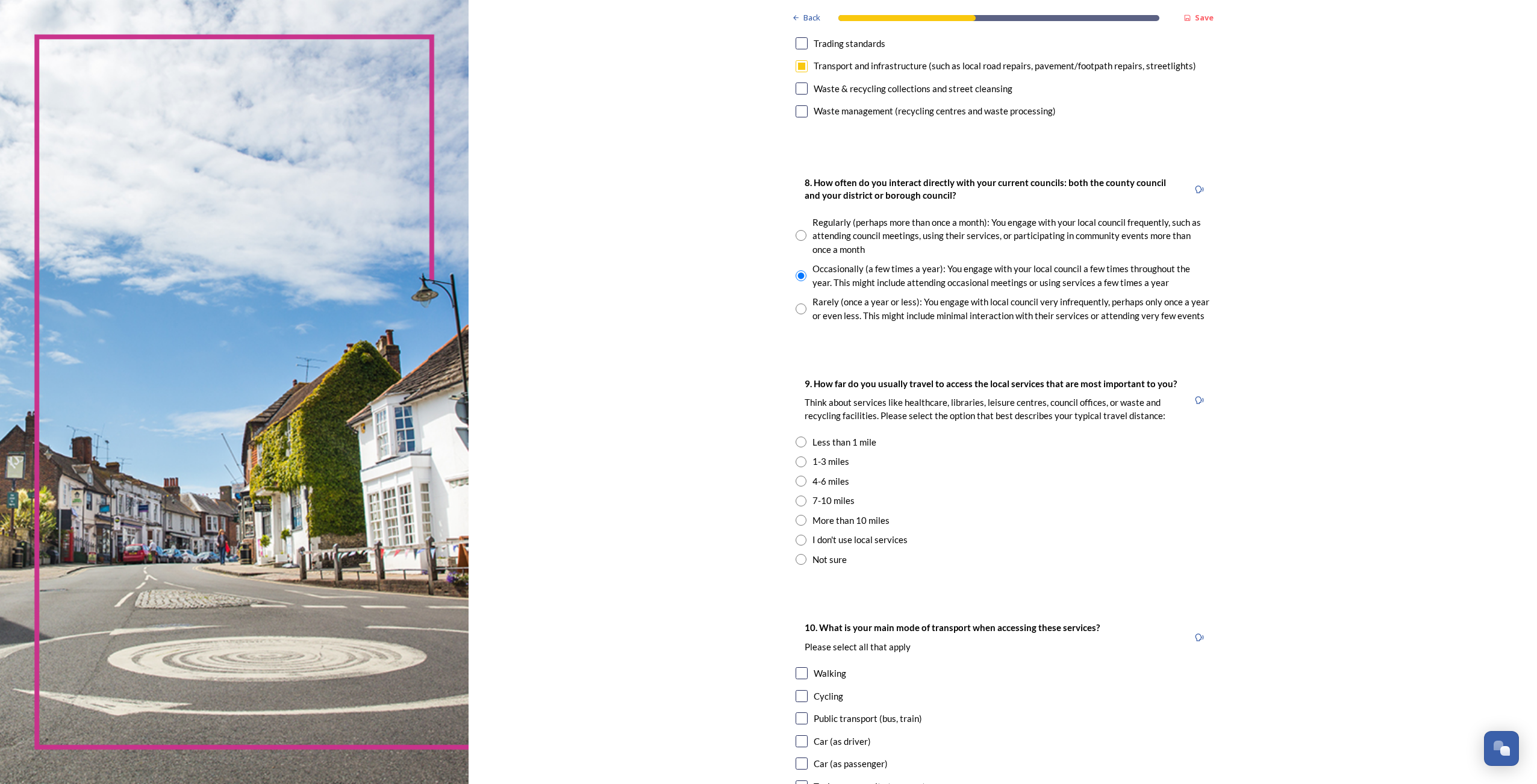
click at [796, 462] on input "radio" at bounding box center [801, 462] width 11 height 11
radio input "true"
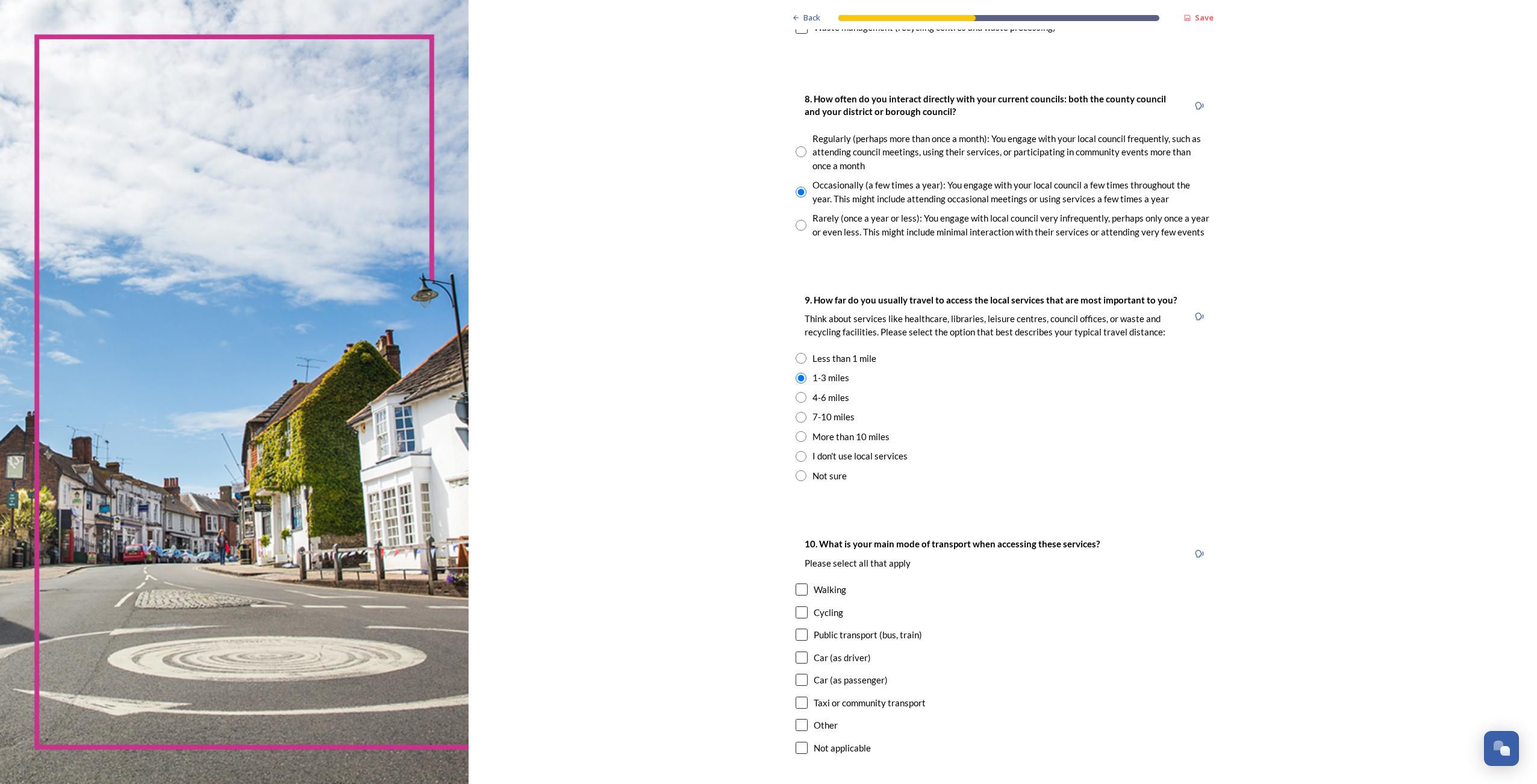
scroll to position [722, 0]
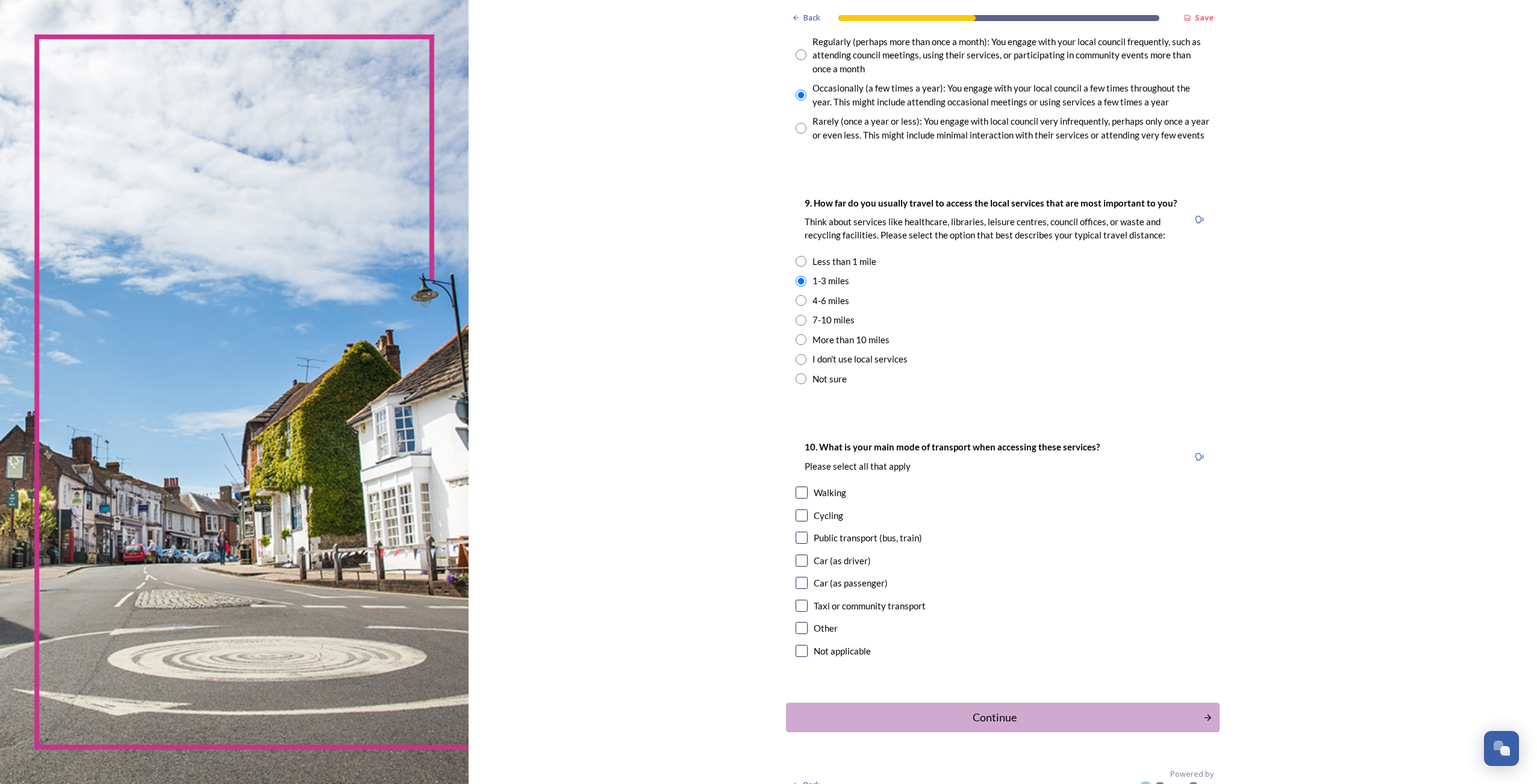
click at [795, 492] on input "checkbox" at bounding box center [802, 493] width 12 height 12
checkbox input "true"
click at [798, 516] on input "checkbox" at bounding box center [802, 515] width 12 height 12
checkbox input "true"
click at [989, 722] on div "Continue" at bounding box center [995, 717] width 408 height 16
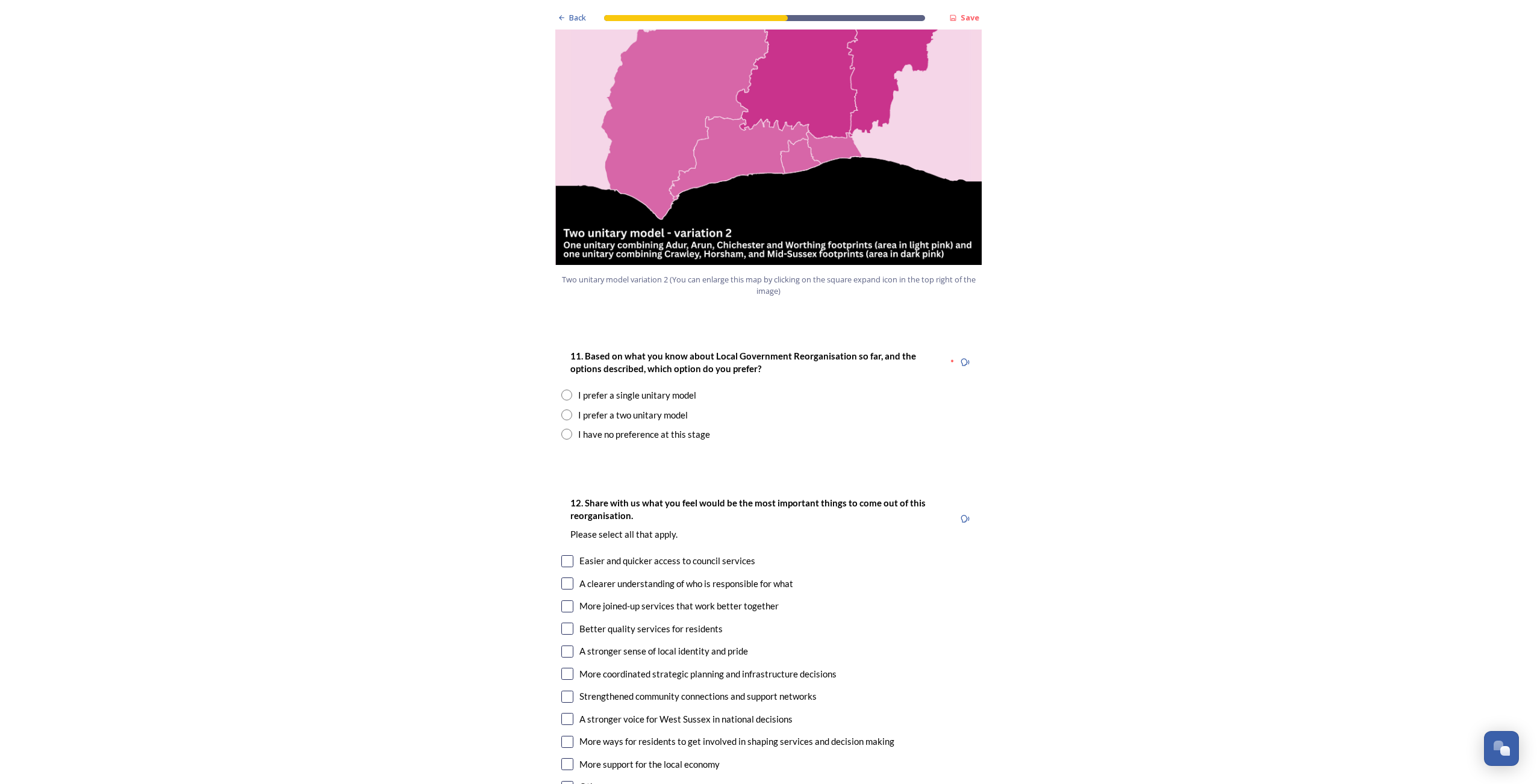
scroll to position [1445, 0]
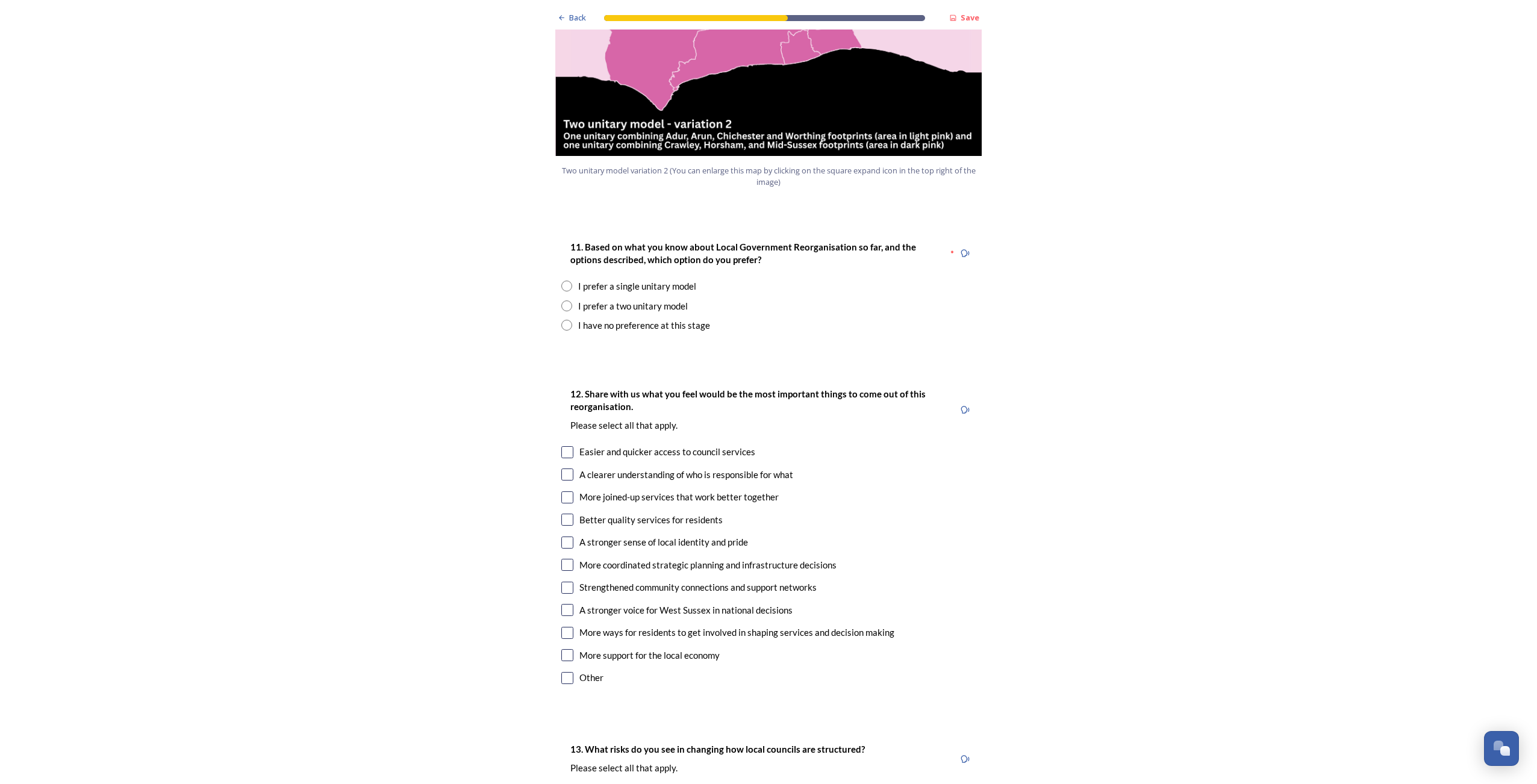
click at [569, 279] on div "I prefer a single unitary model" at bounding box center [768, 286] width 415 height 14
radio input "true"
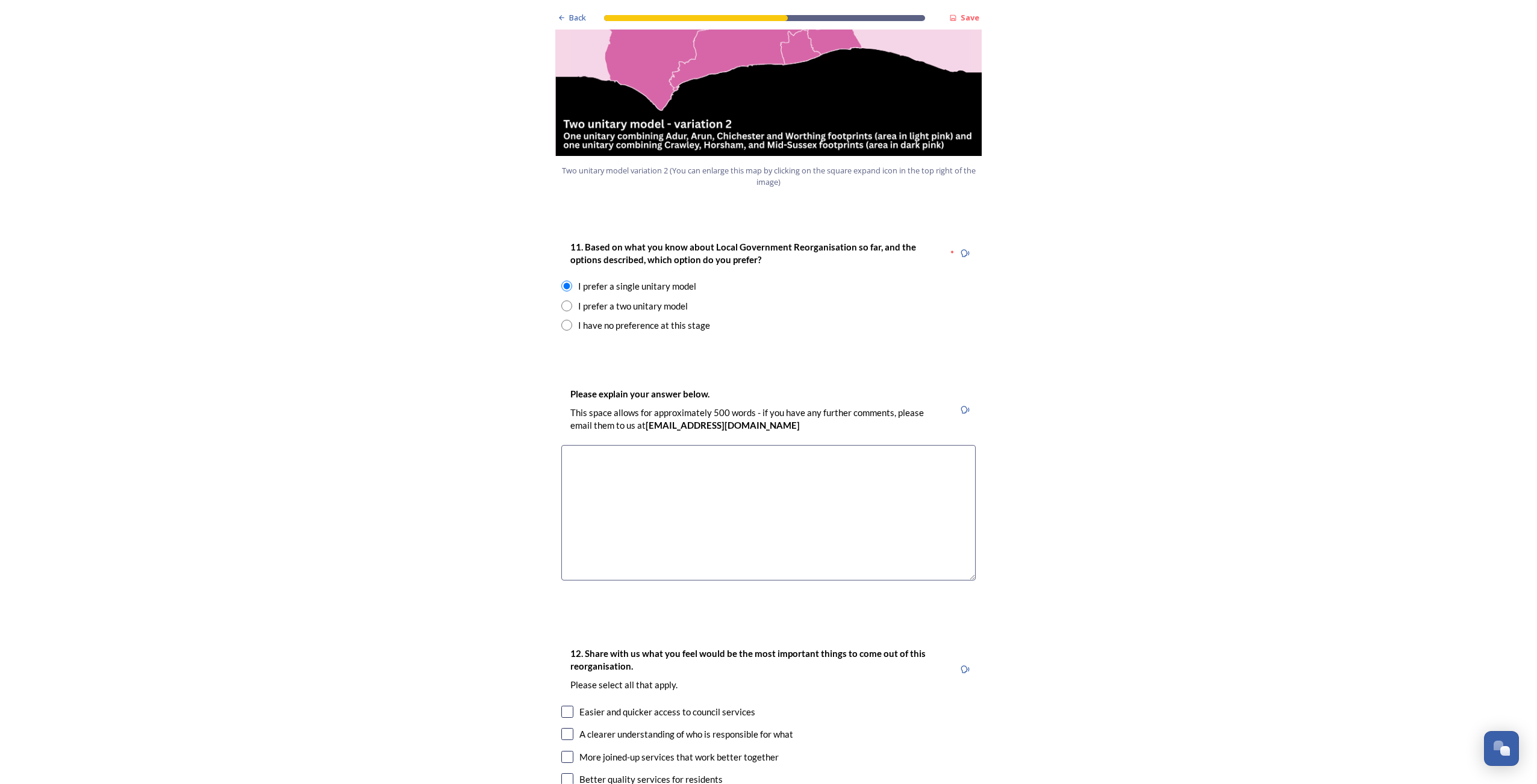
click at [718, 445] on textarea at bounding box center [768, 513] width 415 height 136
type textarea "Do not change county boundaries."
click at [460, 360] on div "Back Save Prioritising future services As explained on our Shaping West Sussex …" at bounding box center [768, 565] width 1537 height 4018
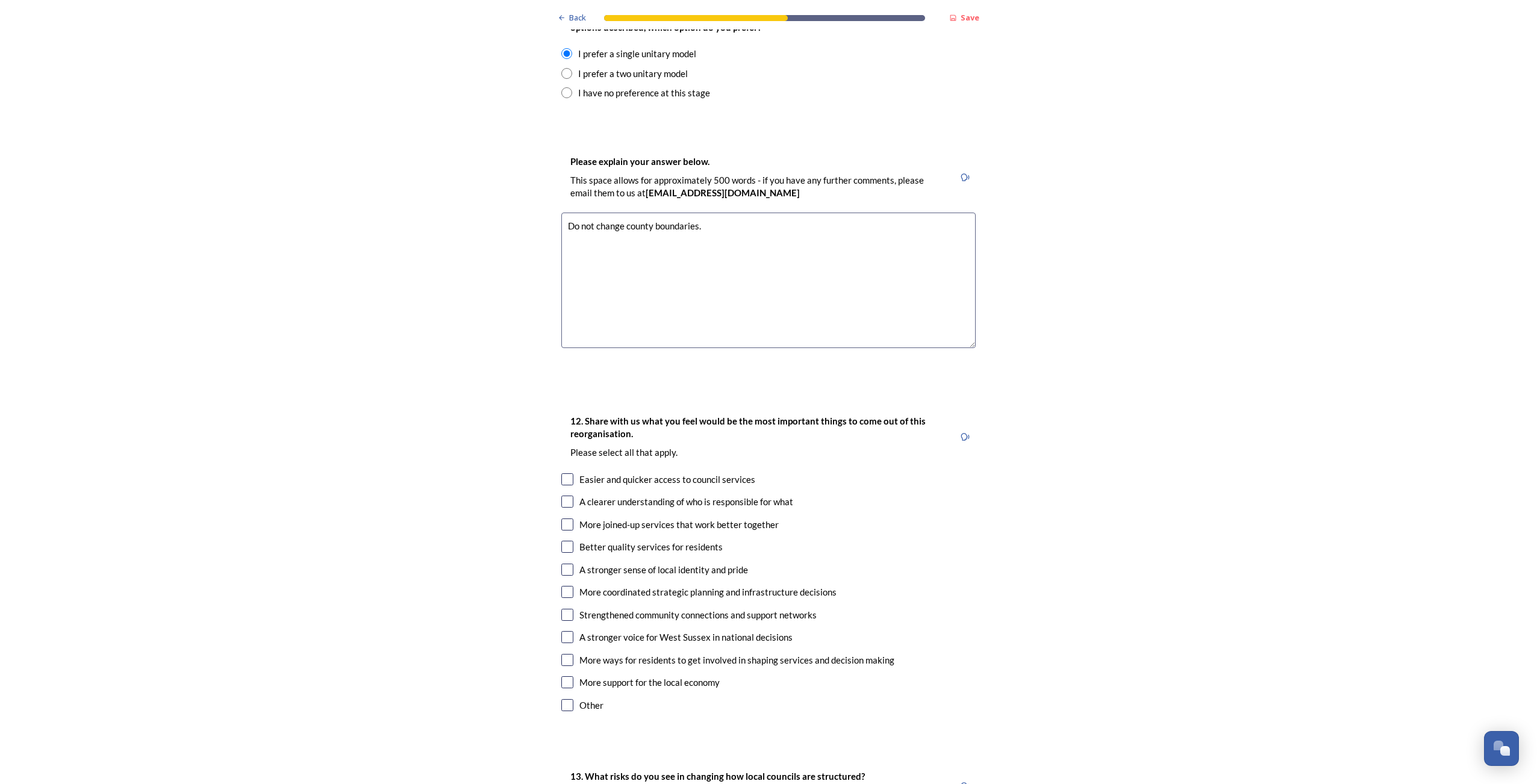
scroll to position [1685, 0]
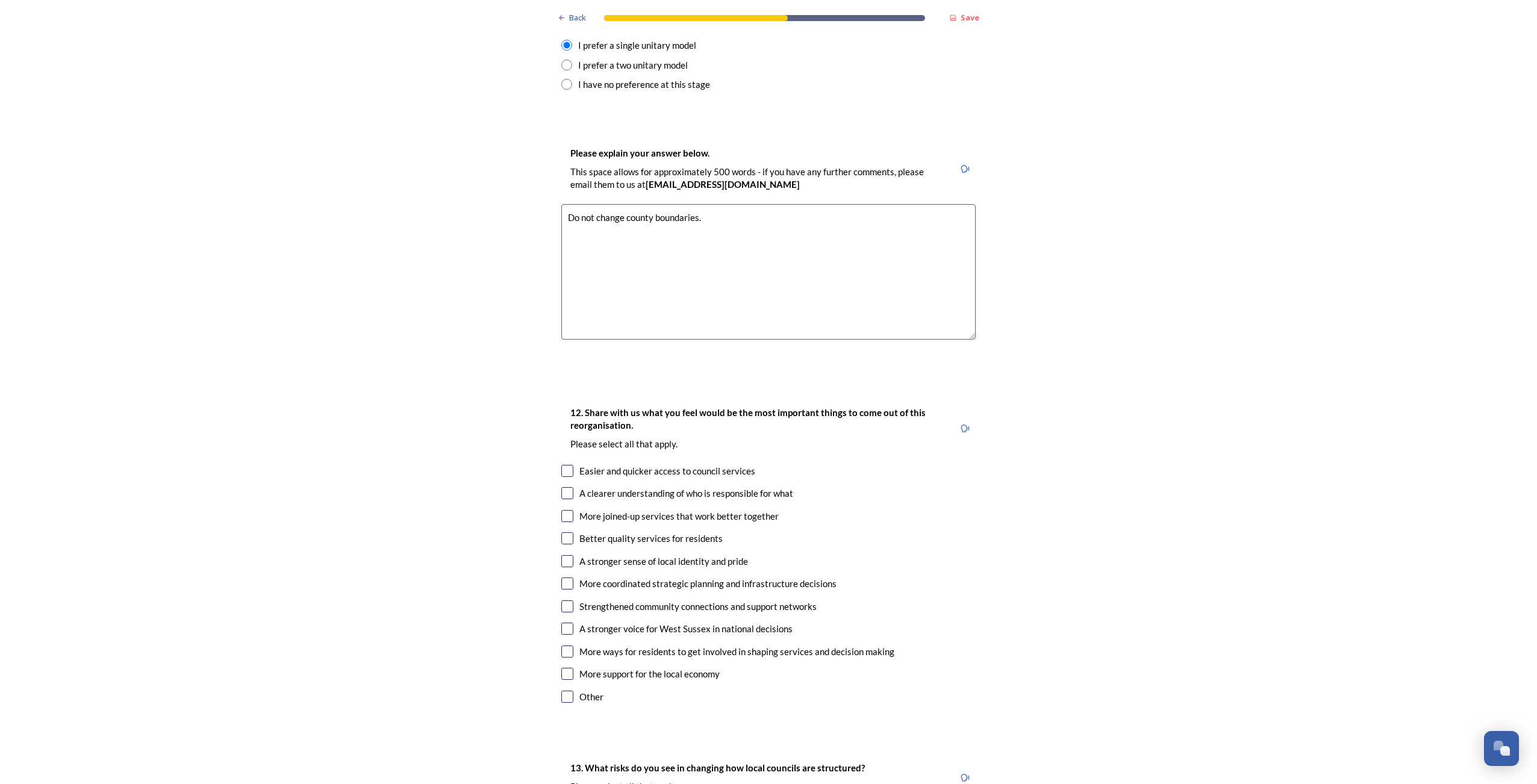
click at [561, 465] on input "checkbox" at bounding box center [567, 471] width 12 height 12
checkbox input "true"
click at [561, 487] on input "checkbox" at bounding box center [567, 493] width 12 height 12
checkbox input "true"
click at [561, 577] on input "checkbox" at bounding box center [567, 584] width 12 height 12
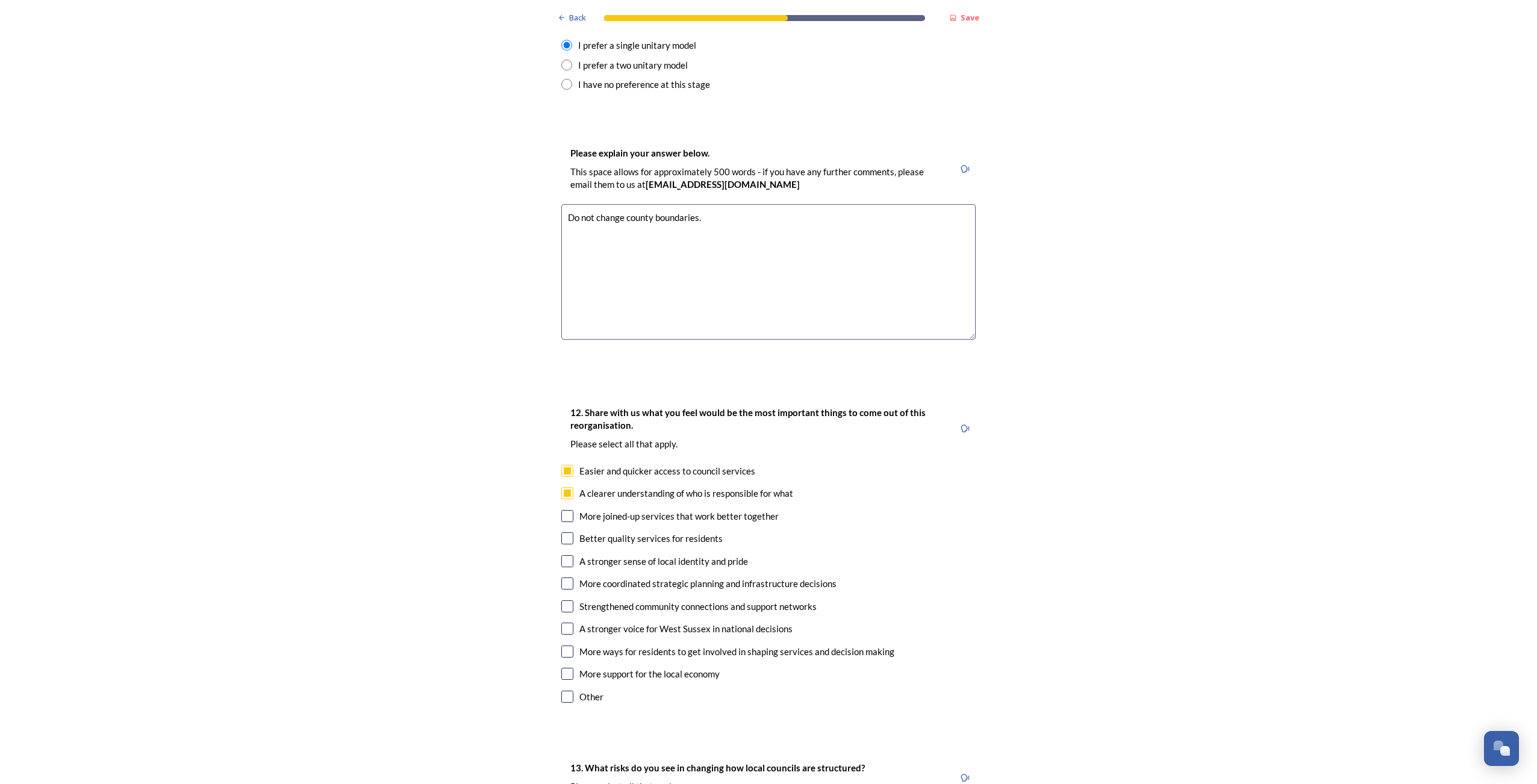
checkbox input "true"
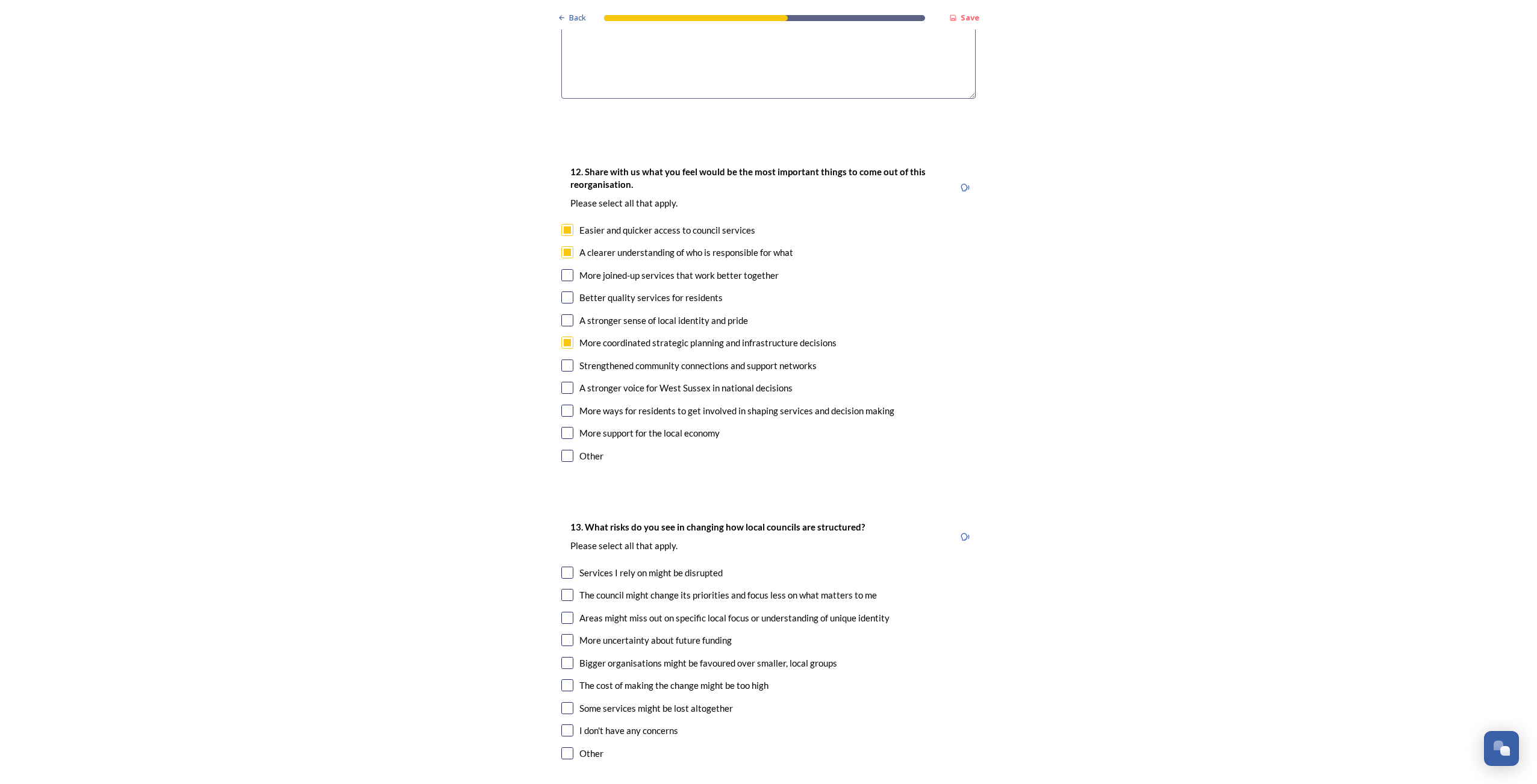
scroll to position [2047, 0]
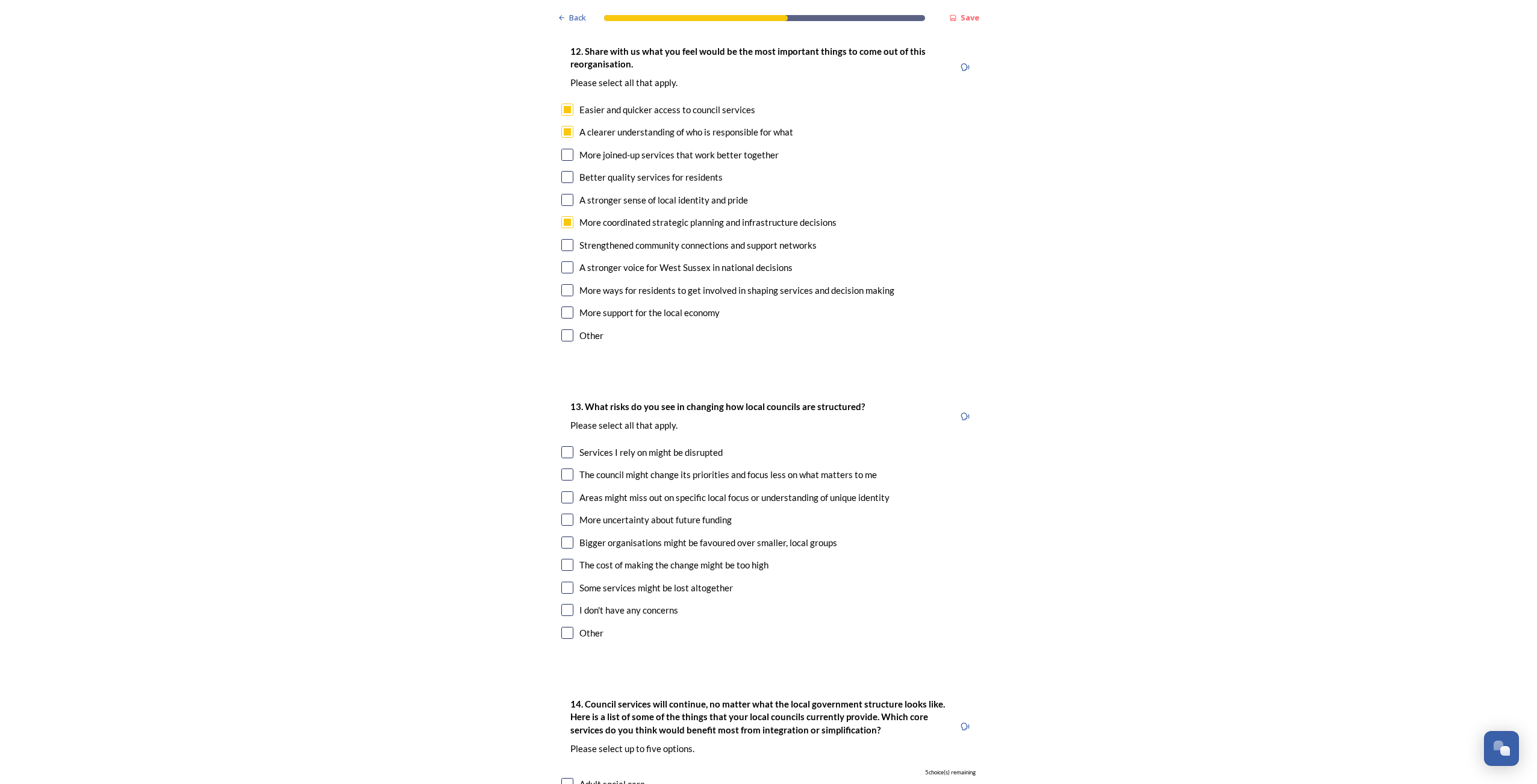
click at [561, 446] on input "checkbox" at bounding box center [567, 452] width 12 height 12
checkbox input "true"
click at [555, 441] on div "13. What risks do you see in changing how local councils are structured? ﻿Pleas…" at bounding box center [768, 520] width 433 height 267
click at [564, 468] on input "checkbox" at bounding box center [567, 474] width 12 height 12
checkbox input "true"
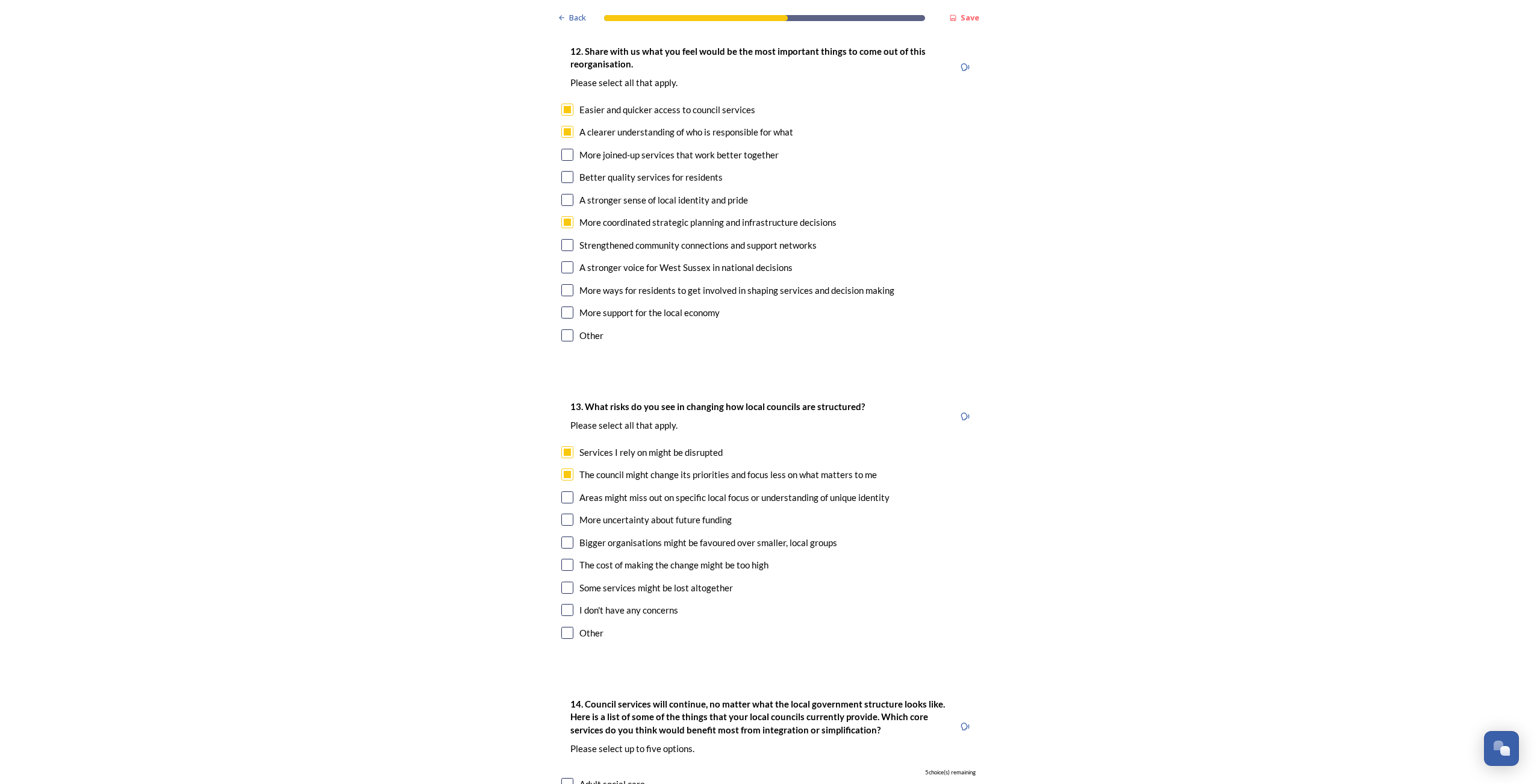
click at [565, 537] on input "checkbox" at bounding box center [567, 543] width 12 height 12
click at [561, 537] on input "checkbox" at bounding box center [567, 543] width 12 height 12
checkbox input "false"
click at [561, 559] on input "checkbox" at bounding box center [567, 565] width 12 height 12
checkbox input "true"
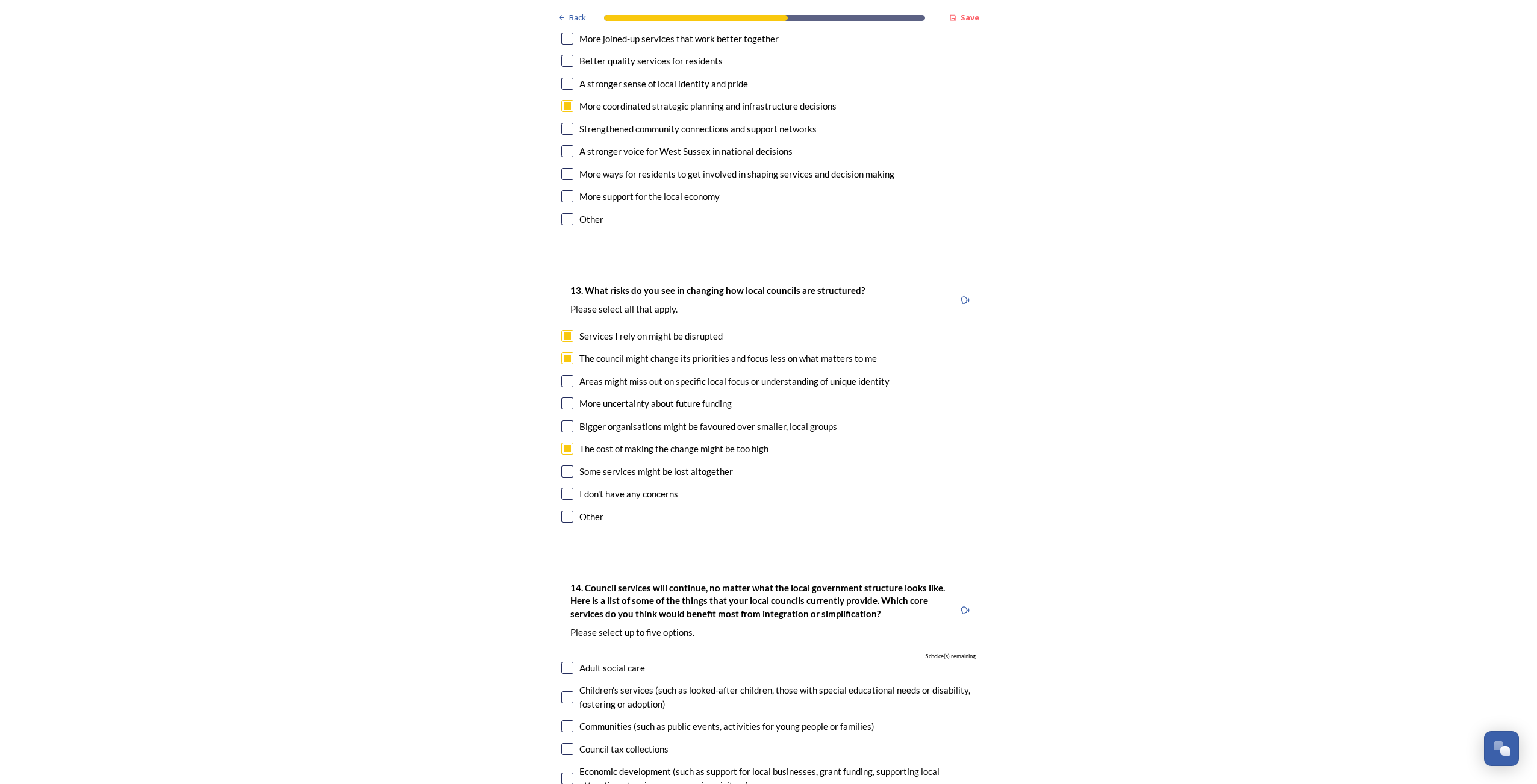
scroll to position [2167, 0]
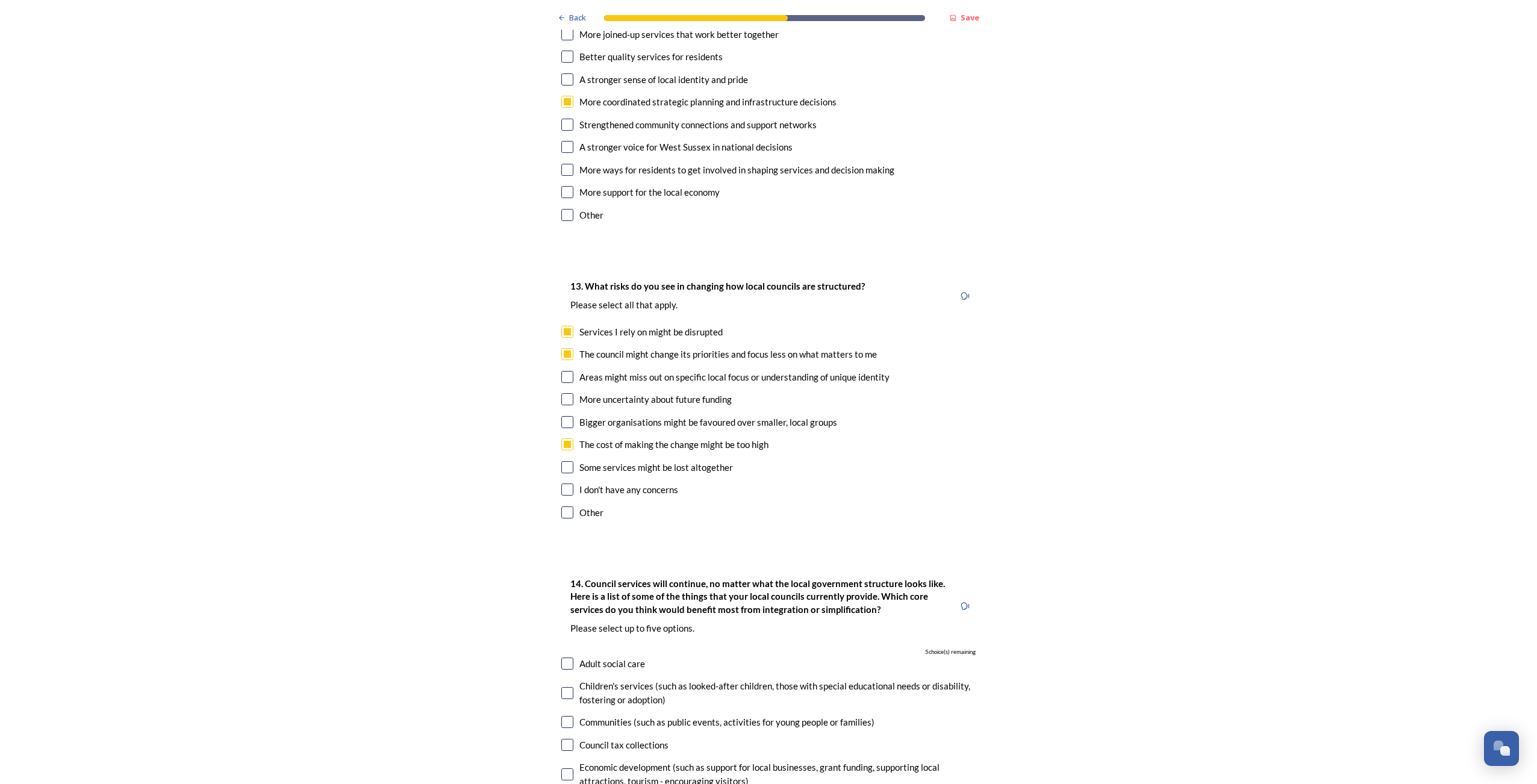
click at [564, 461] on input "checkbox" at bounding box center [567, 467] width 12 height 12
checkbox input "true"
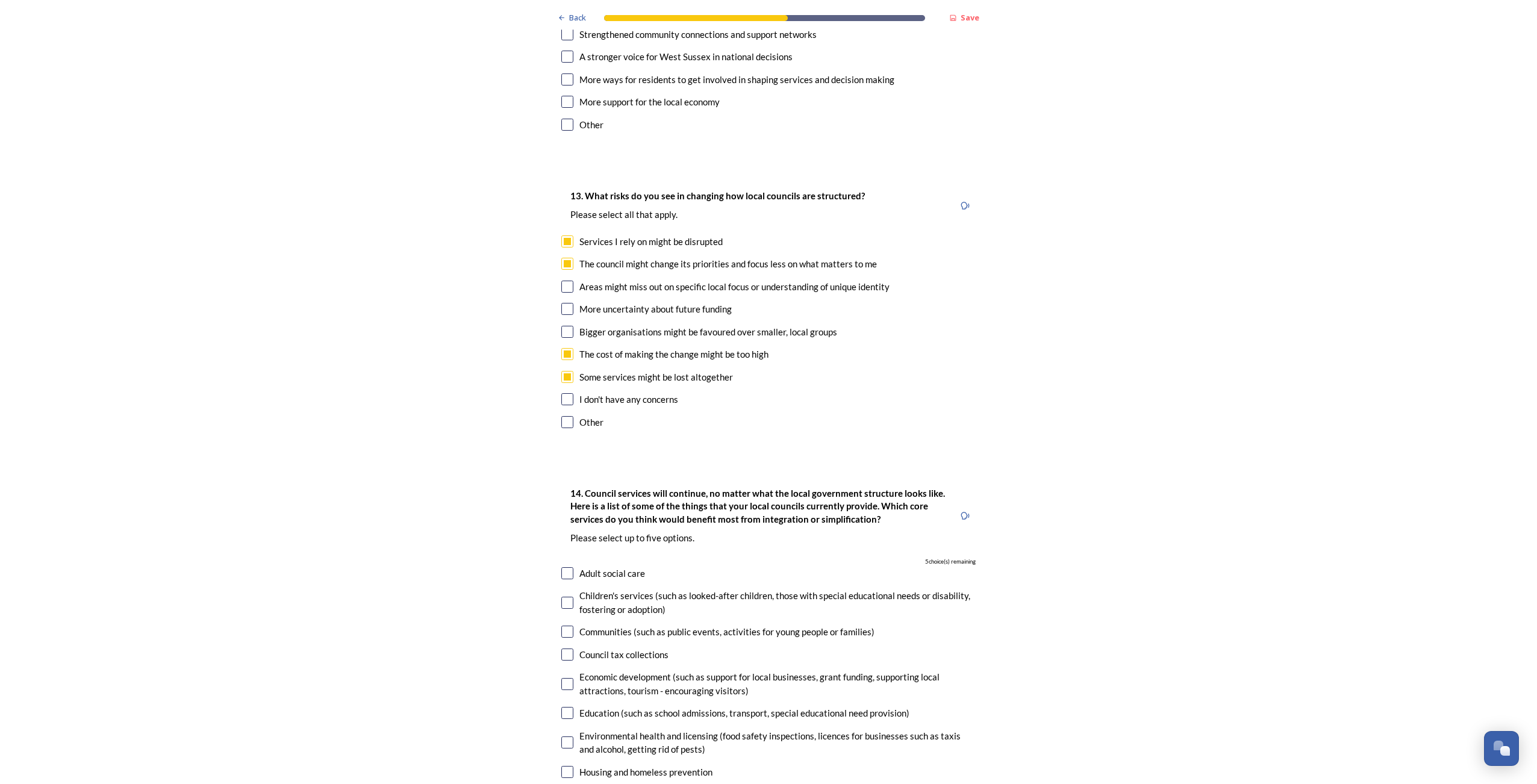
scroll to position [2348, 0]
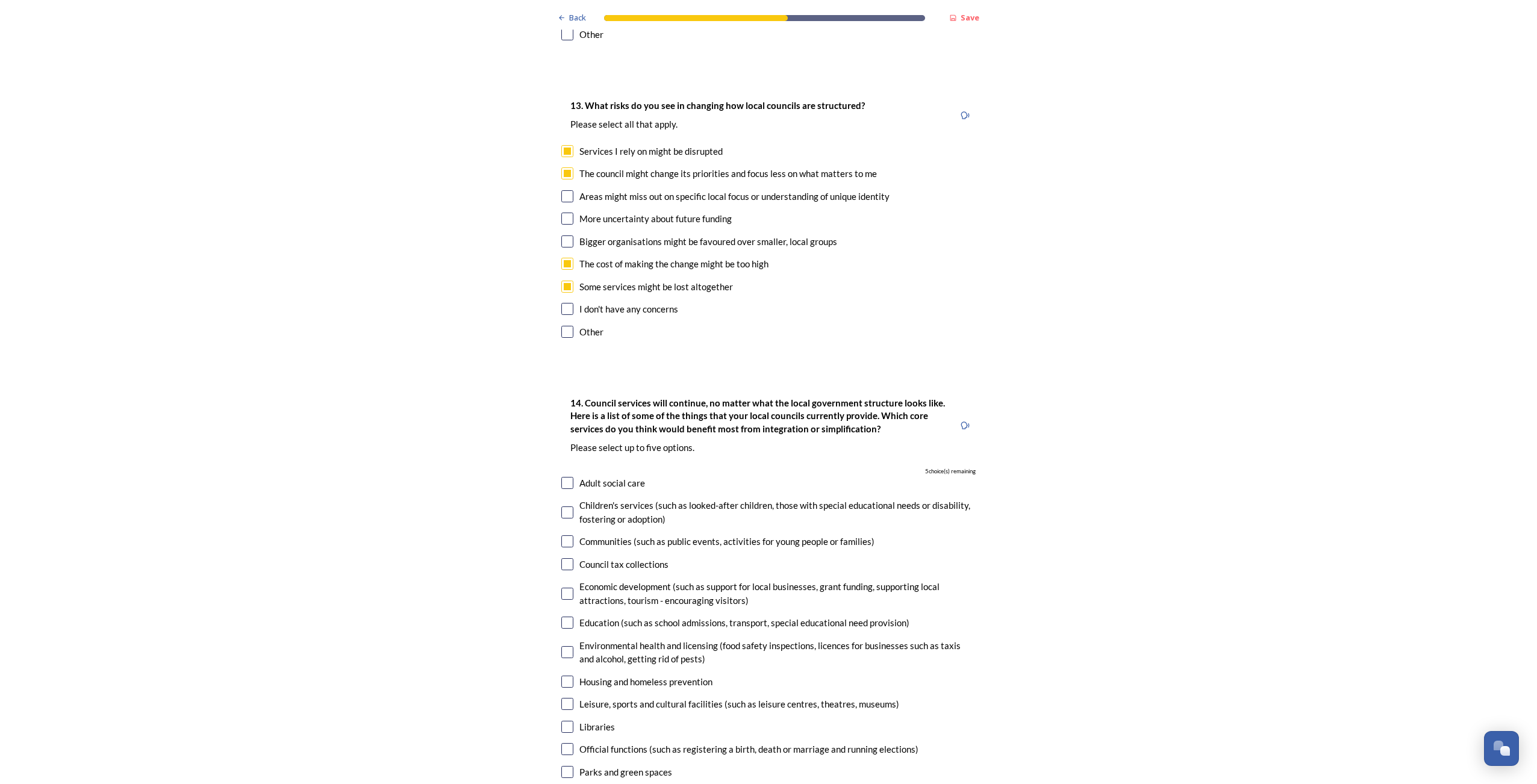
click at [563, 477] on input "checkbox" at bounding box center [567, 483] width 12 height 12
checkbox input "true"
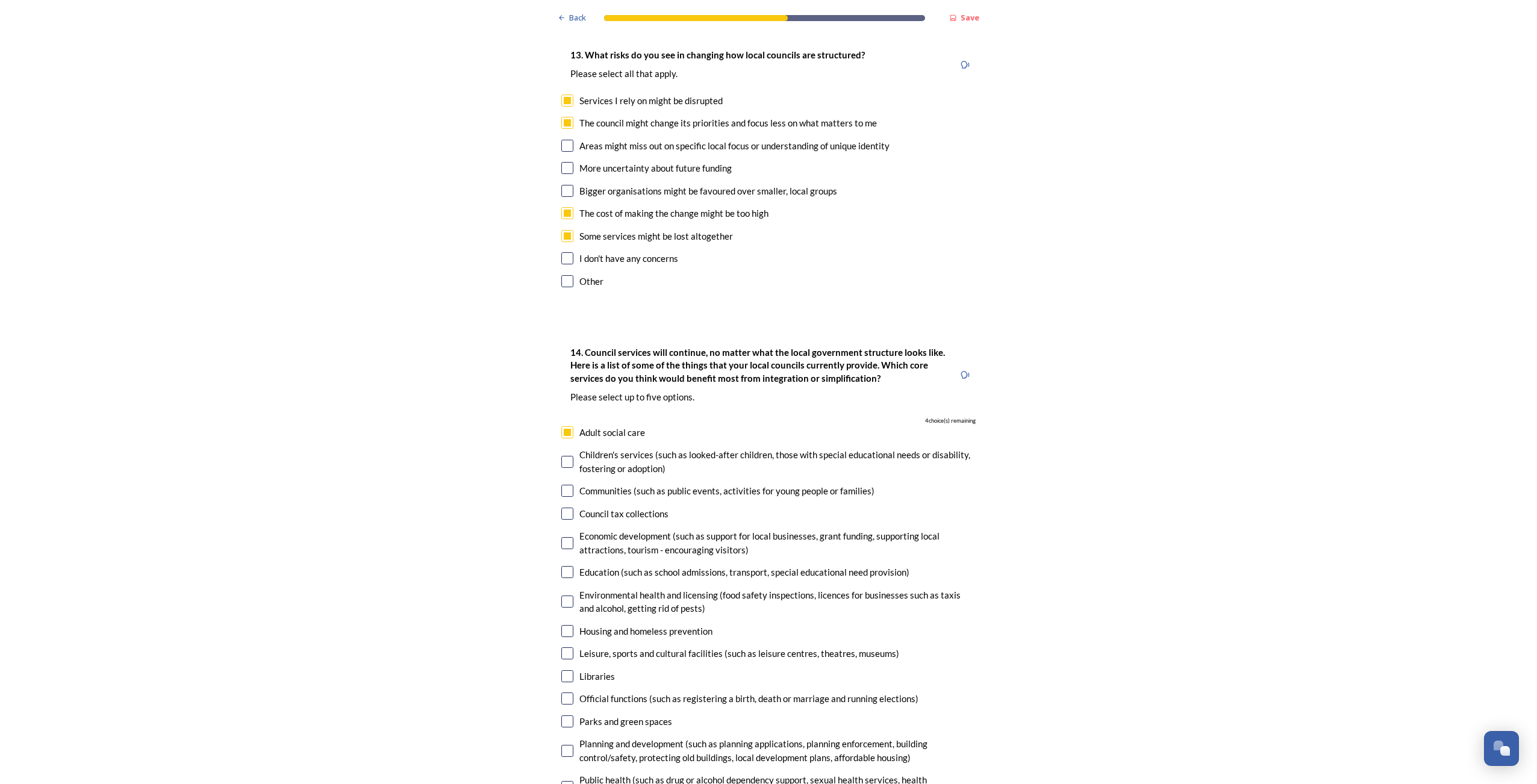
scroll to position [2468, 0]
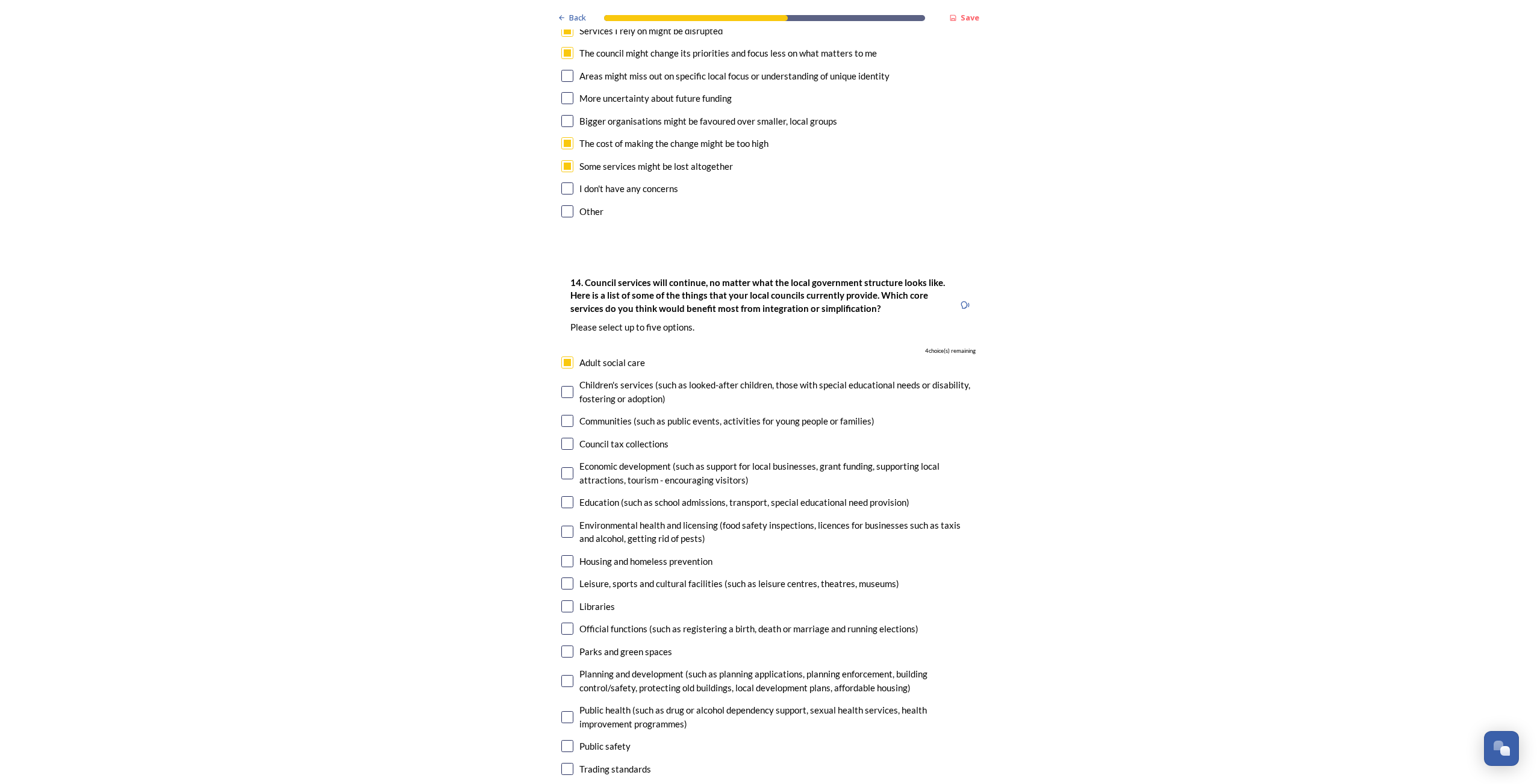
click at [561, 415] on input "checkbox" at bounding box center [567, 421] width 12 height 12
checkbox input "true"
click at [562, 438] on input "checkbox" at bounding box center [567, 444] width 12 height 12
checkbox input "true"
click at [561, 467] on input "checkbox" at bounding box center [567, 473] width 12 height 12
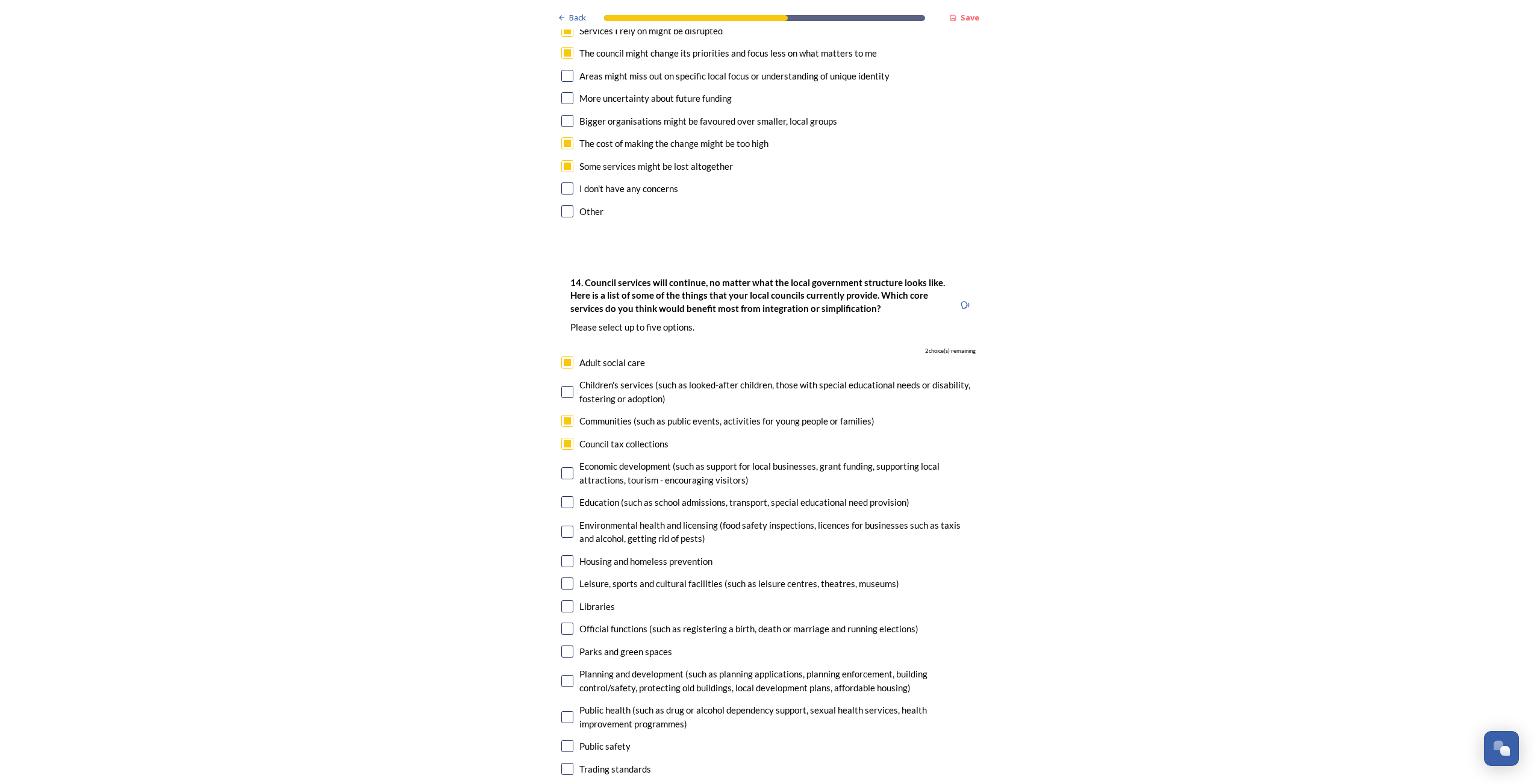
checkbox input "true"
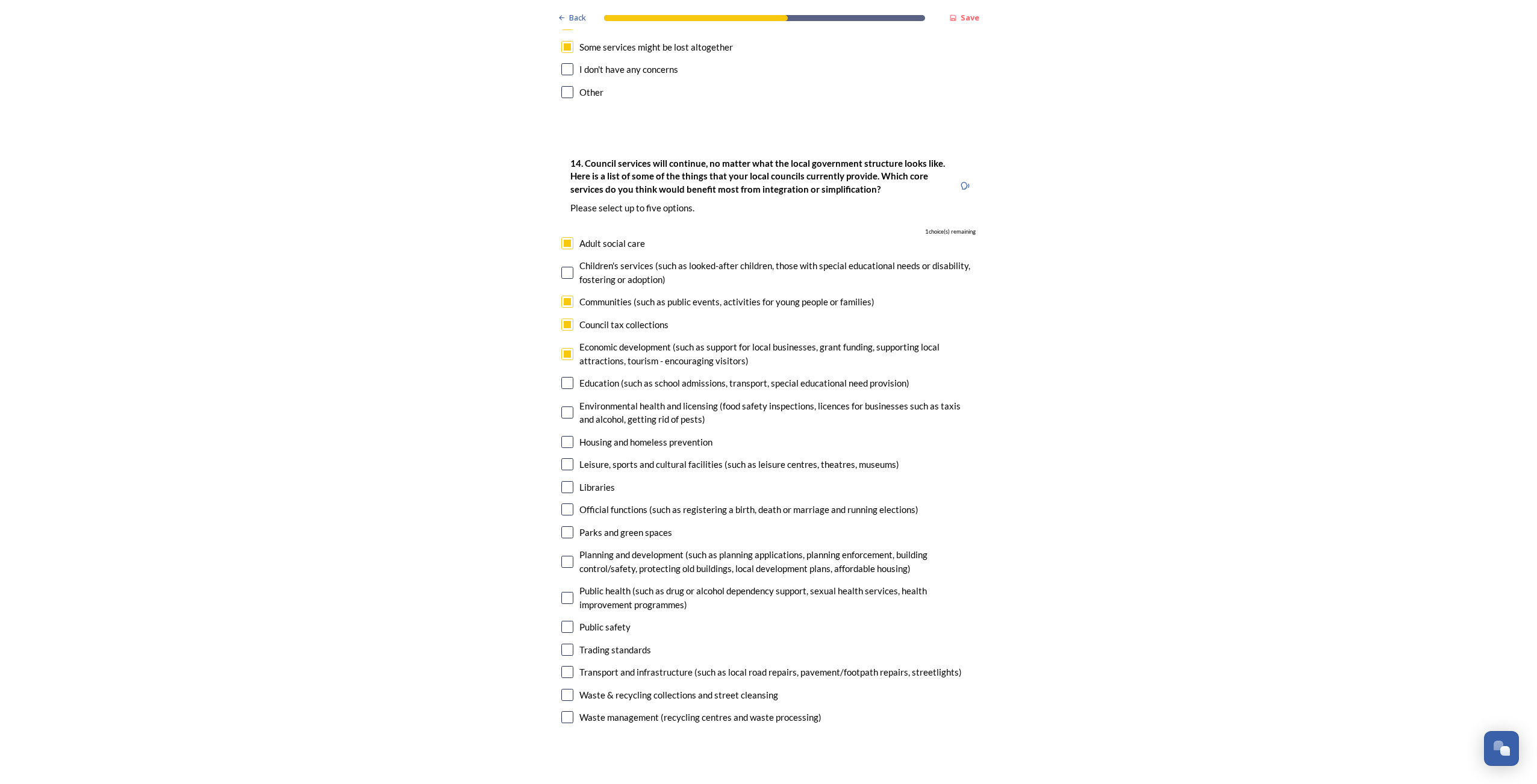
scroll to position [2588, 0]
click at [568, 554] on input "checkbox" at bounding box center [567, 560] width 12 height 12
checkbox input "true"
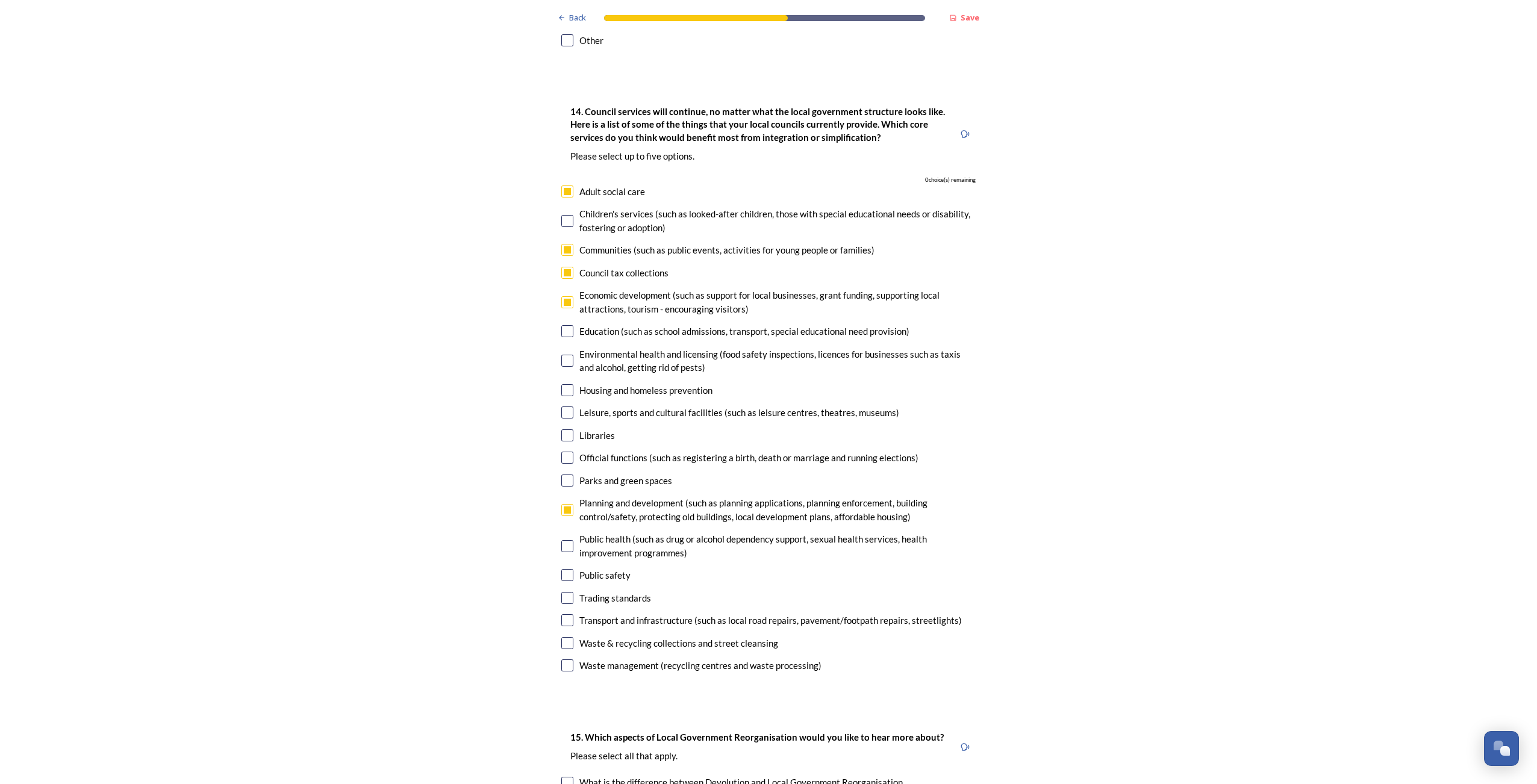
scroll to position [2709, 0]
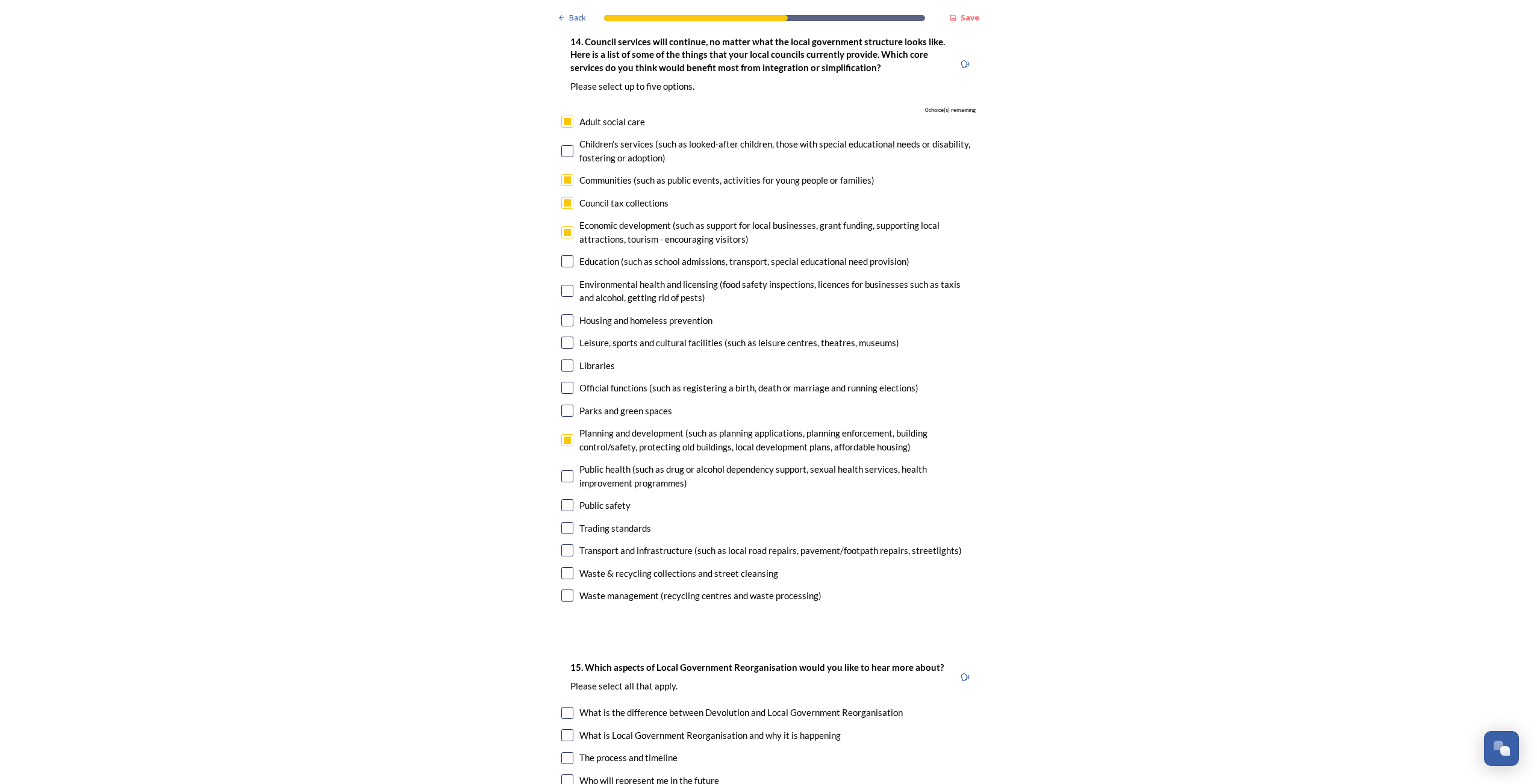
click at [562, 544] on input "checkbox" at bounding box center [567, 551] width 12 height 12
click at [561, 544] on input "checkbox" at bounding box center [567, 551] width 12 height 12
checkbox input "false"
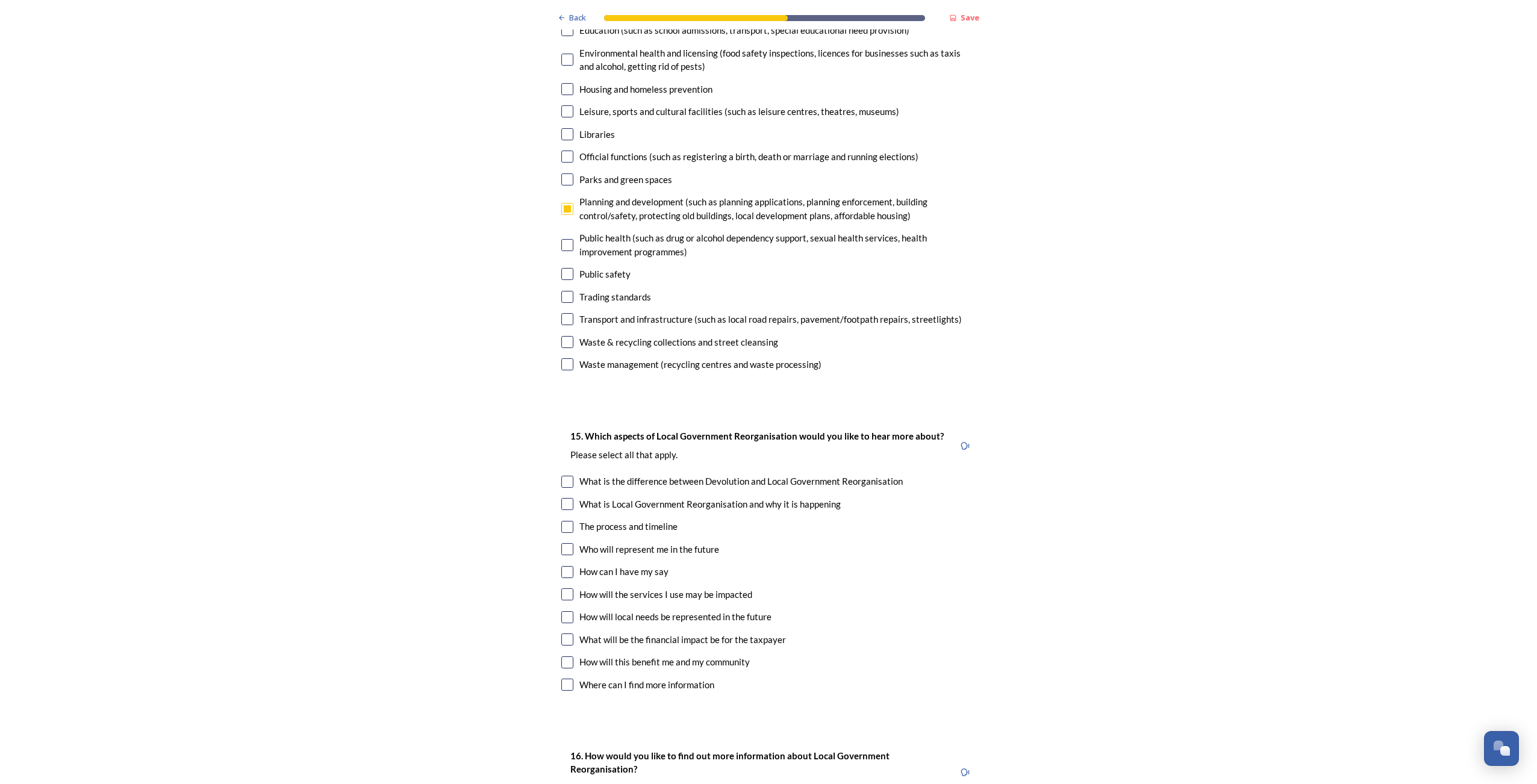
scroll to position [3010, 0]
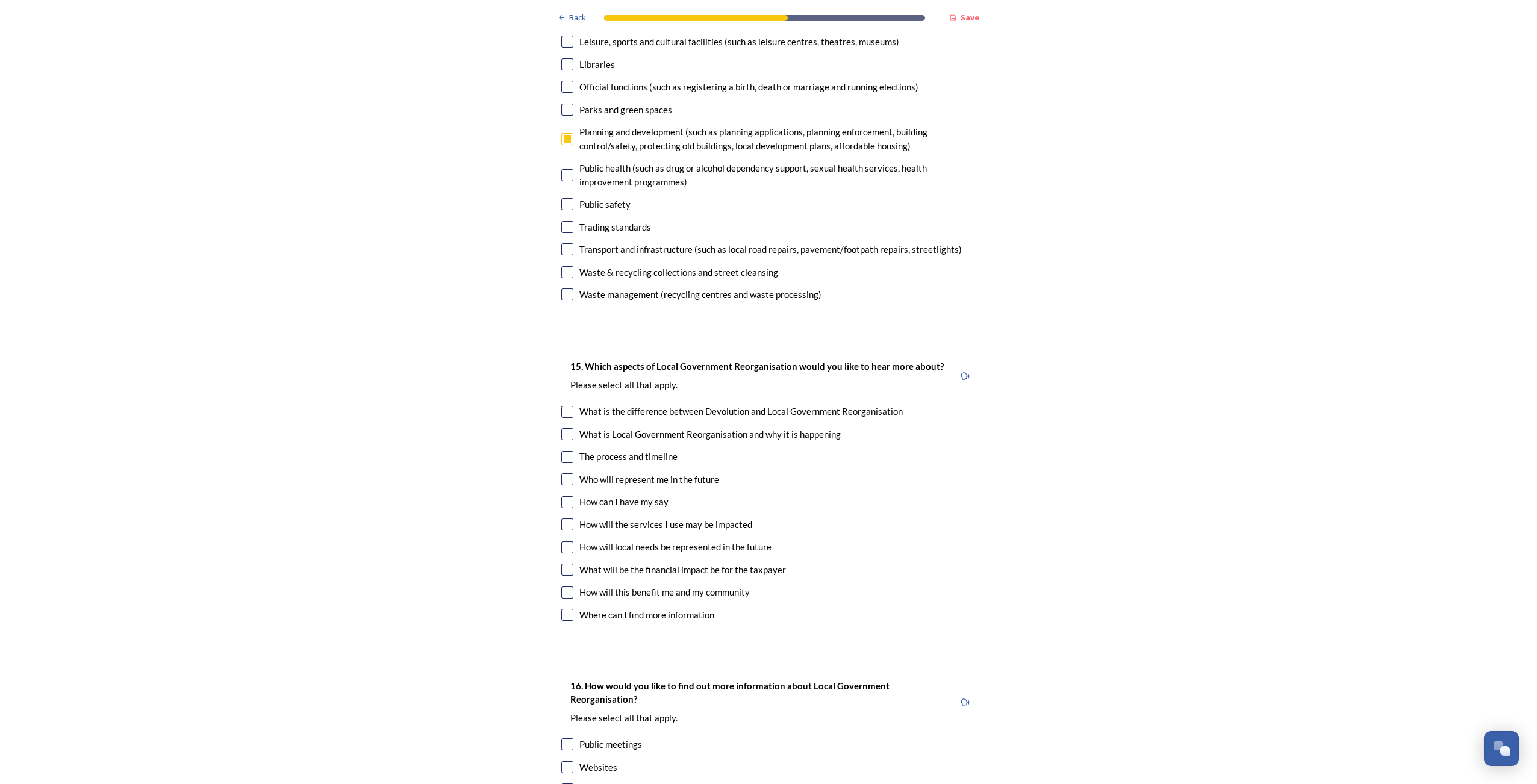
click at [562, 428] on input "checkbox" at bounding box center [567, 434] width 12 height 12
checkbox input "true"
click at [561, 406] on input "checkbox" at bounding box center [567, 412] width 12 height 12
checkbox input "true"
click at [561, 428] on input "checkbox" at bounding box center [567, 434] width 12 height 12
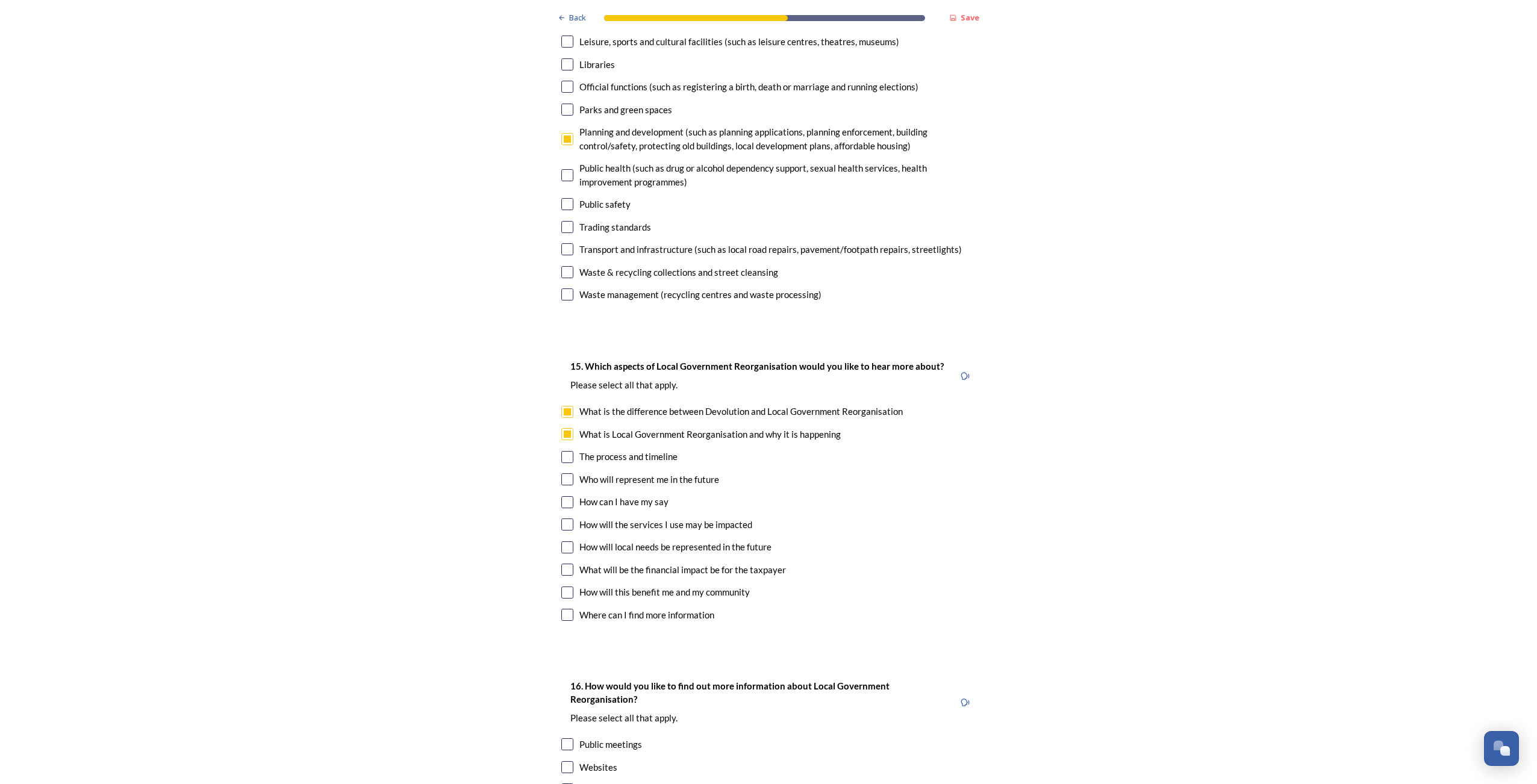
checkbox input "false"
click at [565, 451] on input "checkbox" at bounding box center [567, 457] width 12 height 12
checkbox input "true"
click at [562, 473] on input "checkbox" at bounding box center [567, 479] width 12 height 12
checkbox input "true"
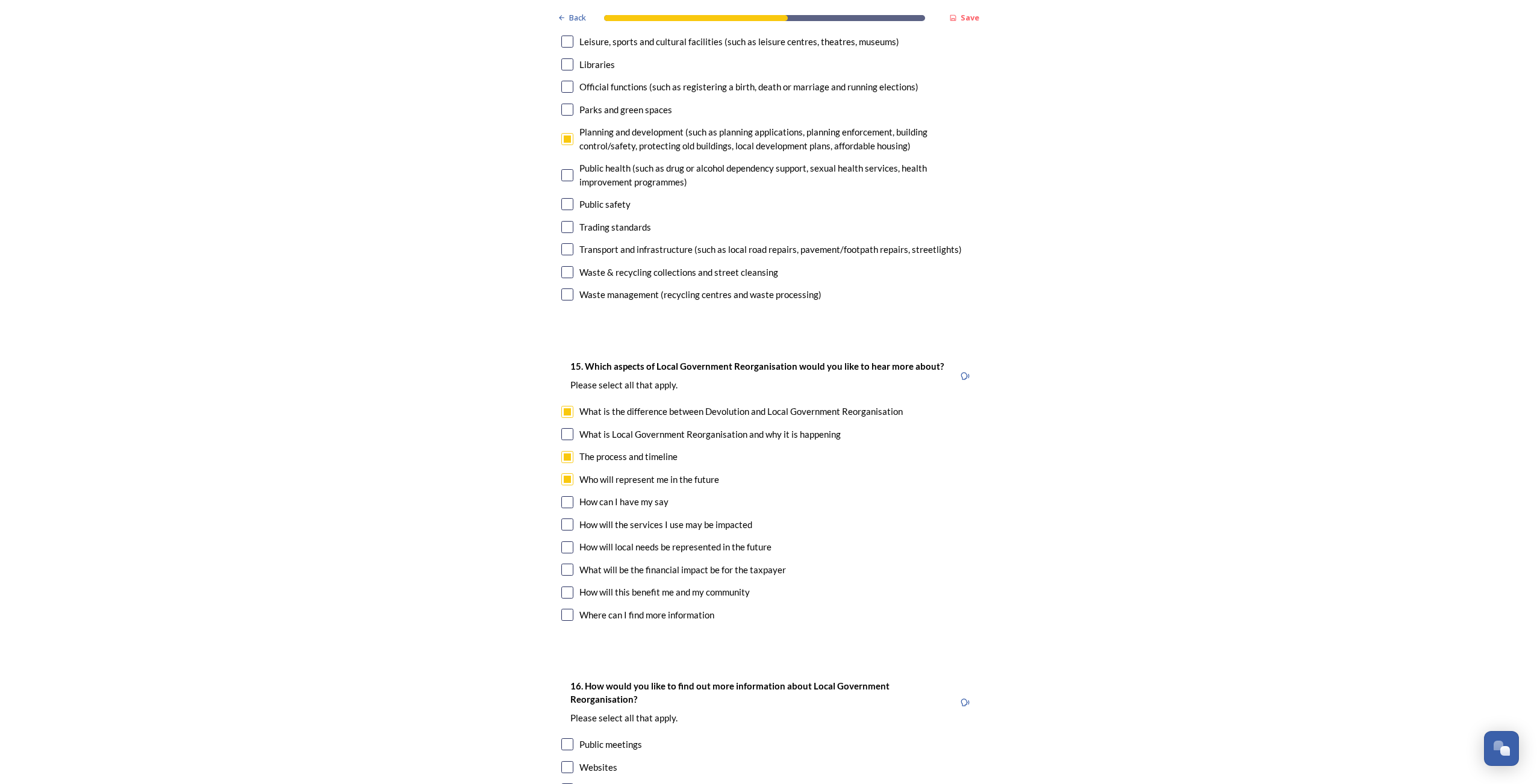
scroll to position [3070, 0]
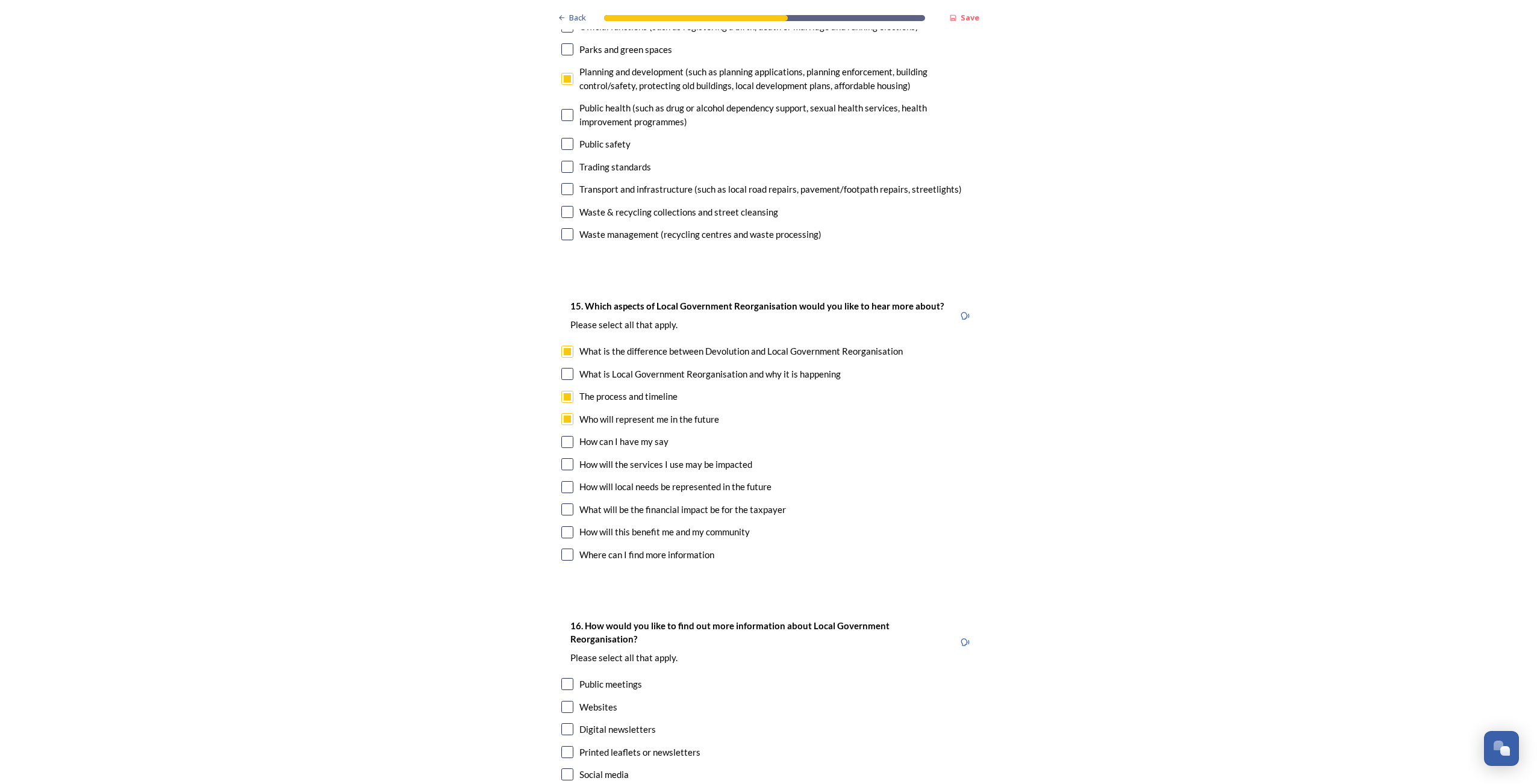
click at [564, 458] on input "checkbox" at bounding box center [567, 464] width 12 height 12
checkbox input "true"
click at [567, 504] on input "checkbox" at bounding box center [567, 510] width 12 height 12
checkbox input "true"
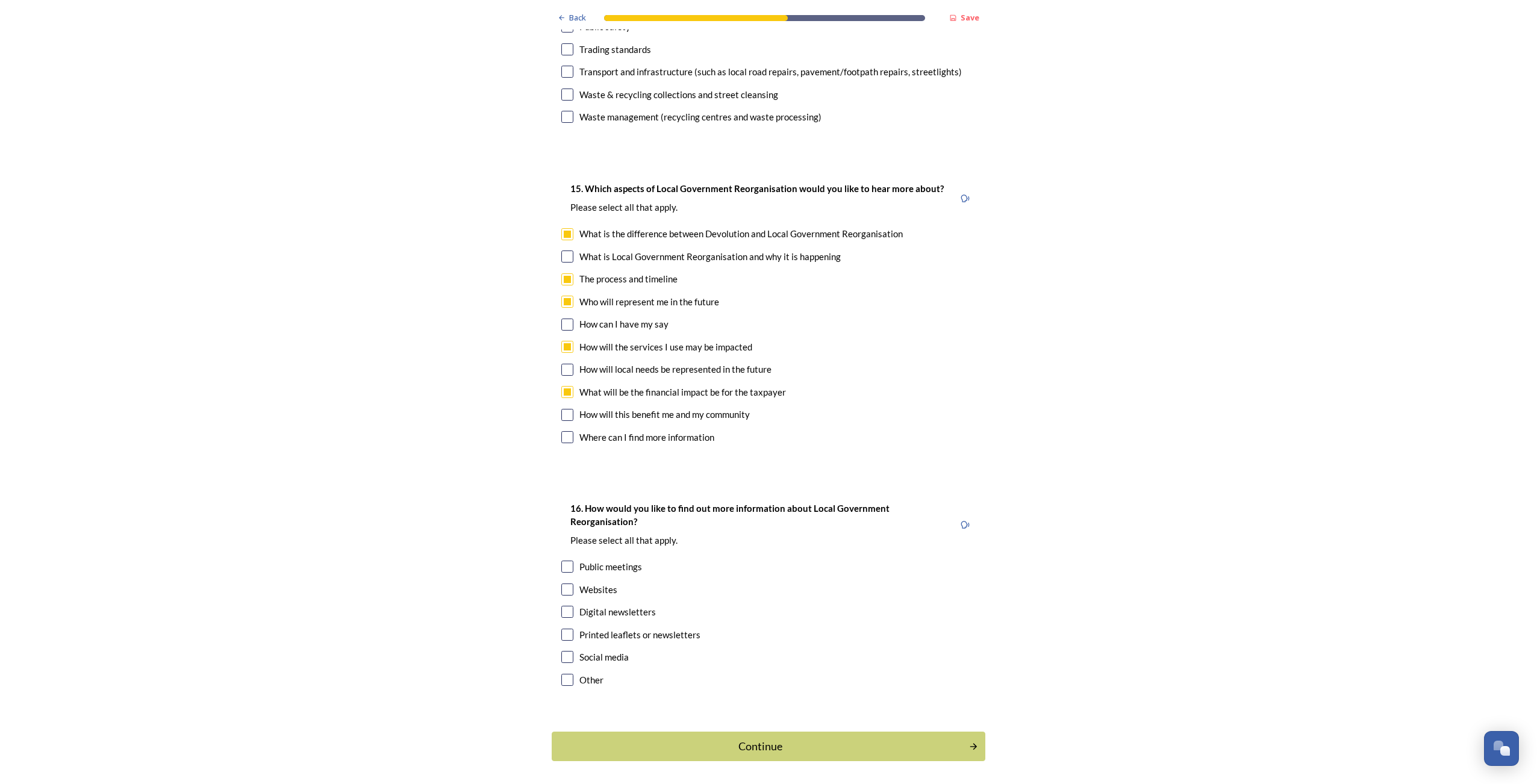
scroll to position [3190, 0]
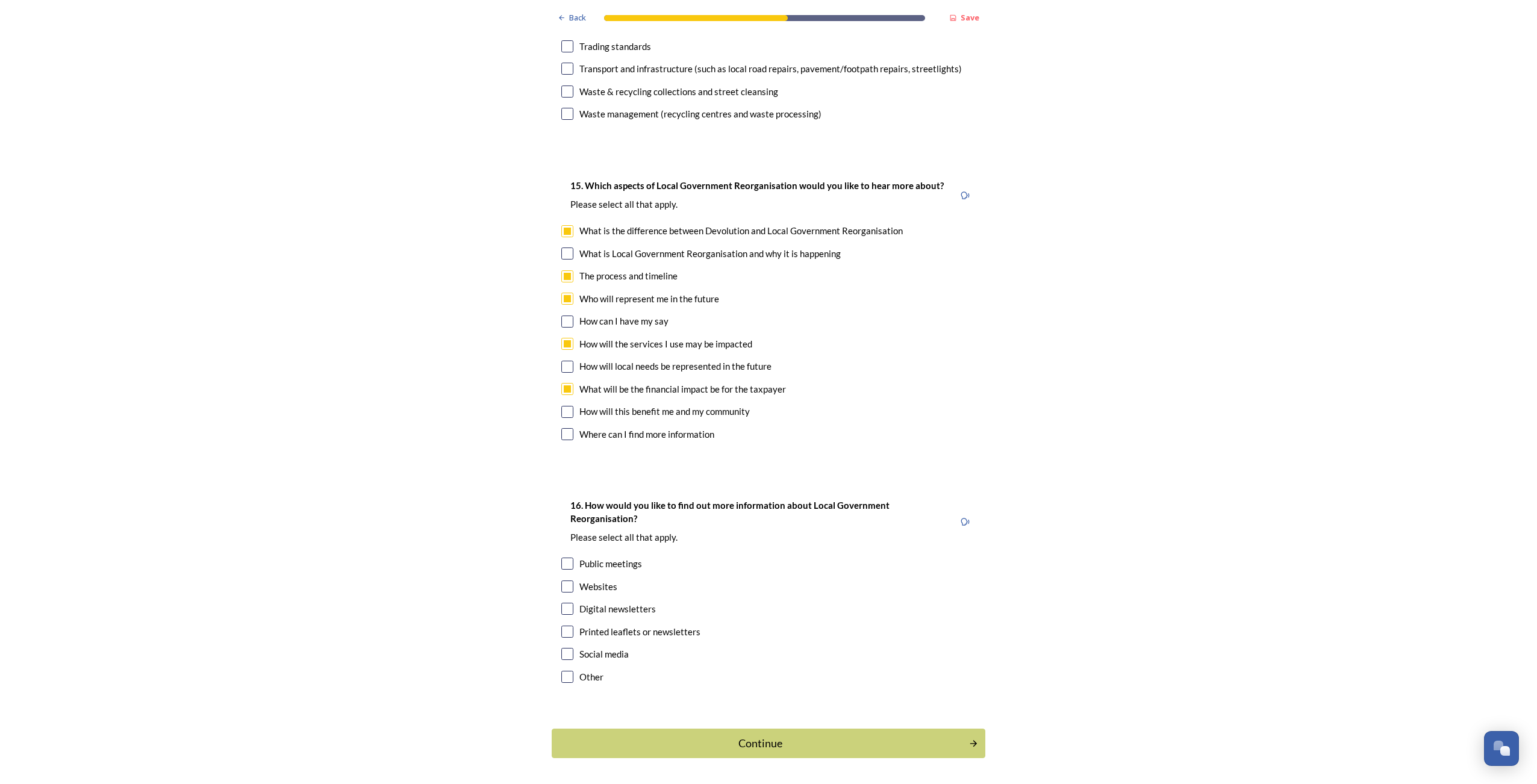
click at [564, 406] on input "checkbox" at bounding box center [567, 412] width 12 height 12
checkbox input "true"
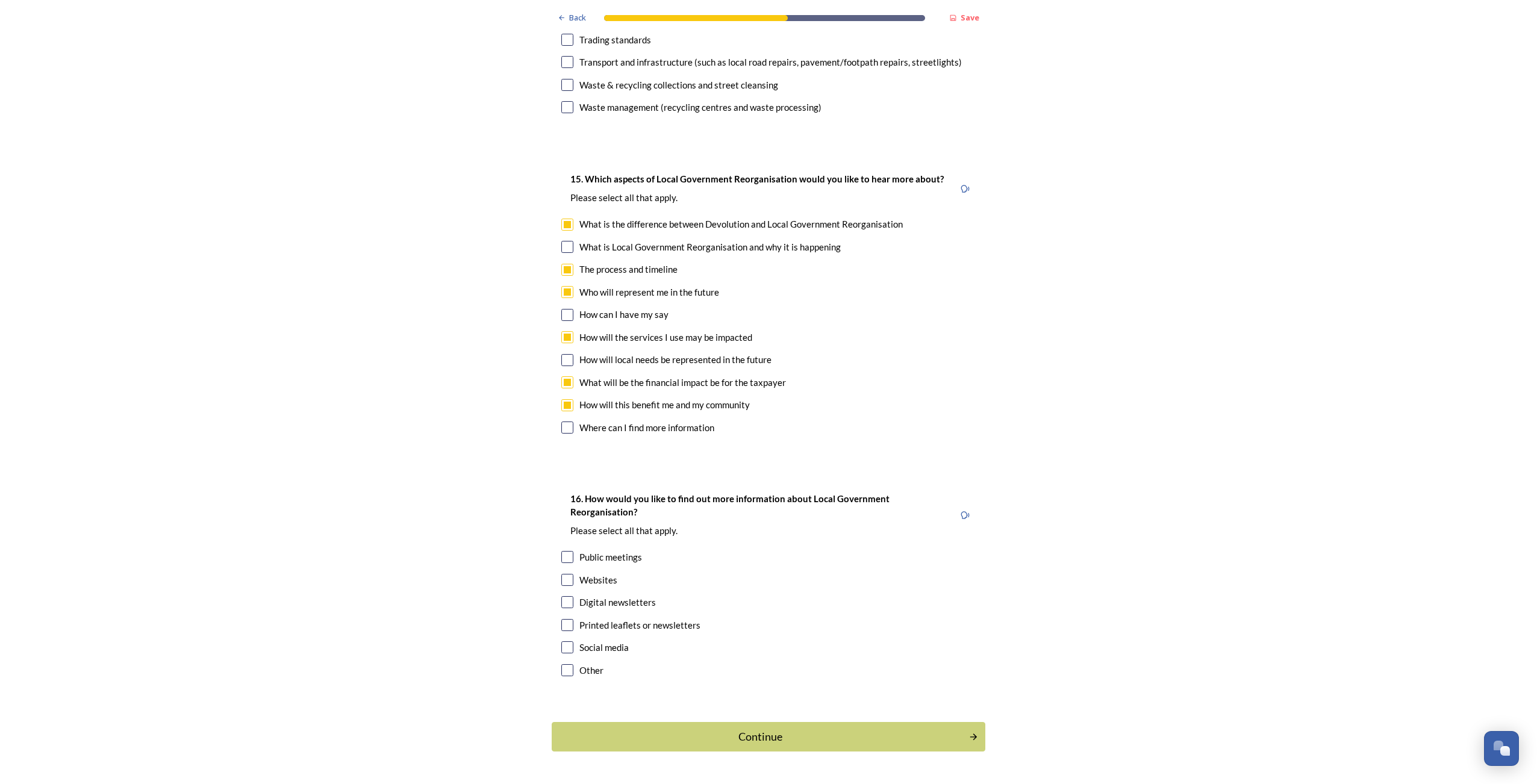
scroll to position [3199, 0]
click at [566, 572] on input "checkbox" at bounding box center [567, 578] width 12 height 12
checkbox input "true"
click at [564, 594] on input "checkbox" at bounding box center [567, 600] width 12 height 12
checkbox input "true"
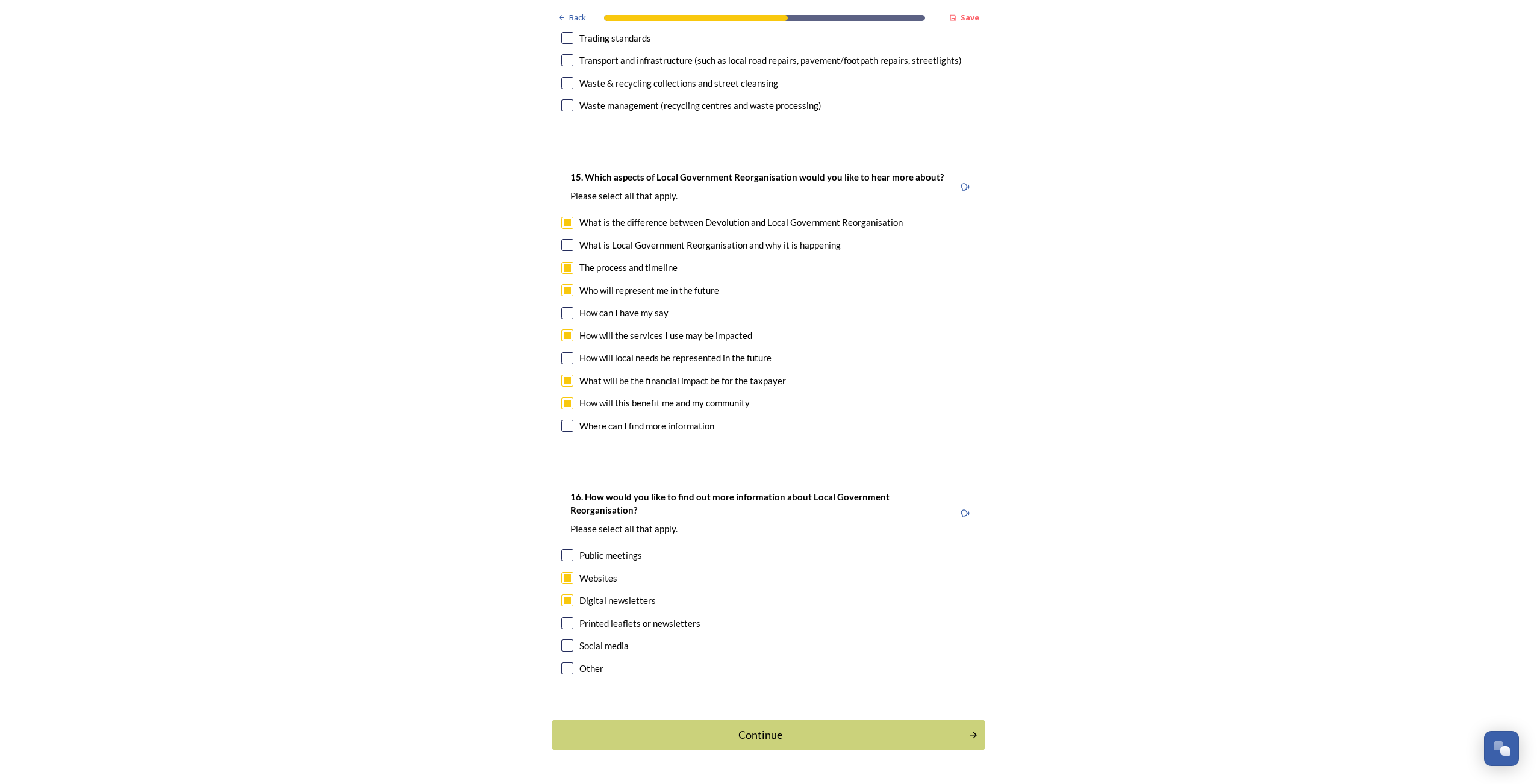
click at [565, 639] on input "checkbox" at bounding box center [567, 645] width 12 height 12
checkbox input "true"
click at [712, 727] on div "Continue" at bounding box center [760, 735] width 408 height 16
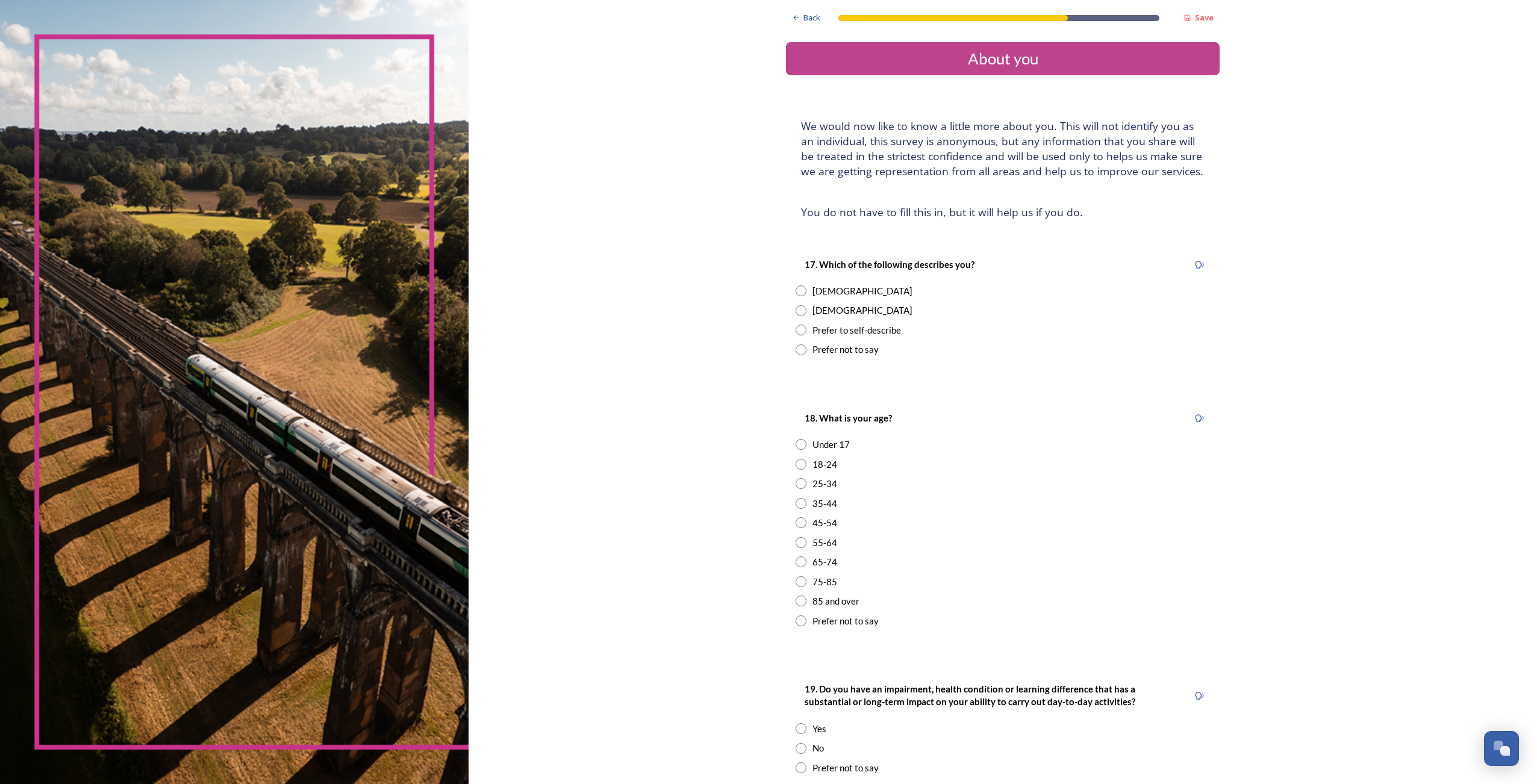
click at [797, 311] on input "radio" at bounding box center [801, 310] width 11 height 11
radio input "true"
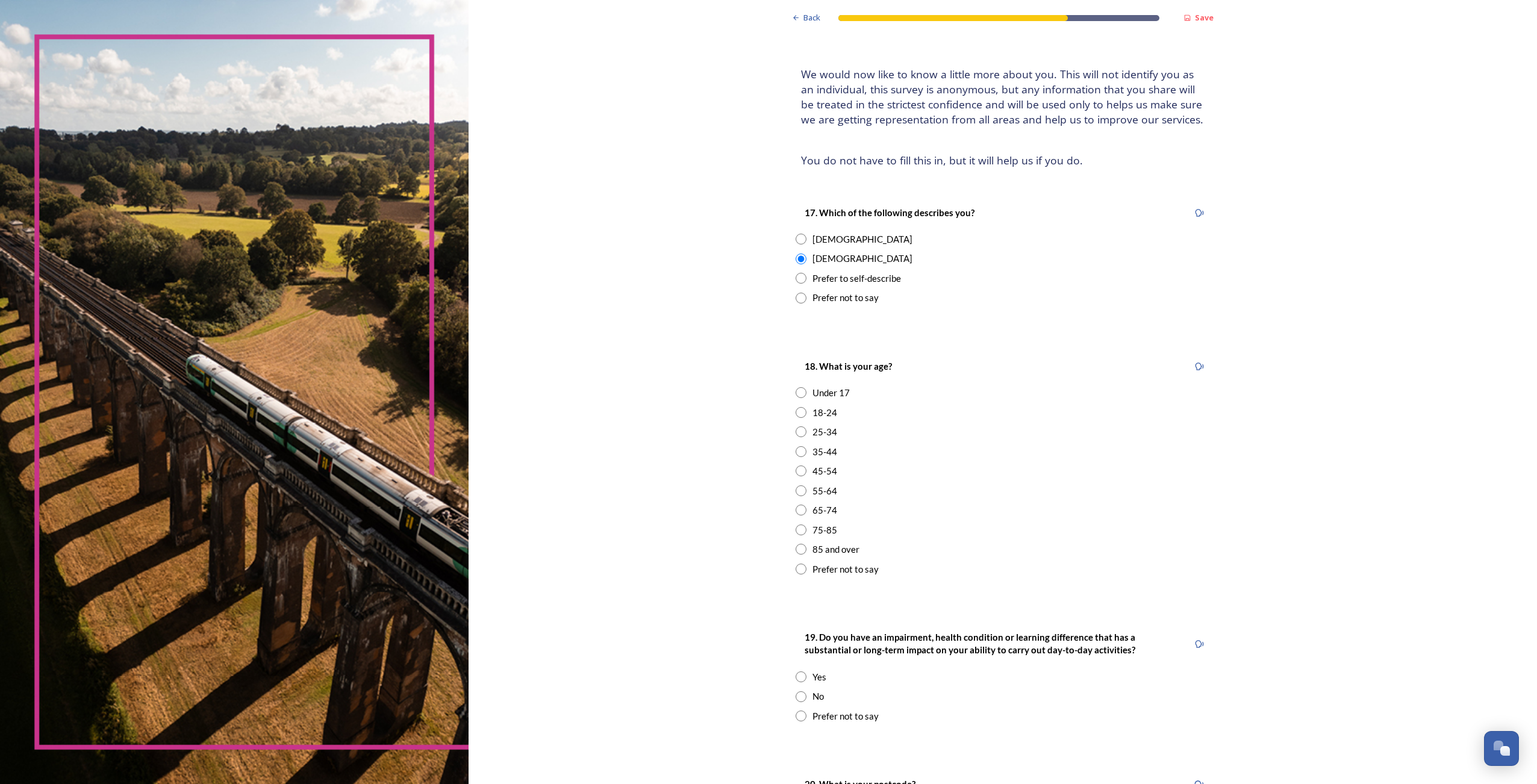
scroll to position [120, 0]
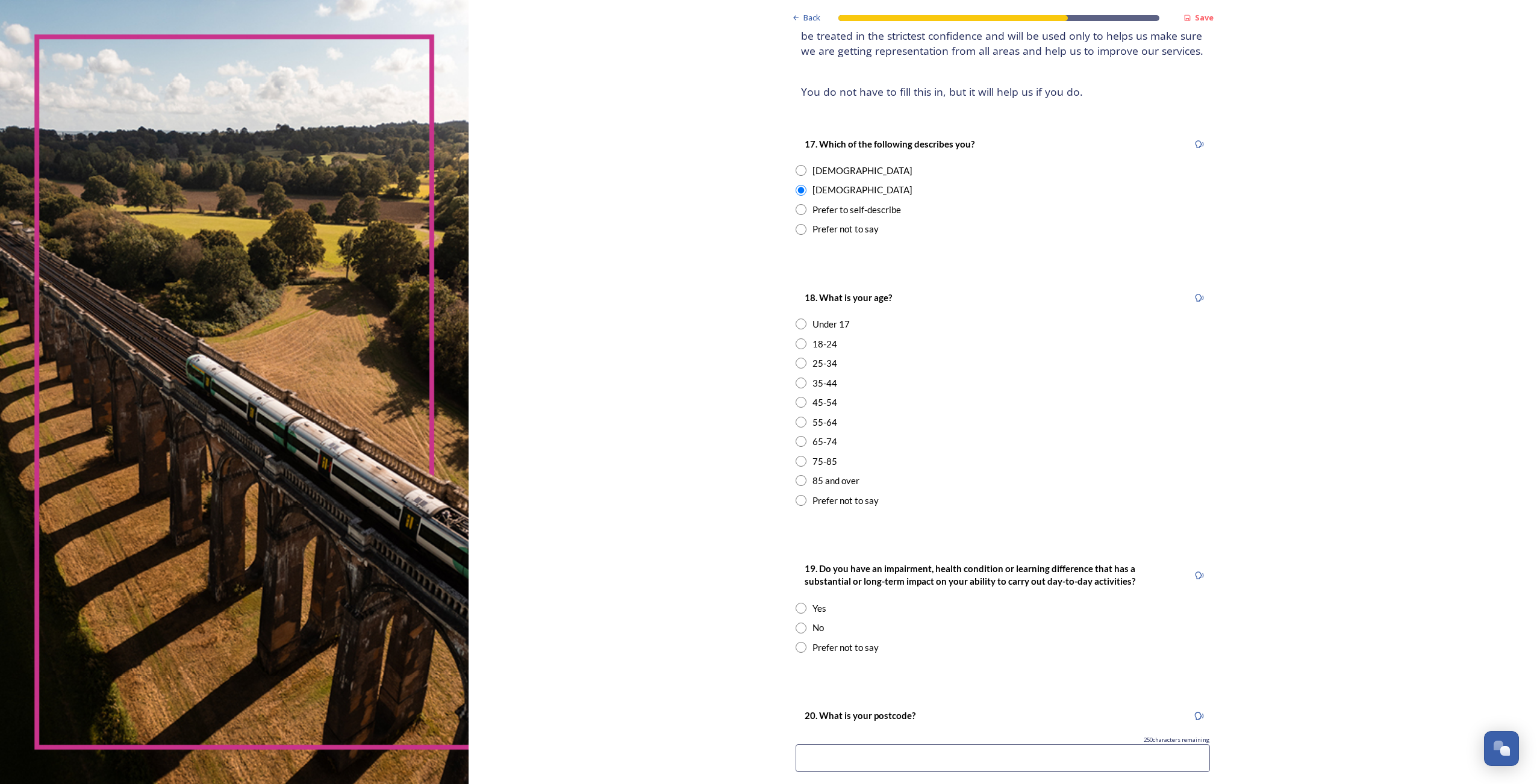
click at [800, 385] on input "radio" at bounding box center [801, 383] width 11 height 11
radio input "true"
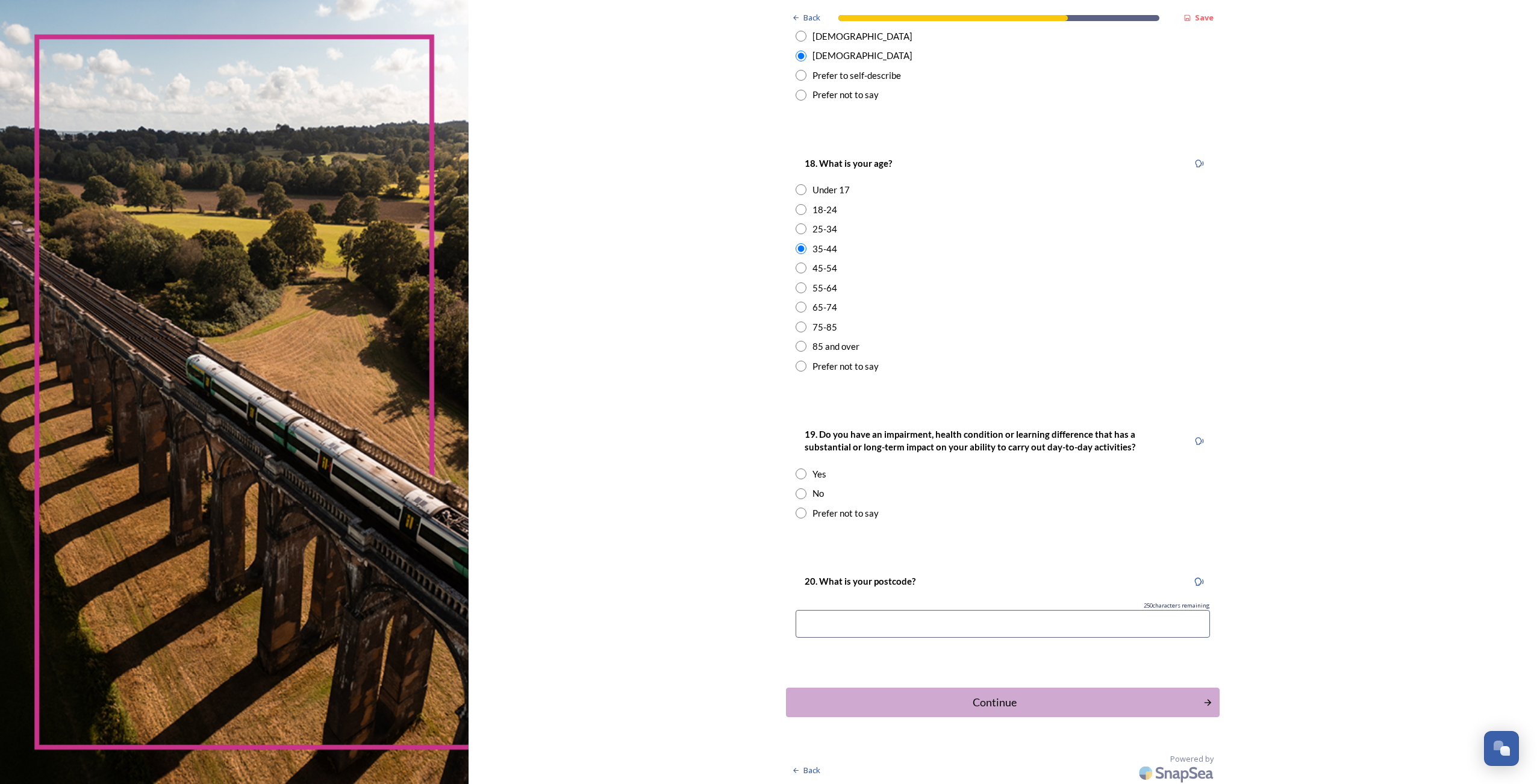
scroll to position [258, 0]
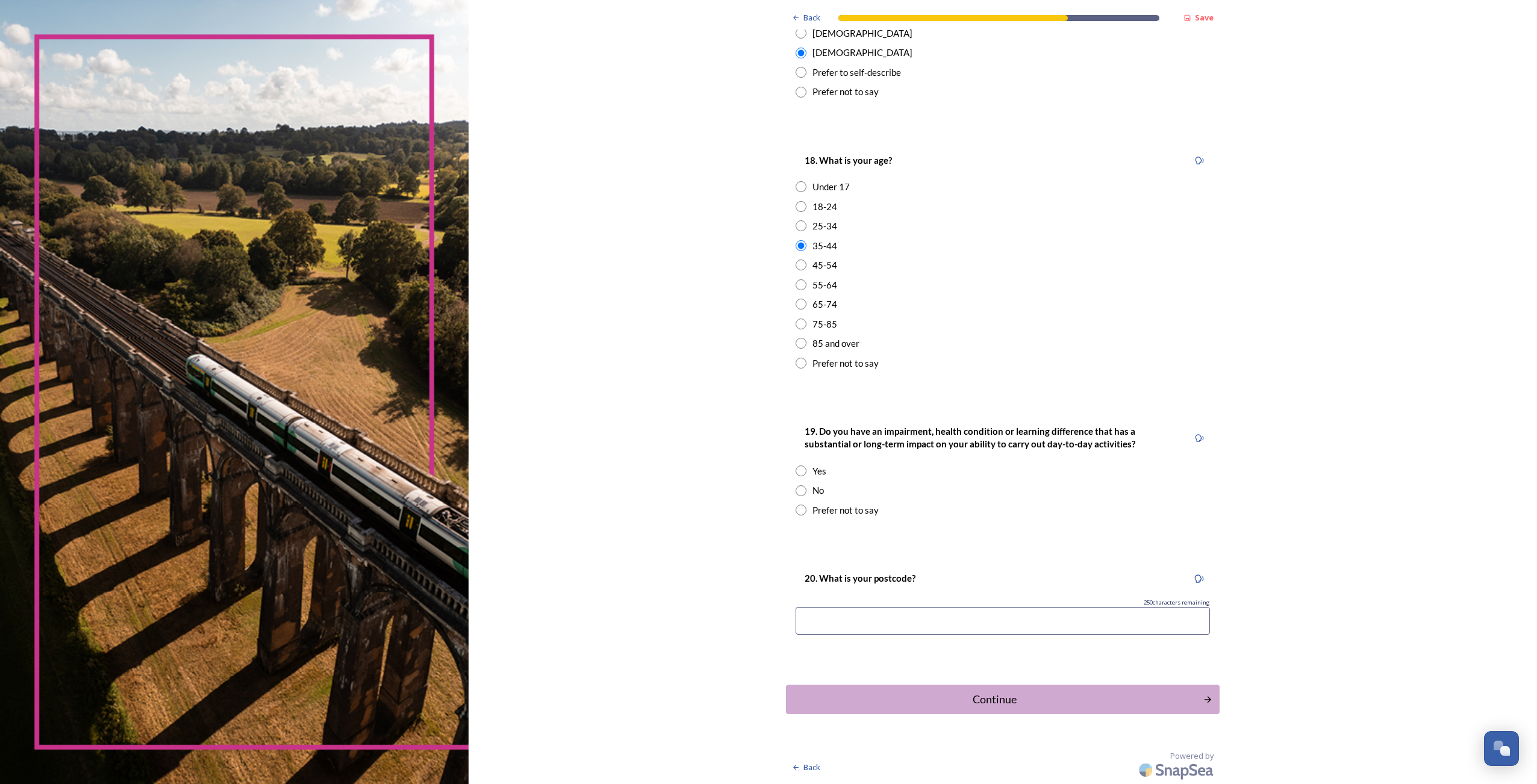
click at [795, 485] on div "No" at bounding box center [1003, 490] width 415 height 14
radio input "true"
click at [1020, 703] on div "Continue" at bounding box center [995, 699] width 408 height 16
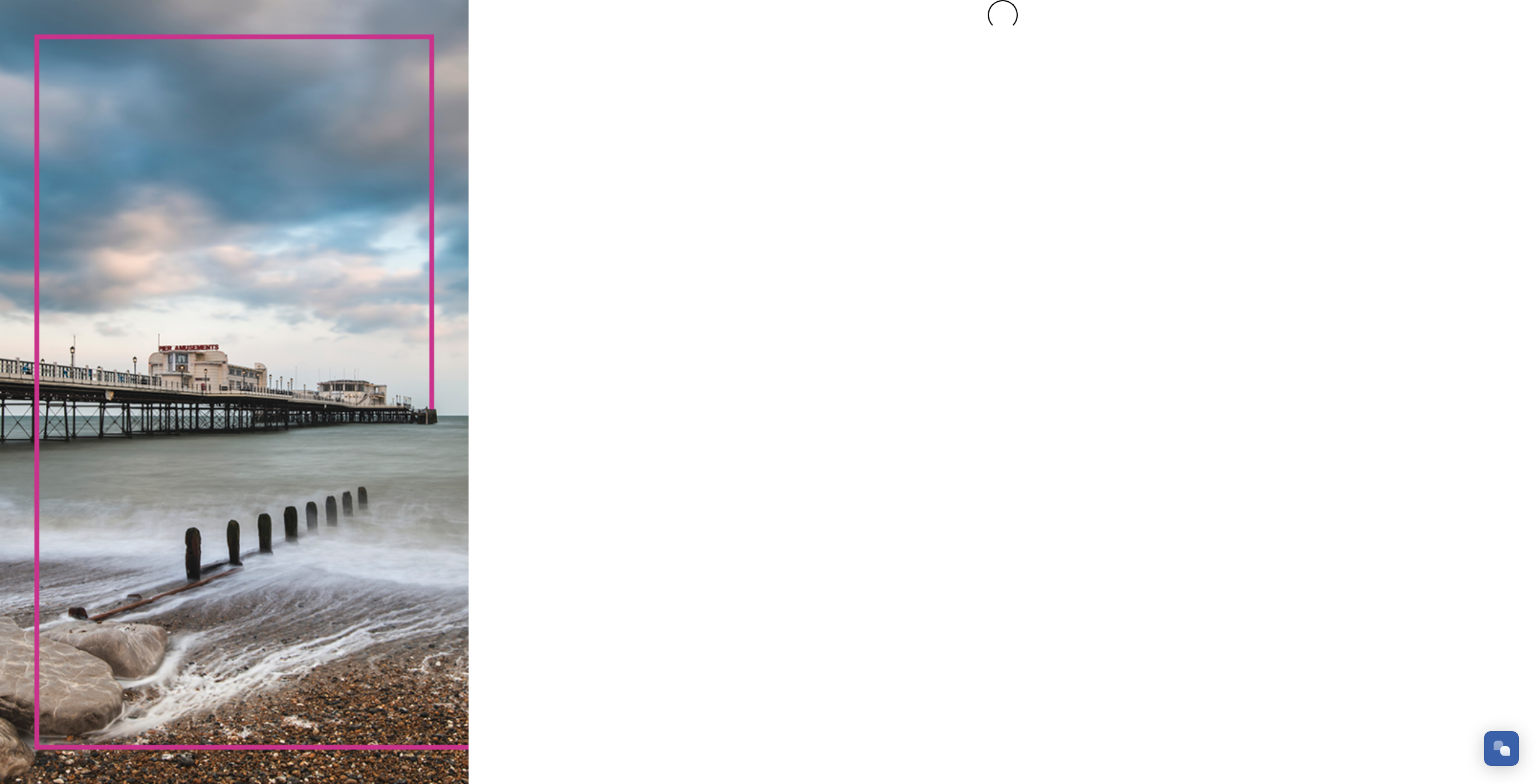
scroll to position [0, 0]
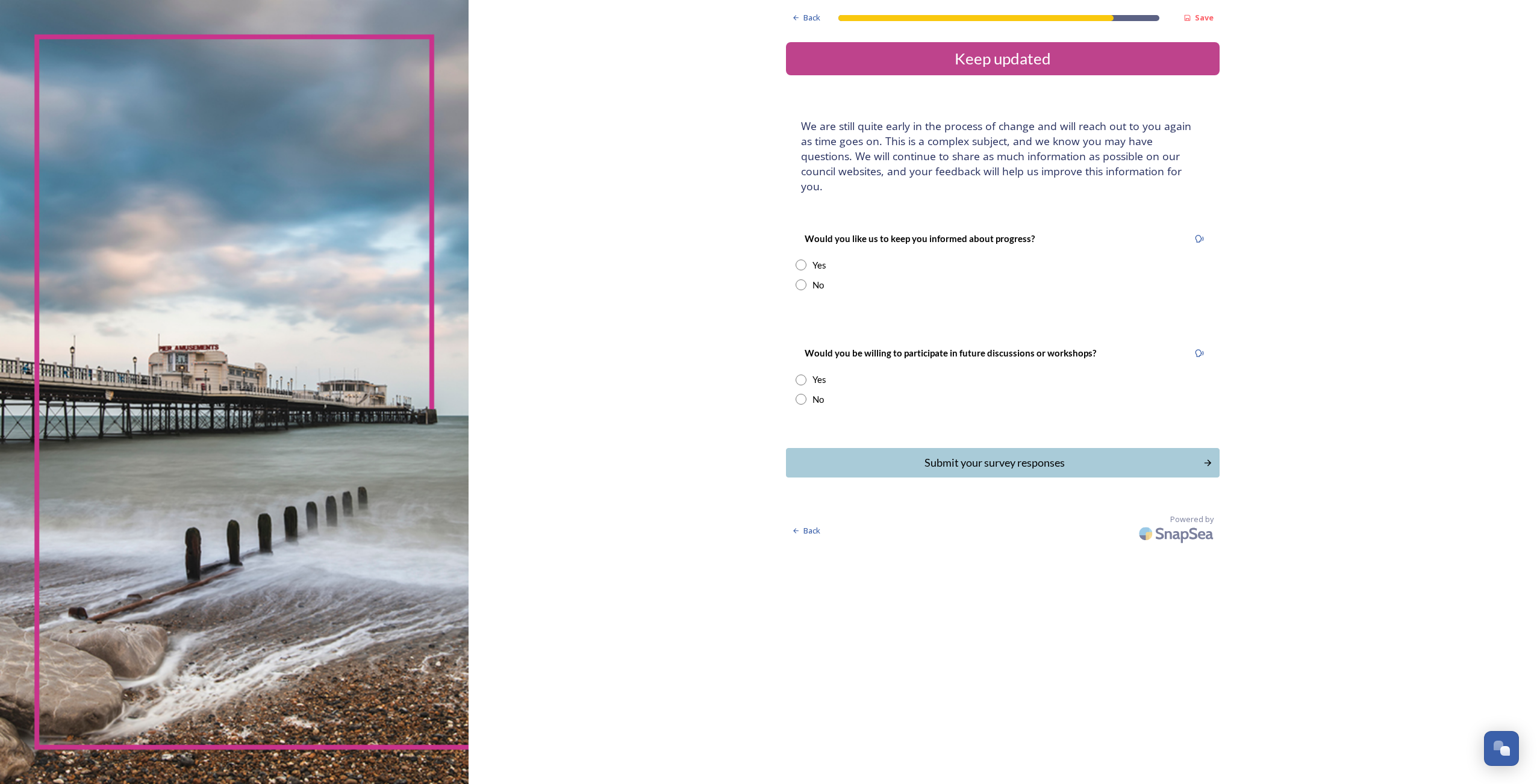
click at [809, 258] on div "Yes" at bounding box center [1003, 265] width 415 height 14
radio input "true"
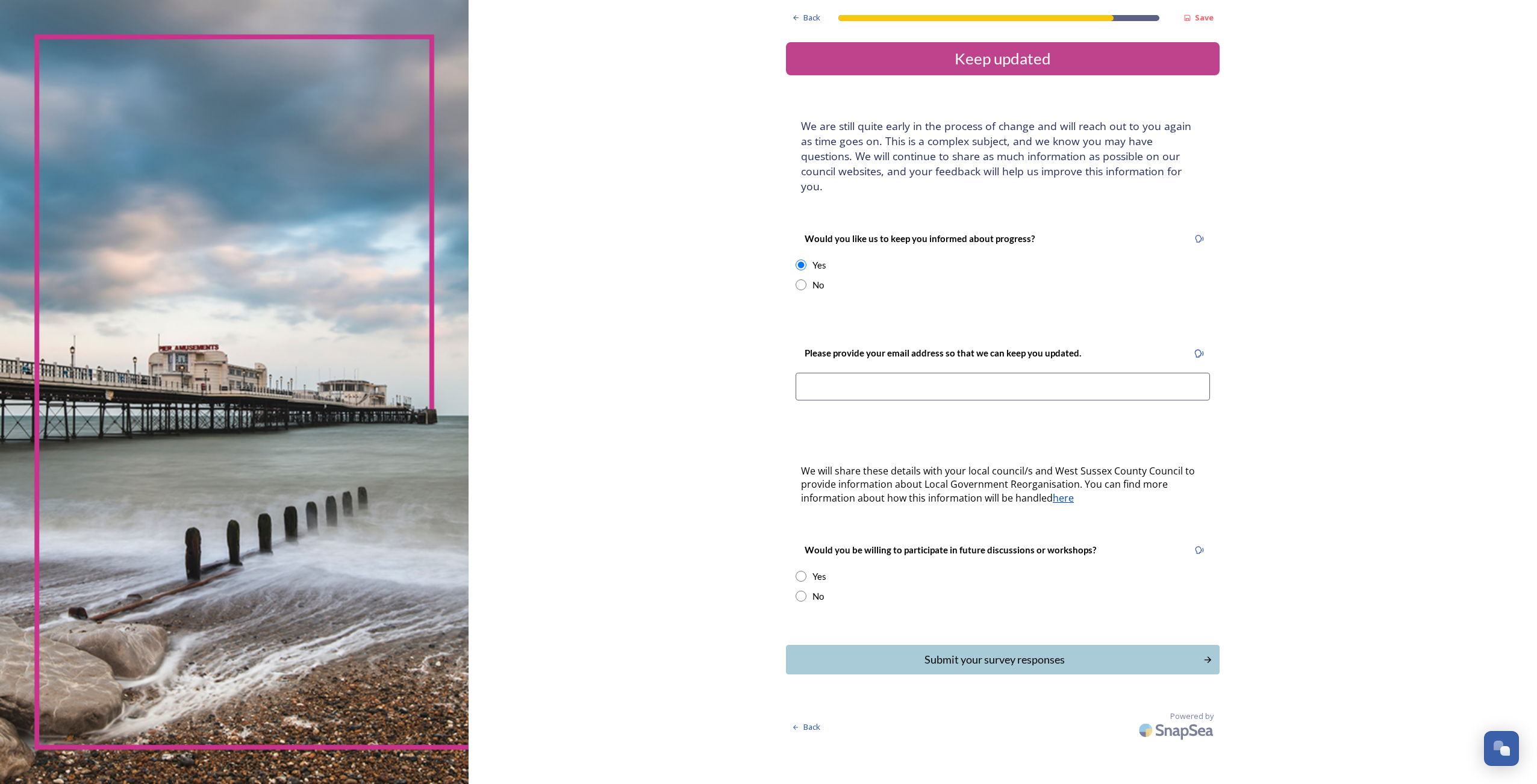
click at [929, 373] on input at bounding box center [1003, 386] width 415 height 27
click at [833, 373] on input at bounding box center [1003, 386] width 415 height 27
type input "marius.nalivaika@gmail.com"
click at [804, 571] on input "radio" at bounding box center [801, 576] width 11 height 11
radio input "true"
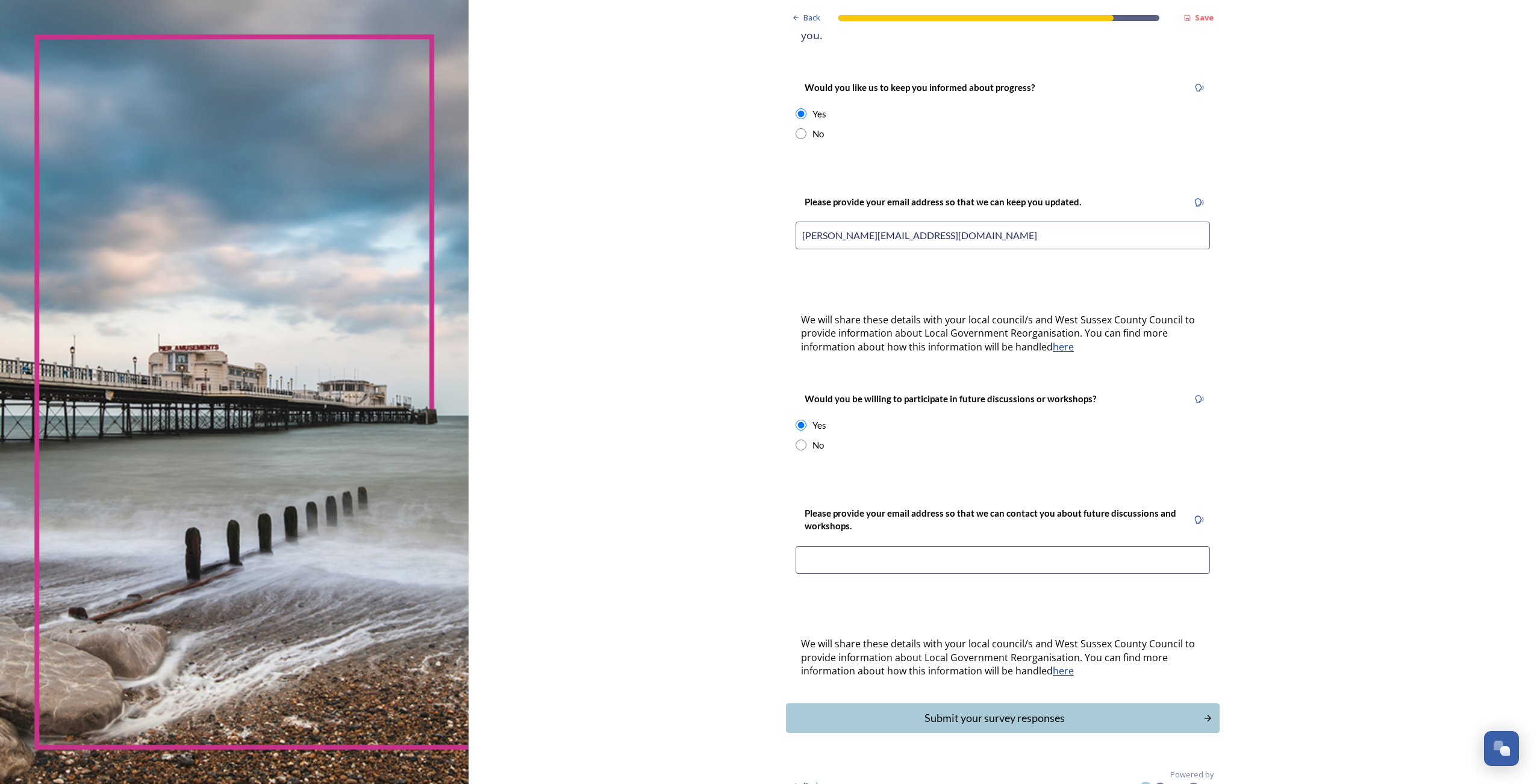
scroll to position [155, 0]
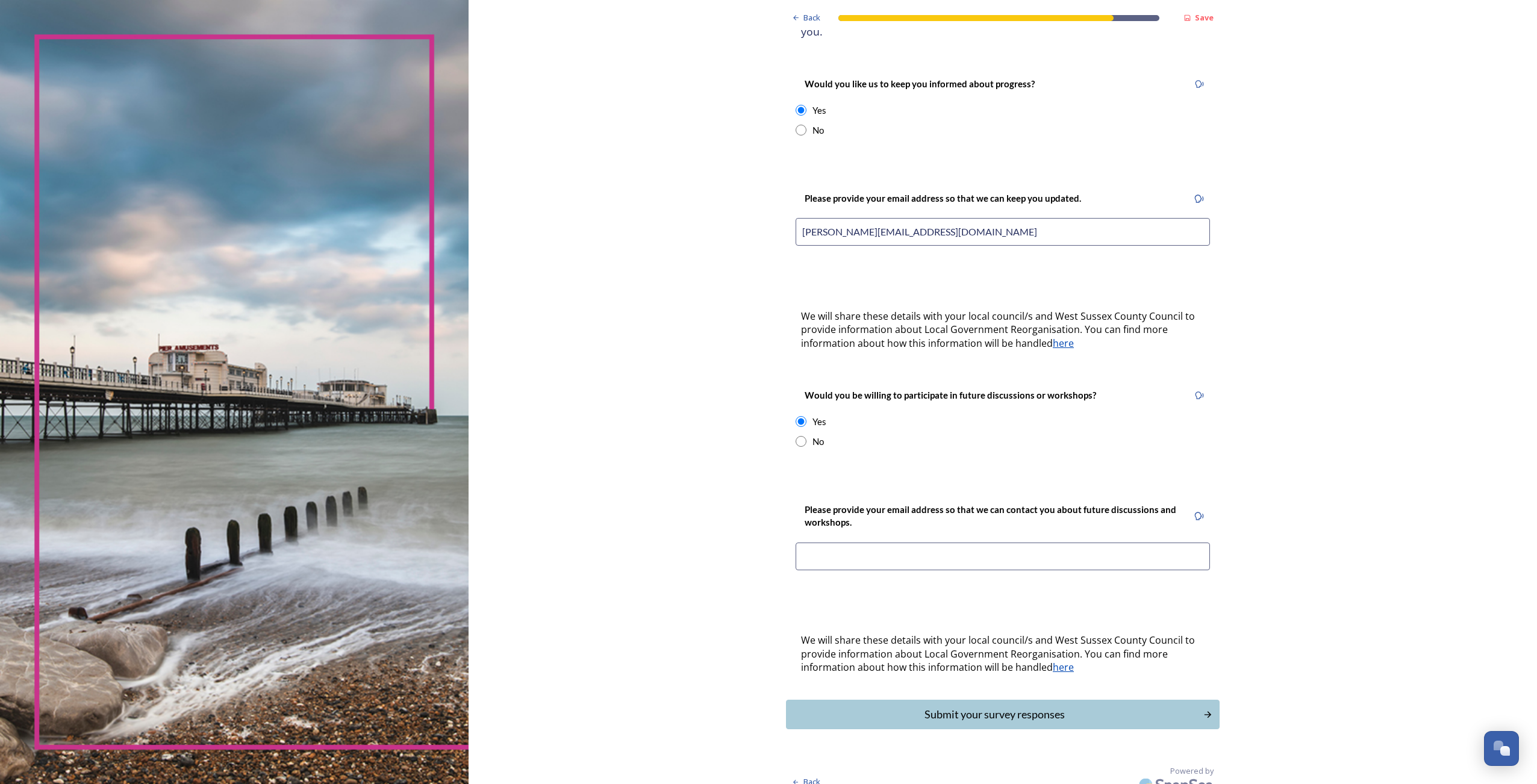
drag, startPoint x: 930, startPoint y: 218, endPoint x: 734, endPoint y: 224, distance: 196.1
click at [734, 224] on div "Back Save Keep updated We are still quite early in the process of change and wi…" at bounding box center [1003, 322] width 1069 height 954
click at [841, 543] on input at bounding box center [1003, 556] width 415 height 27
paste input "marius.nalivaika@gmail.com"
type input "marius.nalivaika@gmail.com"
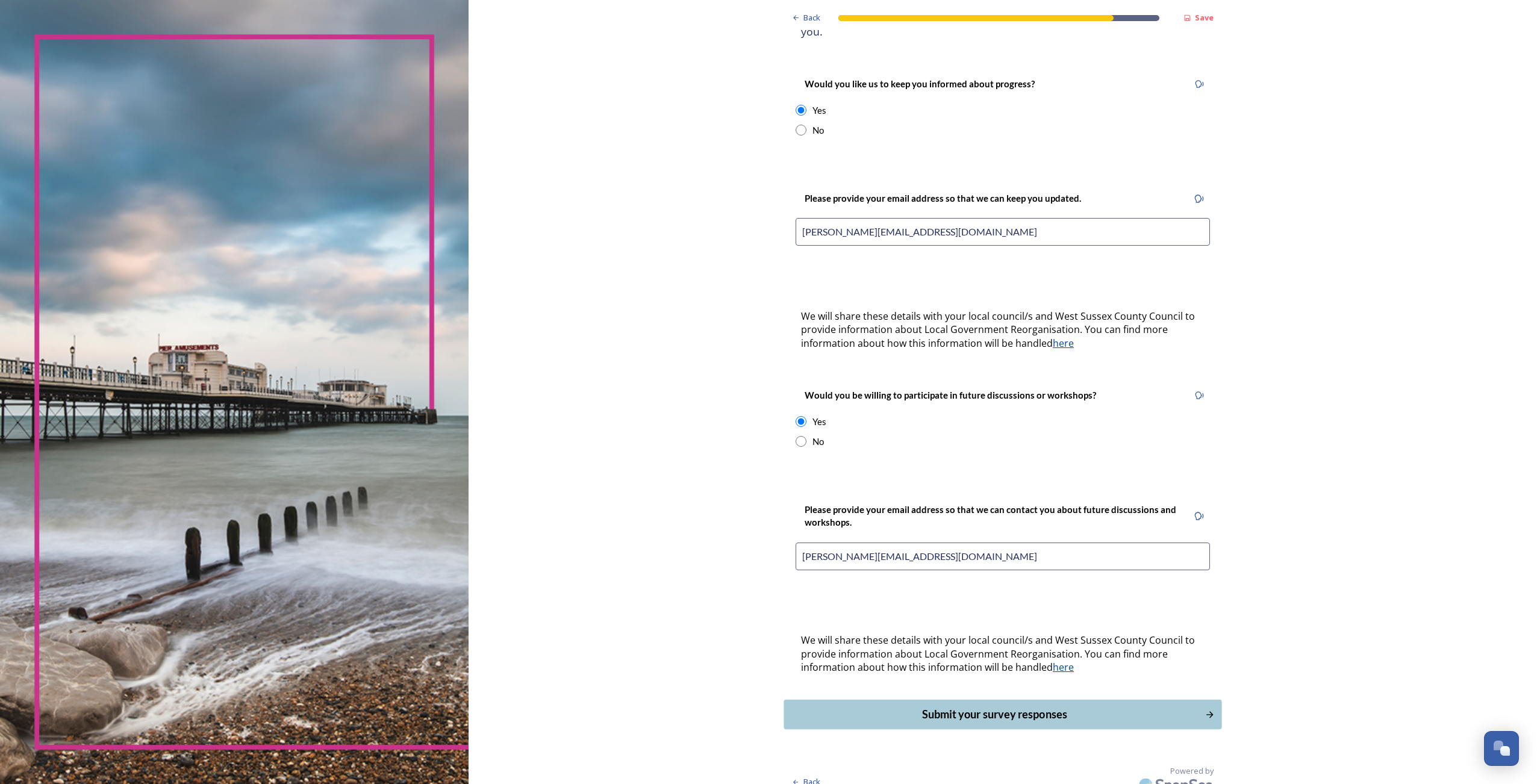
click at [984, 706] on div "Submit your survey responses" at bounding box center [995, 714] width 408 height 16
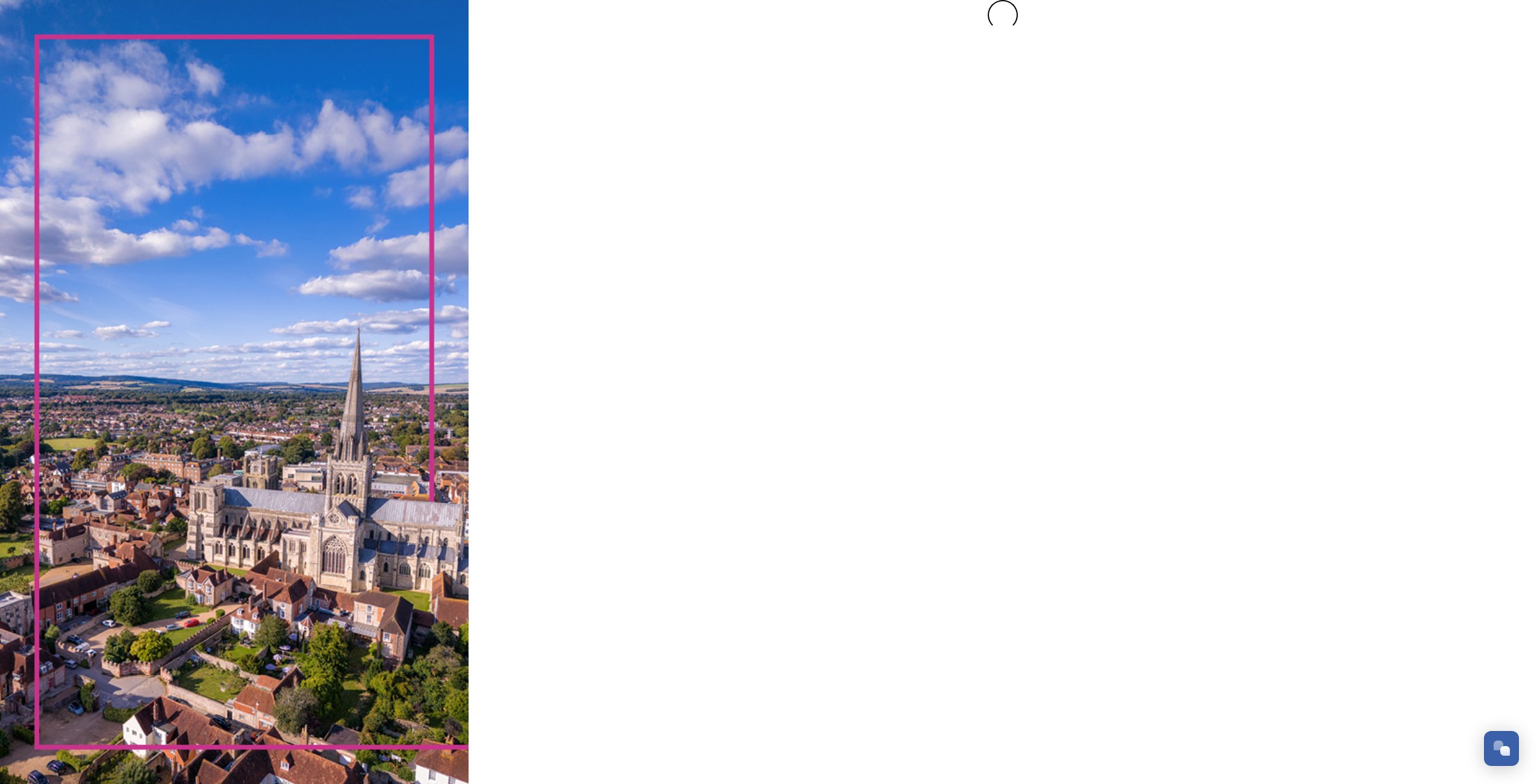
scroll to position [0, 0]
